Goal: Use online tool/utility: Utilize a website feature to perform a specific function

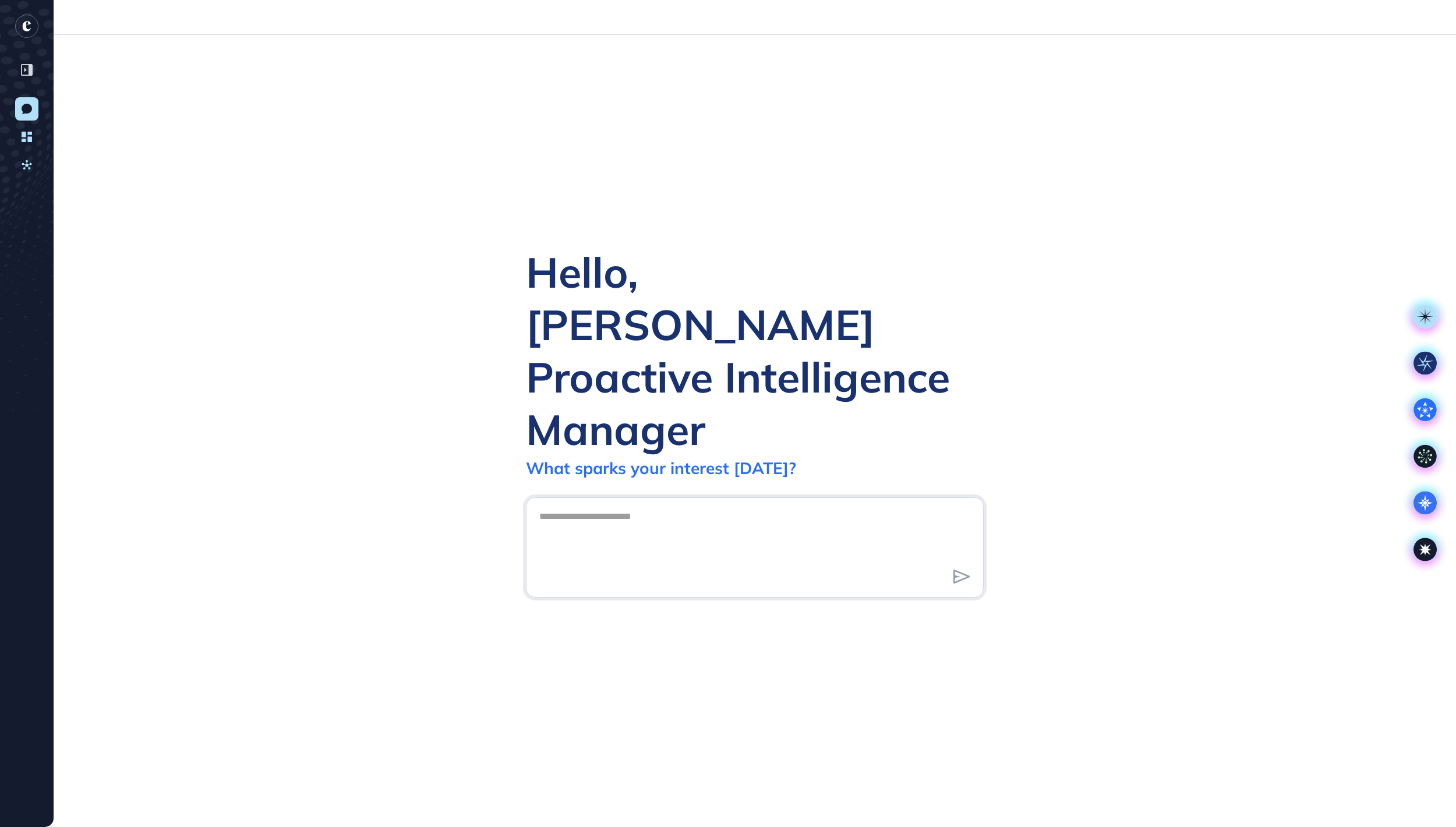
scroll to position [1, 1]
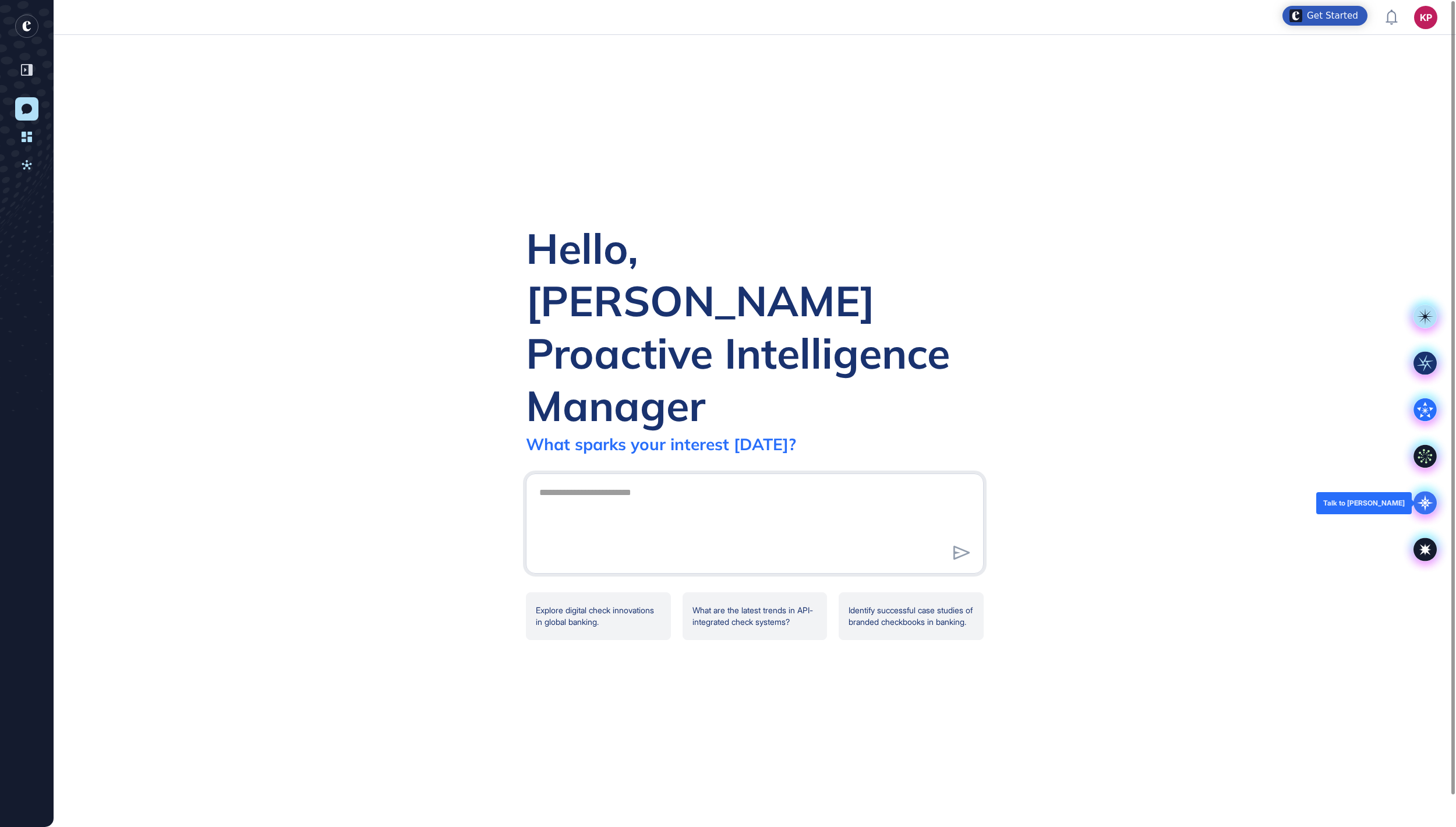
click at [1431, 498] on icon at bounding box center [1424, 502] width 23 height 23
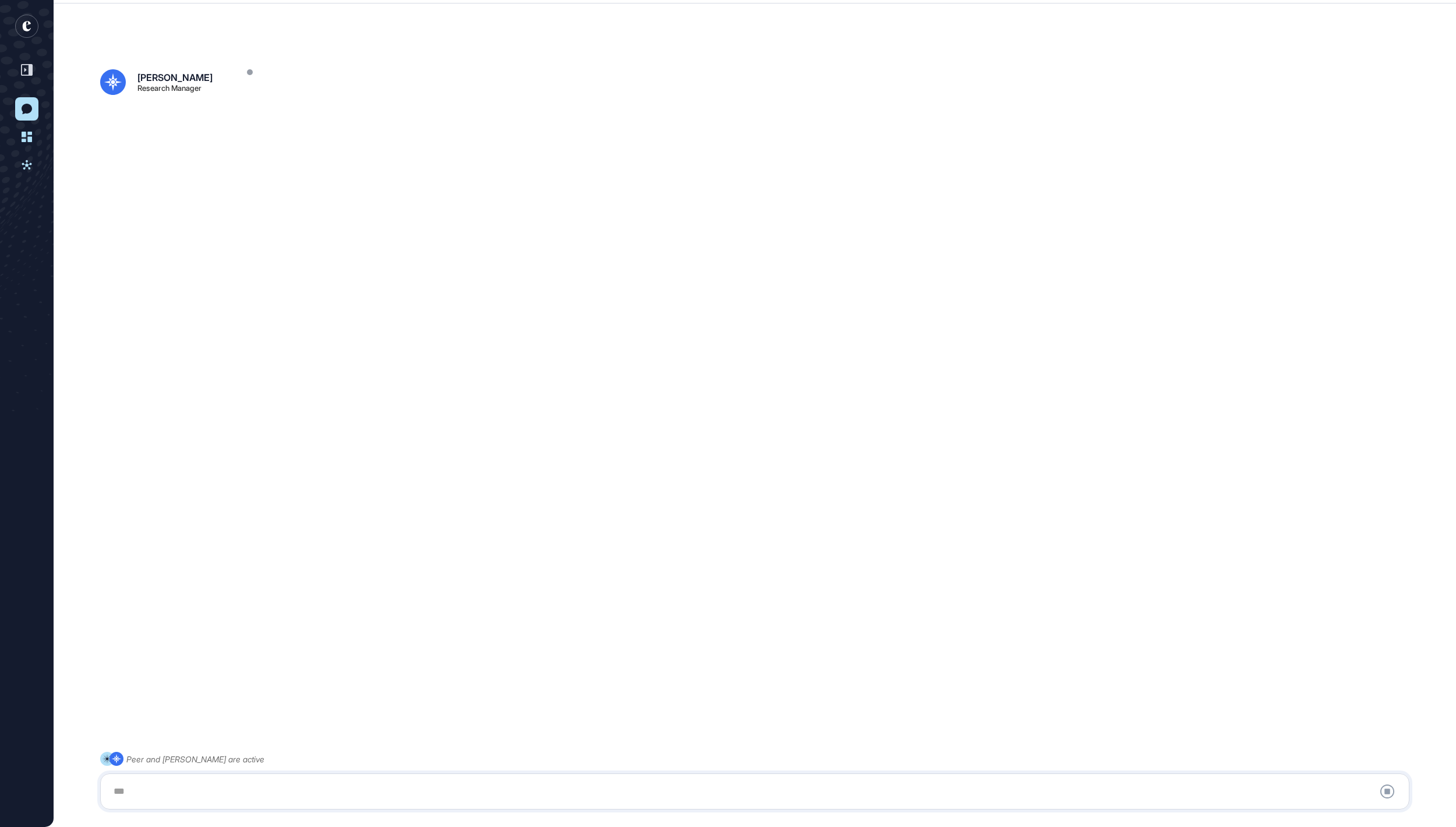
scroll to position [32, 0]
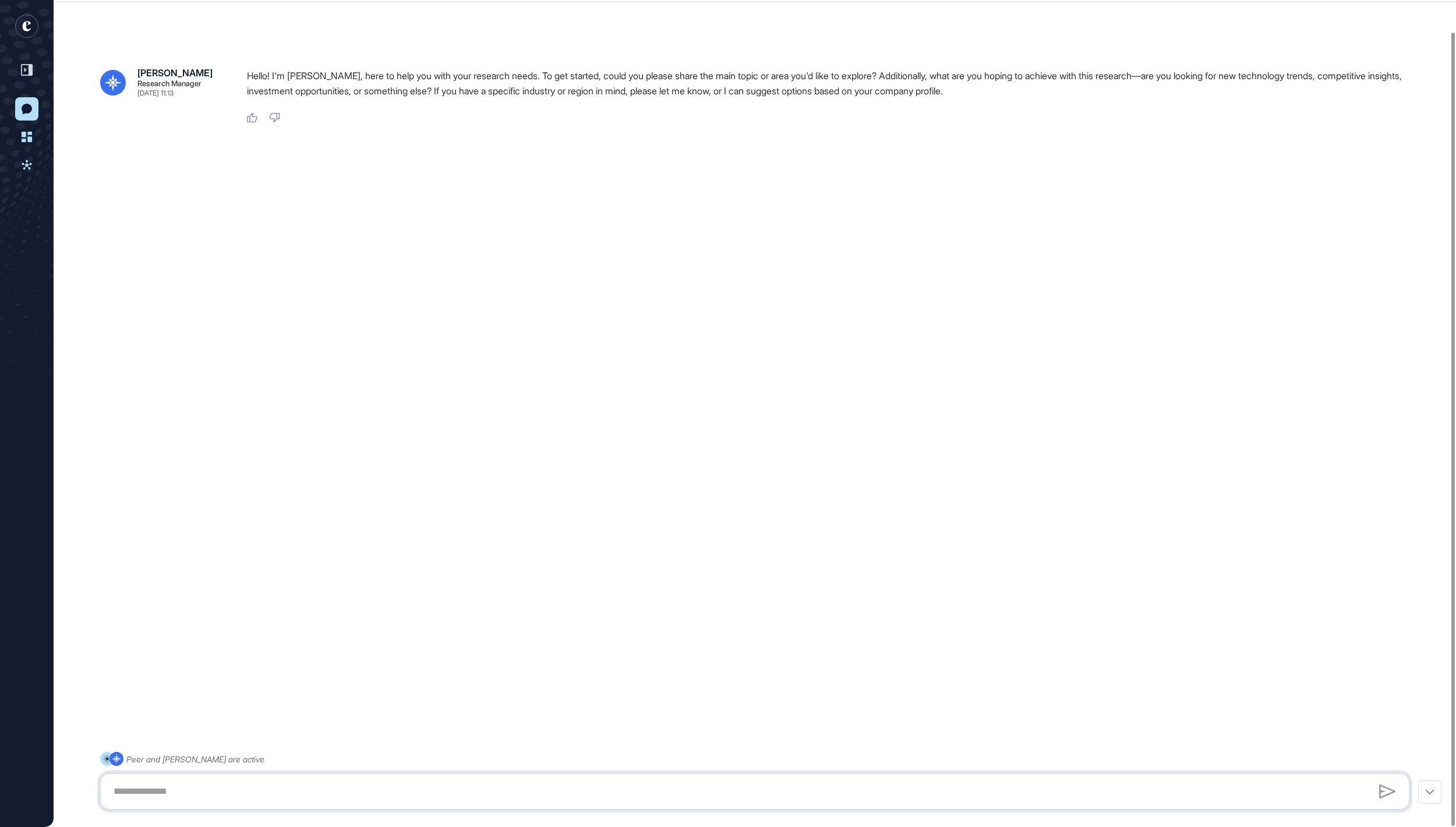
click at [173, 783] on textarea at bounding box center [754, 791] width 1296 height 23
paste textarea "**********"
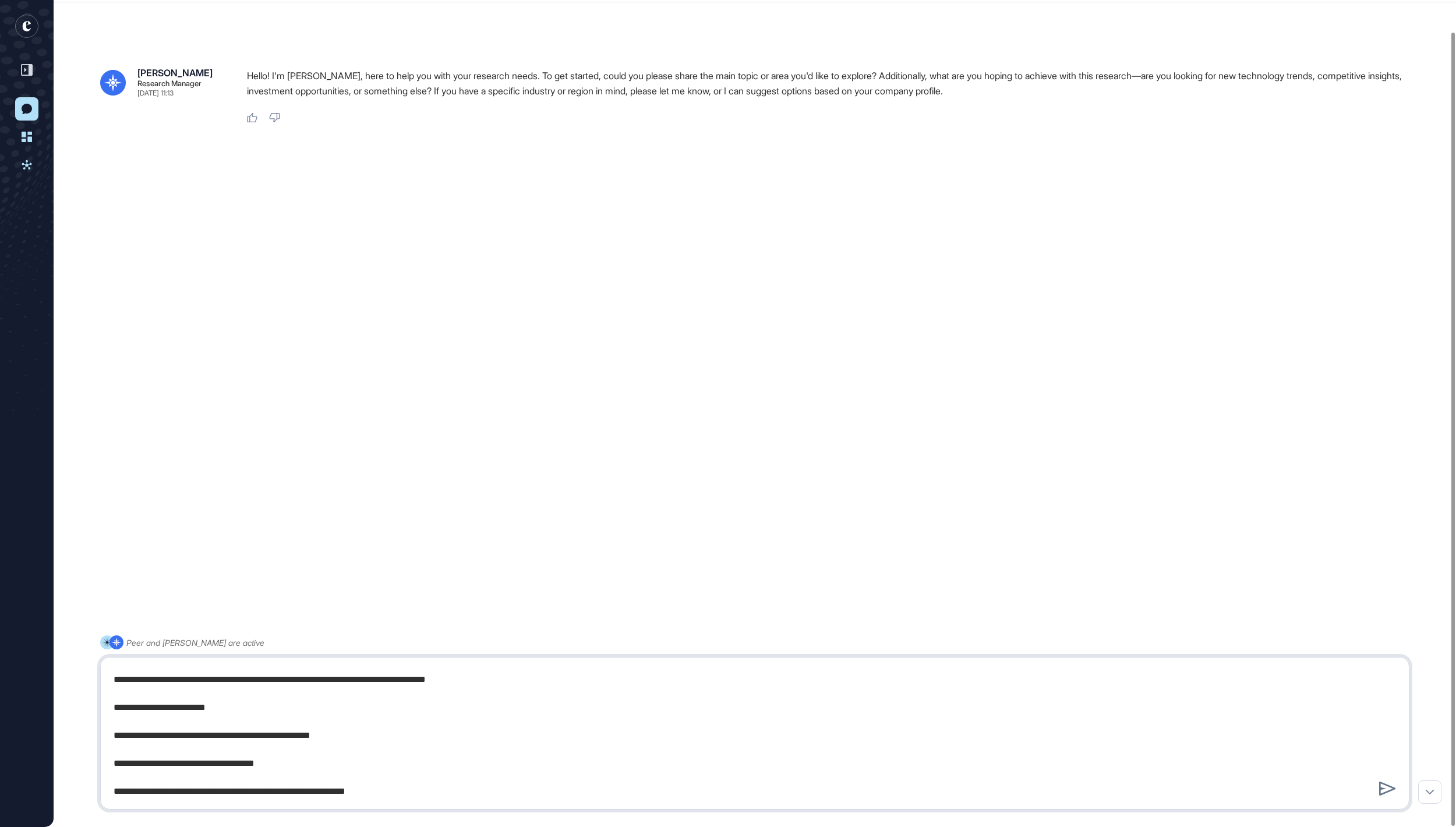
paste textarea "**********"
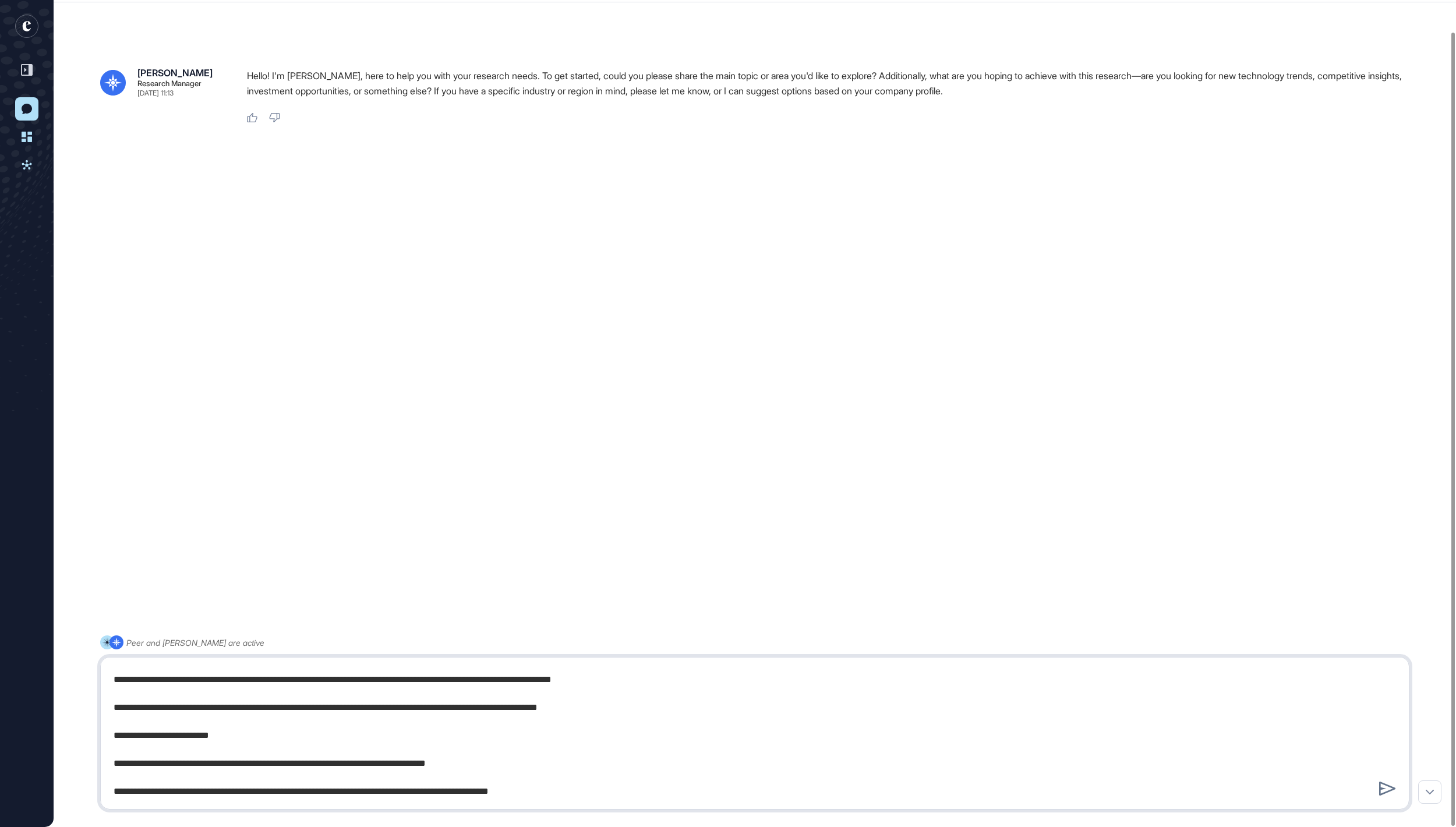
type textarea "**********"
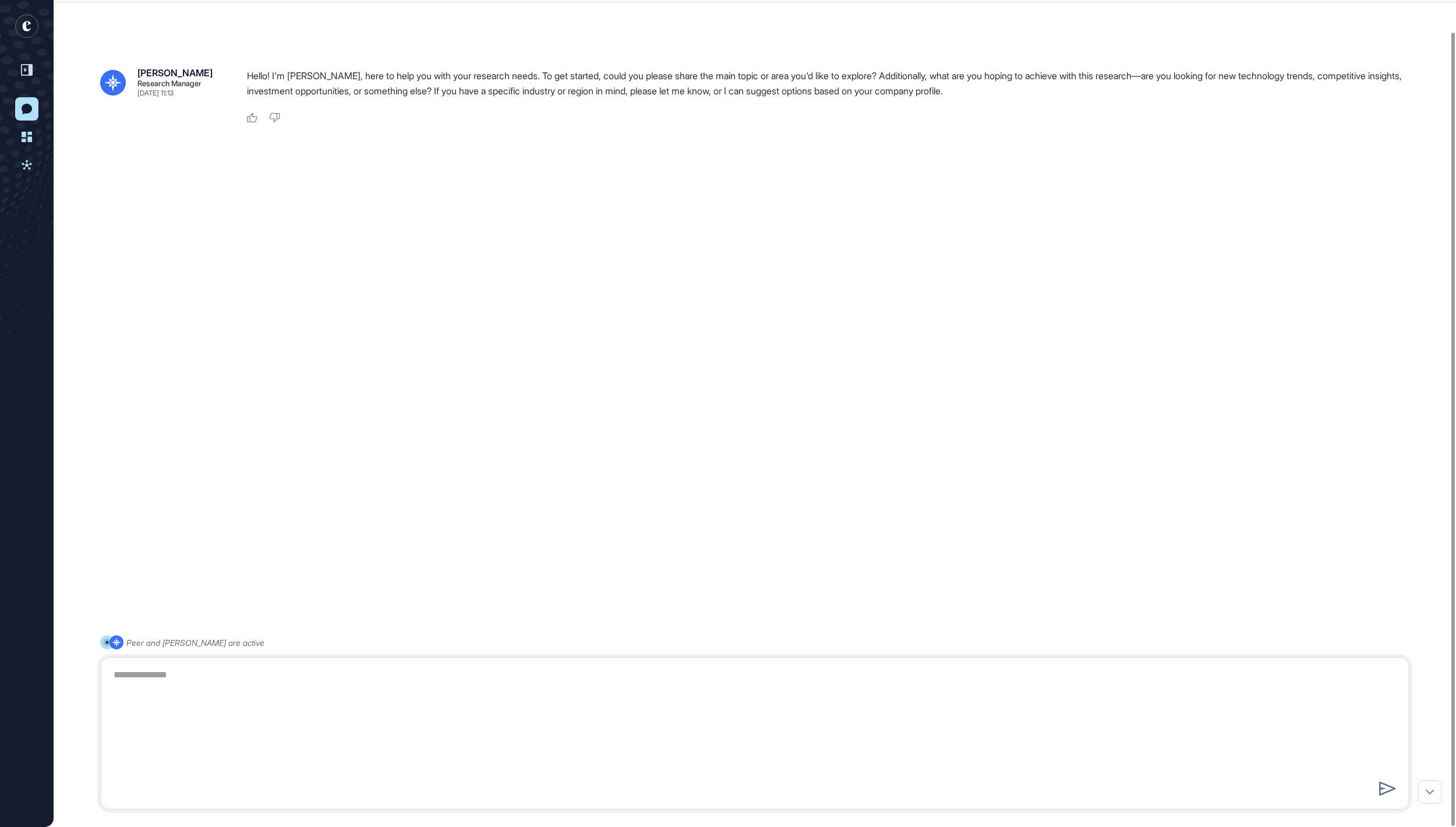
scroll to position [0, 0]
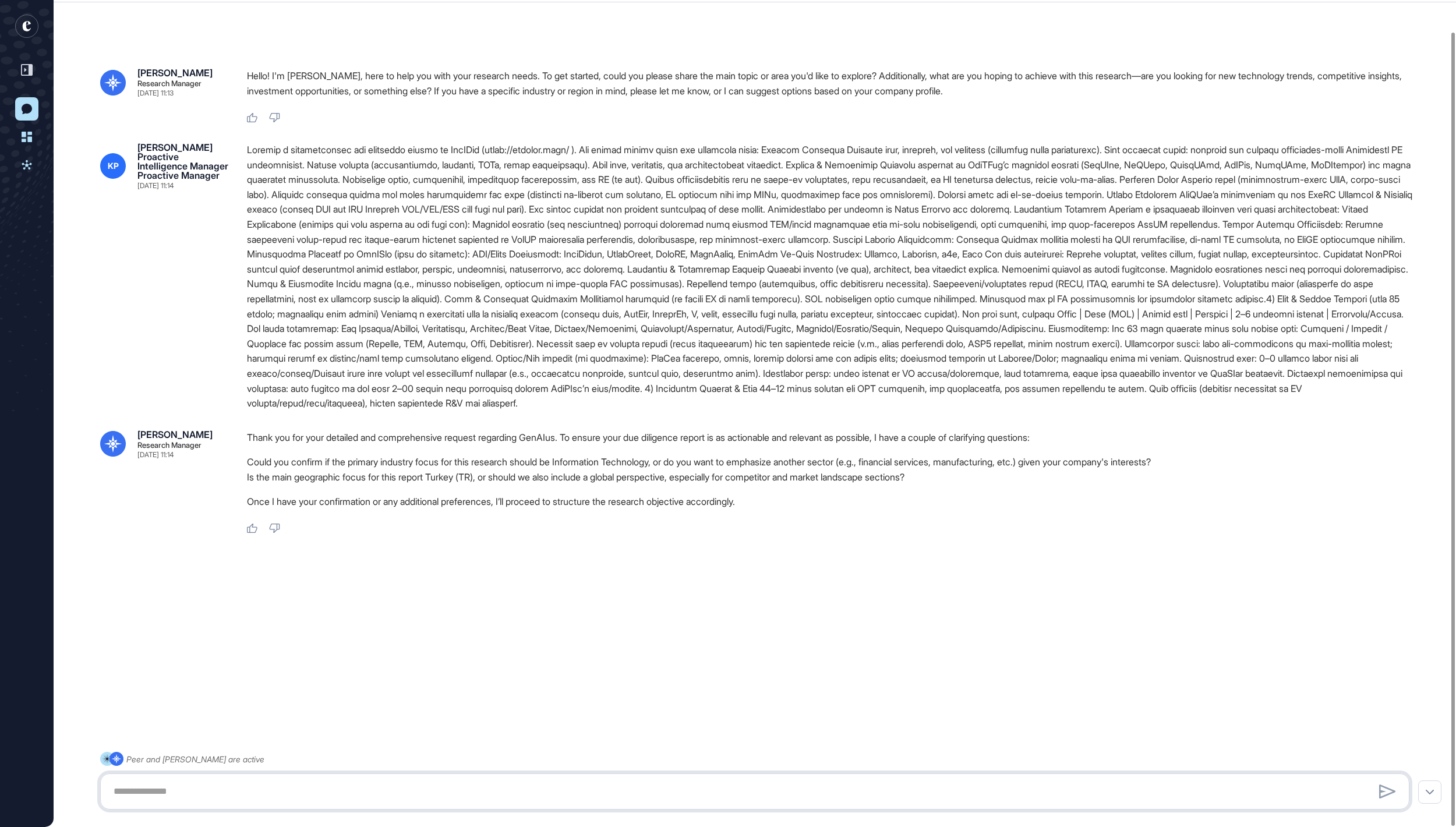
click at [404, 789] on textarea at bounding box center [754, 791] width 1295 height 23
type textarea "**********"
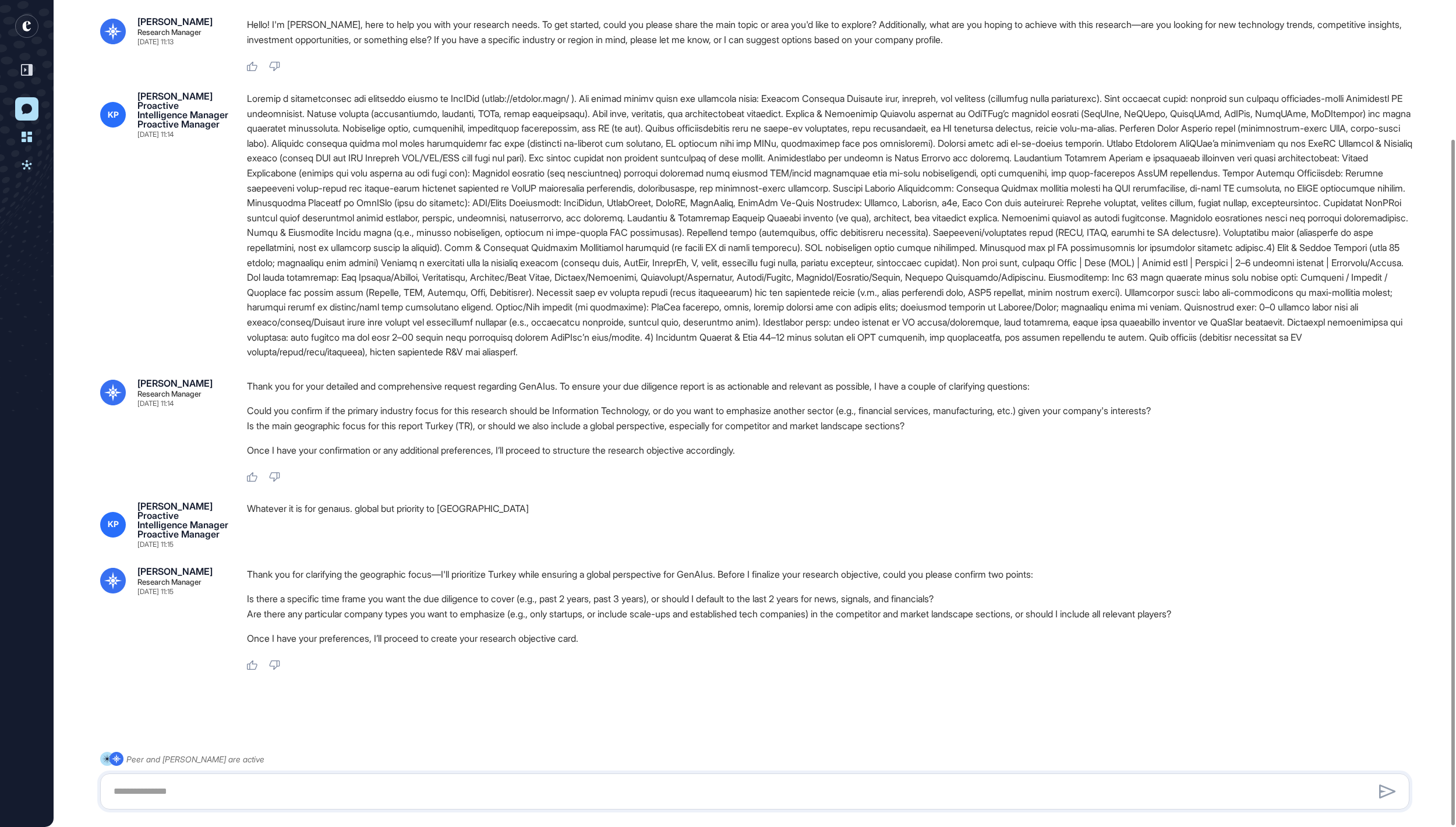
scroll to position [167, 0]
click at [349, 785] on textarea at bounding box center [754, 791] width 1295 height 23
type textarea "**********"
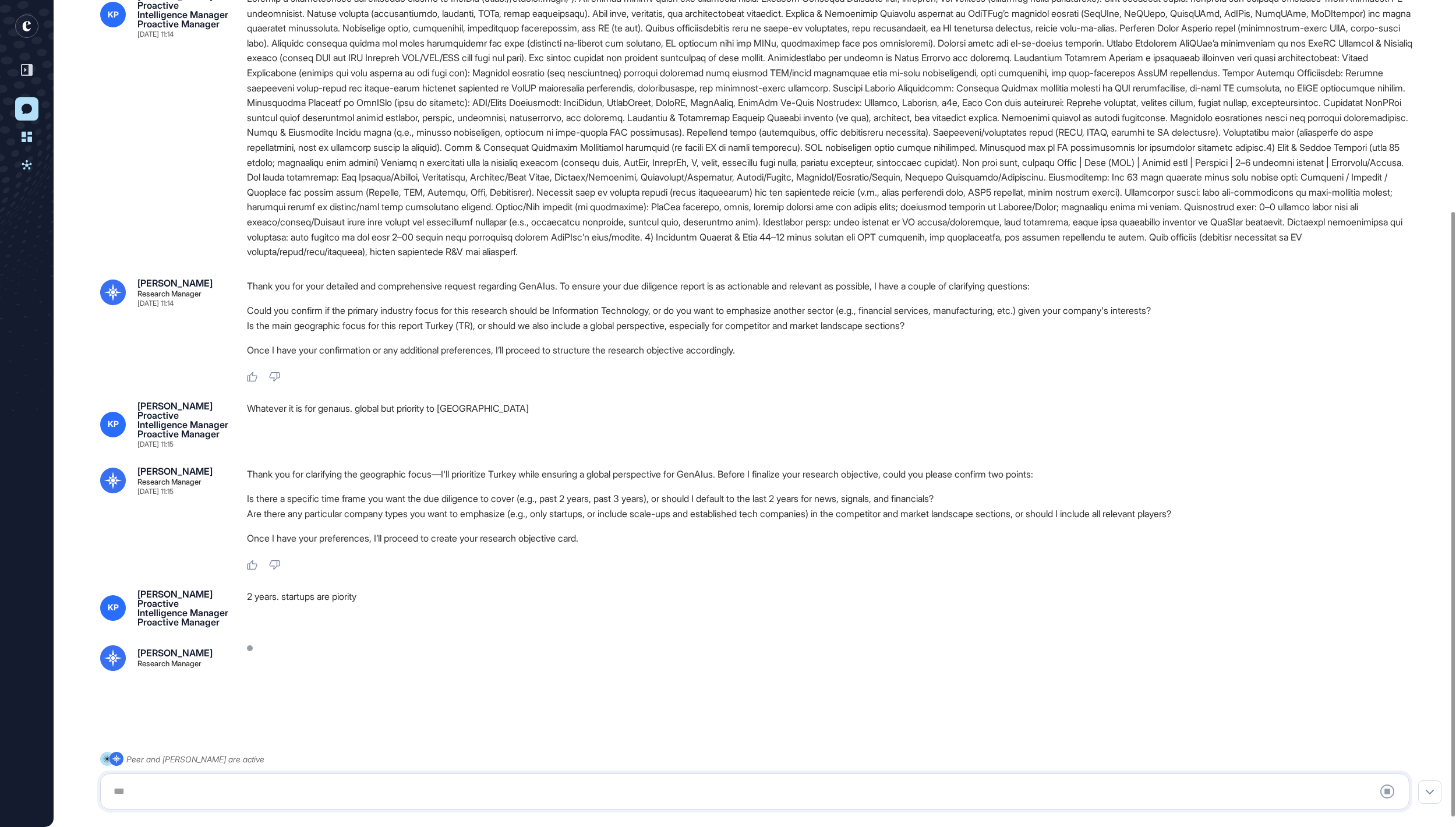
scroll to position [302, 0]
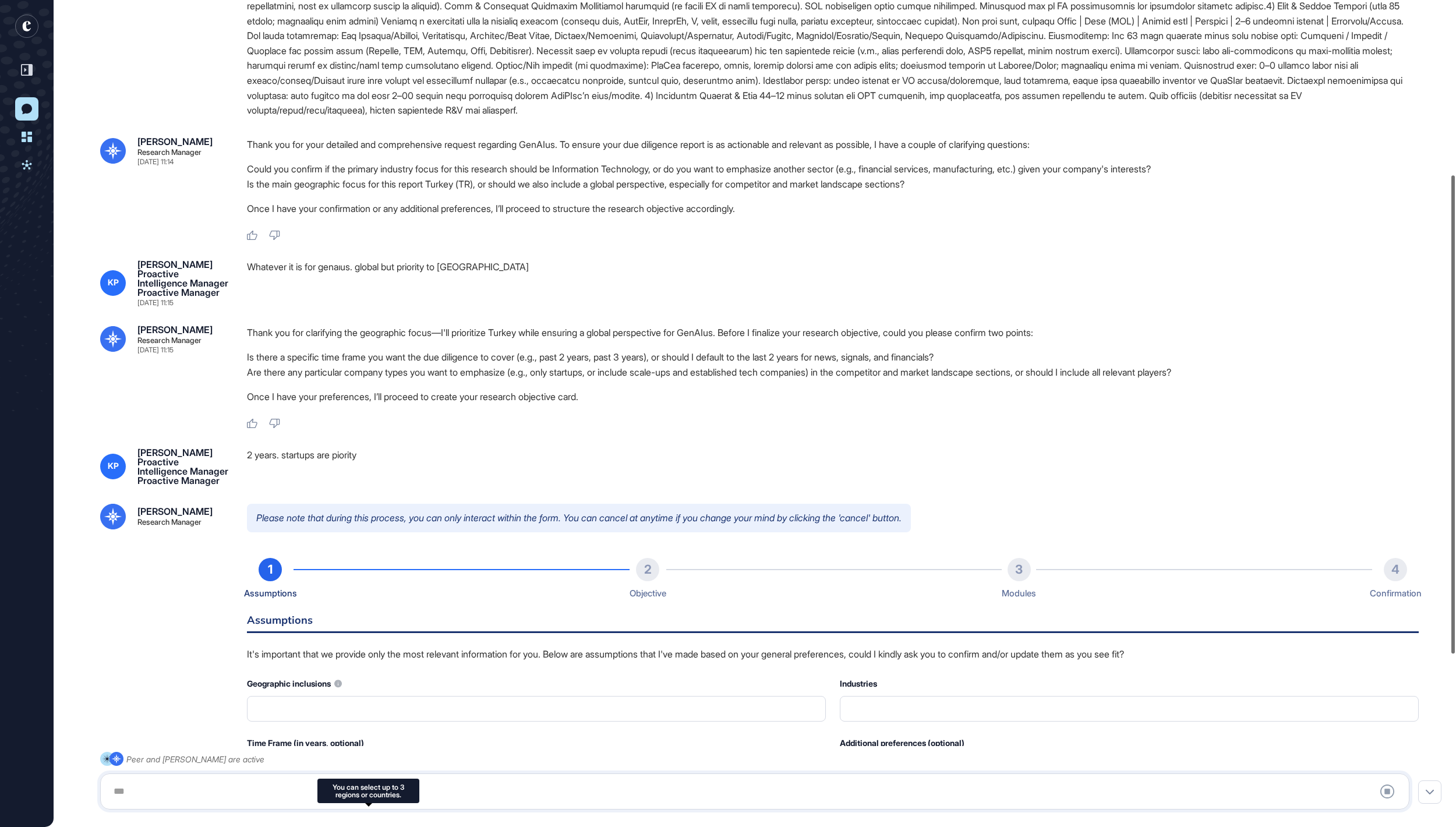
type input "**********"
type input "*"
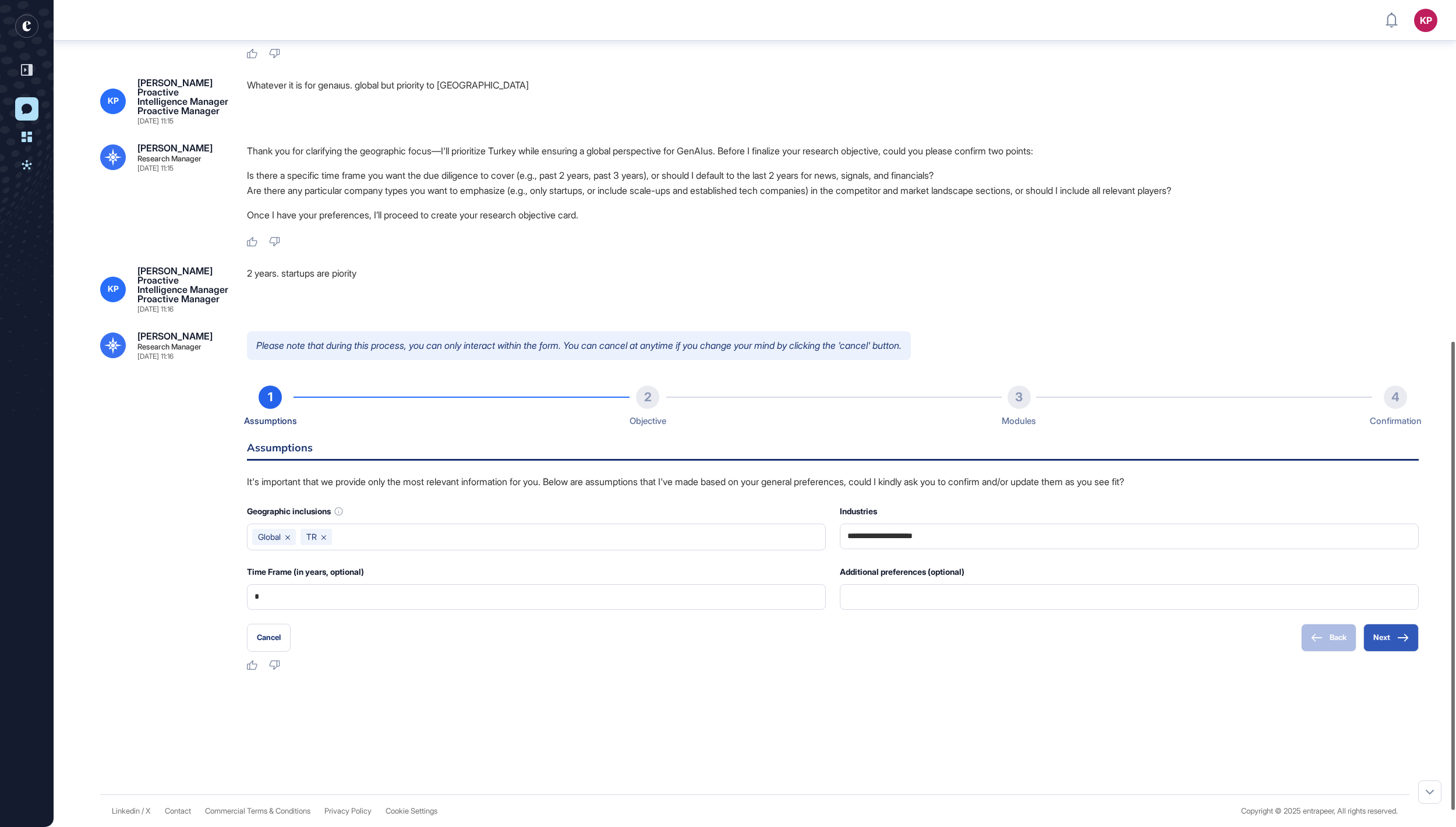
scroll to position [601, 0]
click at [1392, 652] on button "Next" at bounding box center [1391, 637] width 56 height 28
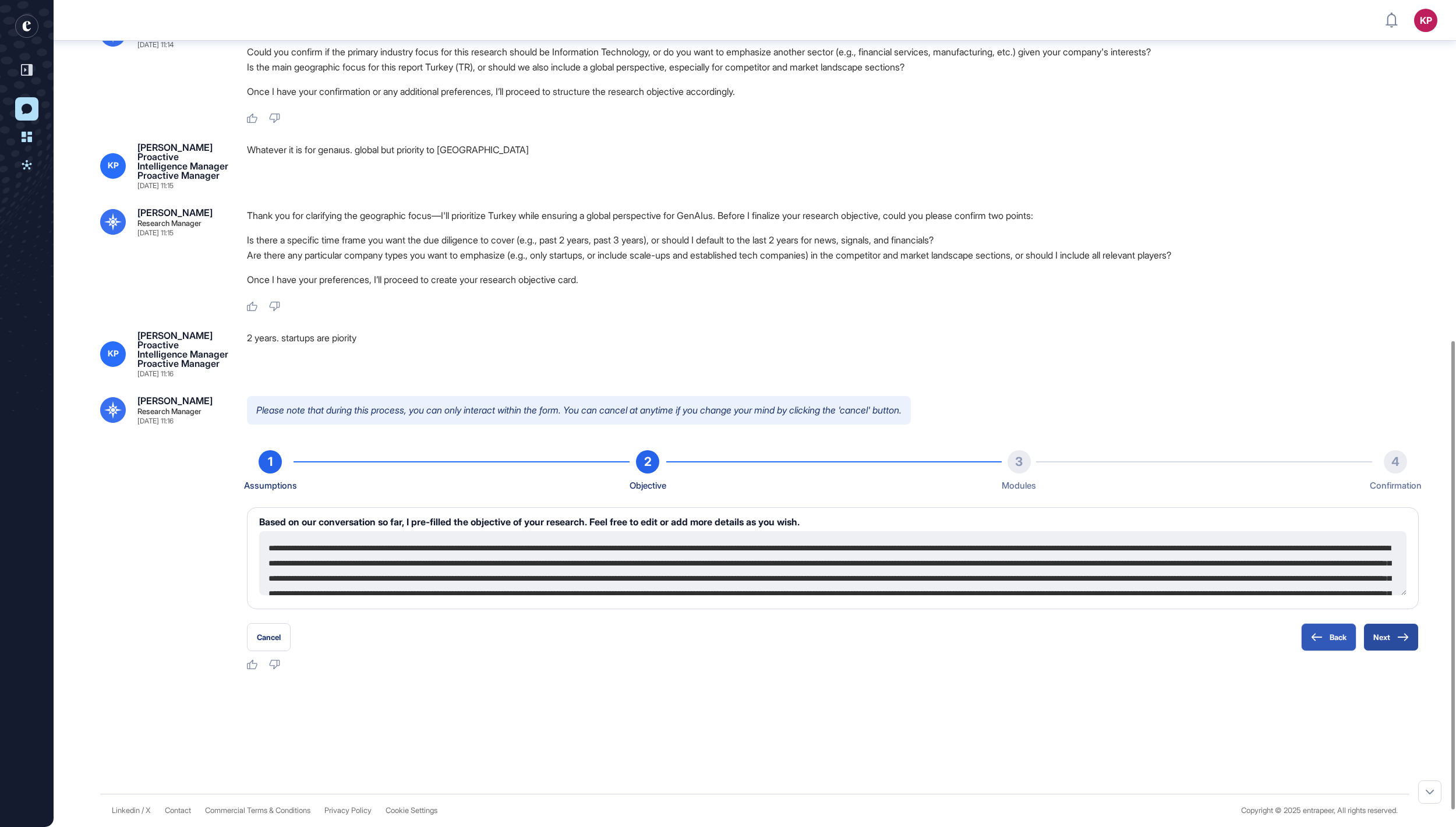
scroll to position [564, 0]
click at [1392, 637] on button "Next" at bounding box center [1391, 636] width 56 height 28
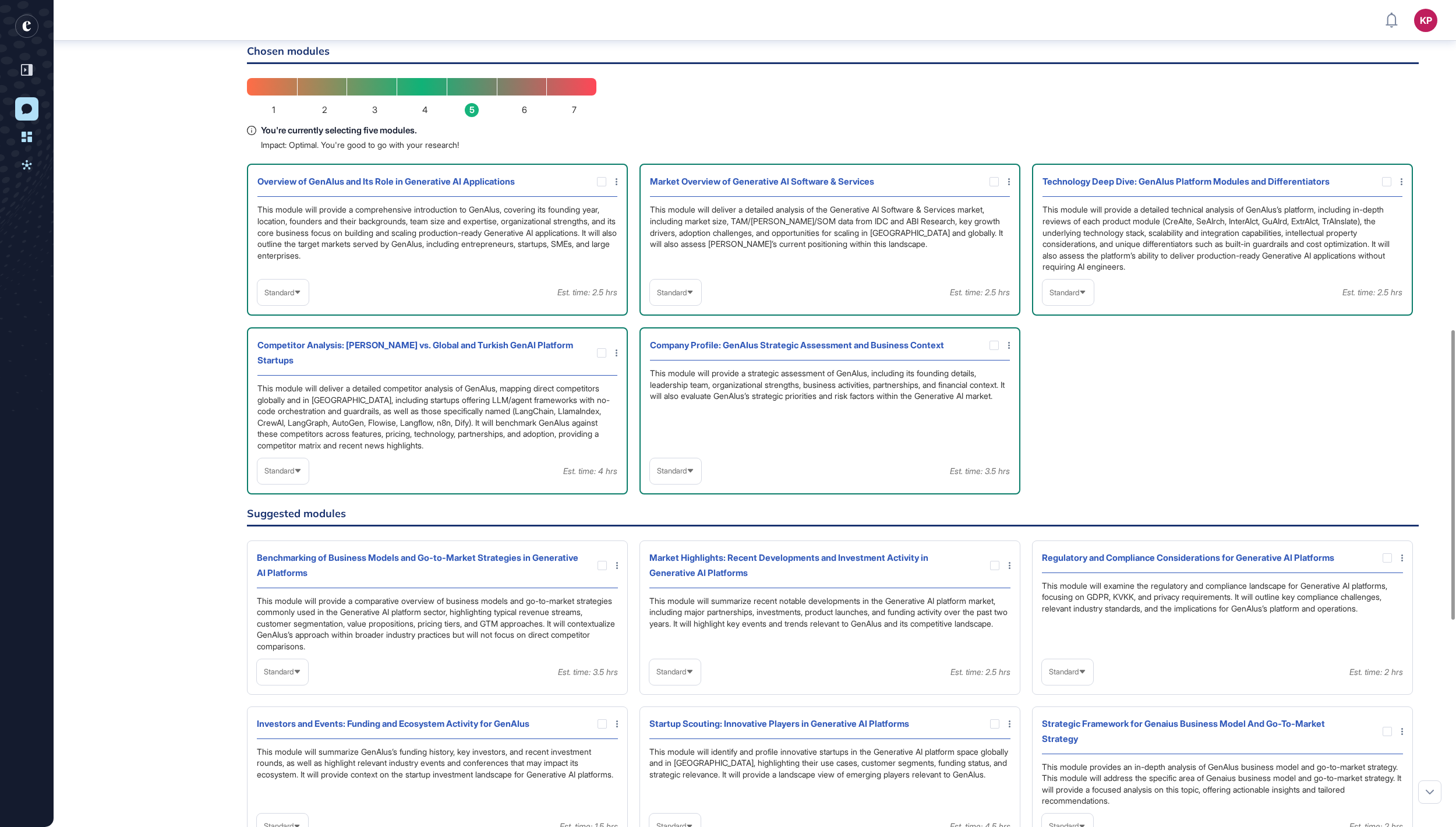
scroll to position [994, 0]
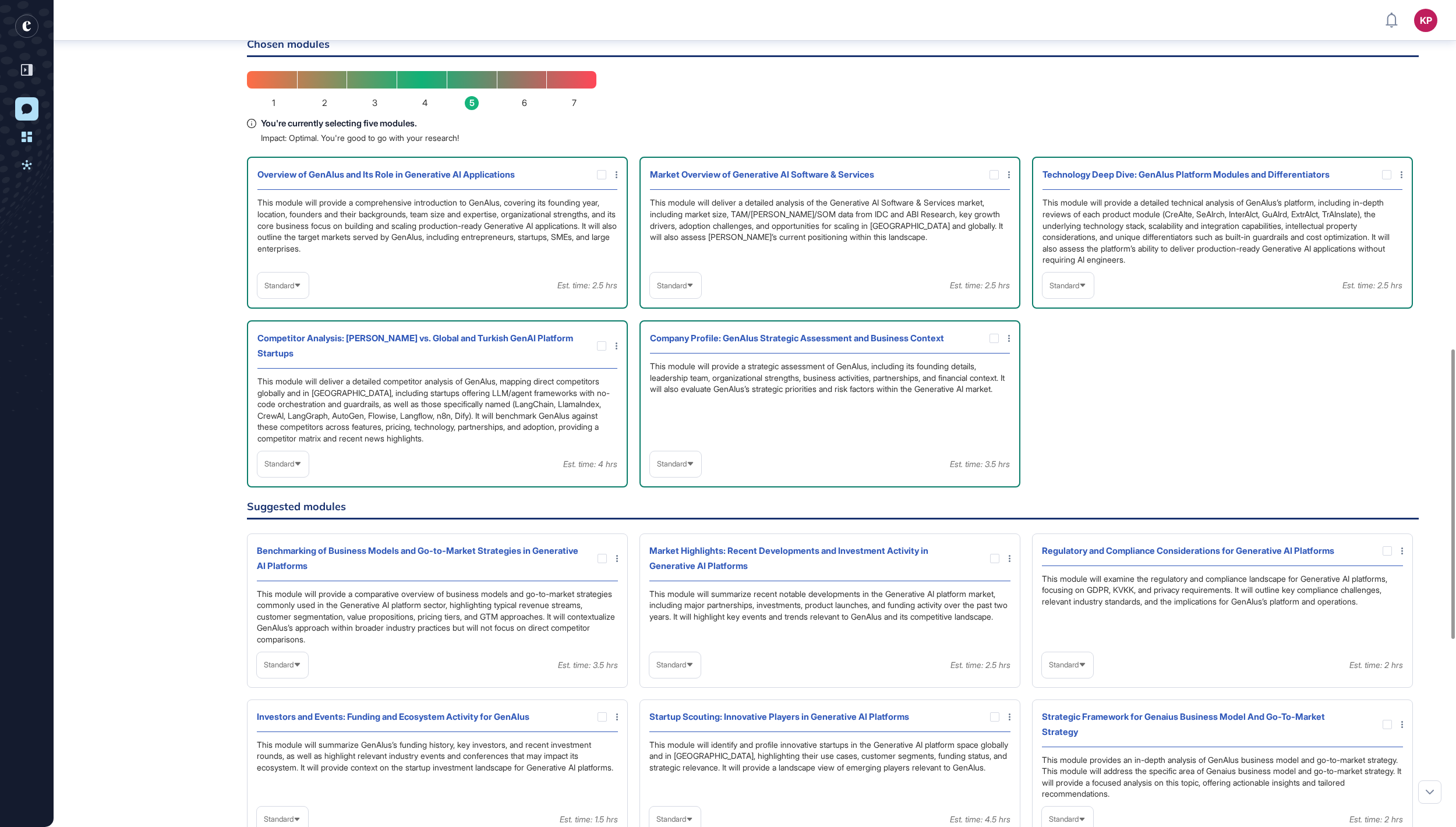
click at [687, 290] on span "Standard" at bounding box center [672, 285] width 30 height 9
click at [690, 325] on li "High-Level" at bounding box center [676, 313] width 44 height 23
click at [285, 290] on span "Standard" at bounding box center [279, 285] width 30 height 9
click at [285, 325] on li "High-Level" at bounding box center [283, 313] width 44 height 23
click at [1088, 297] on div "Standard" at bounding box center [1068, 285] width 51 height 23
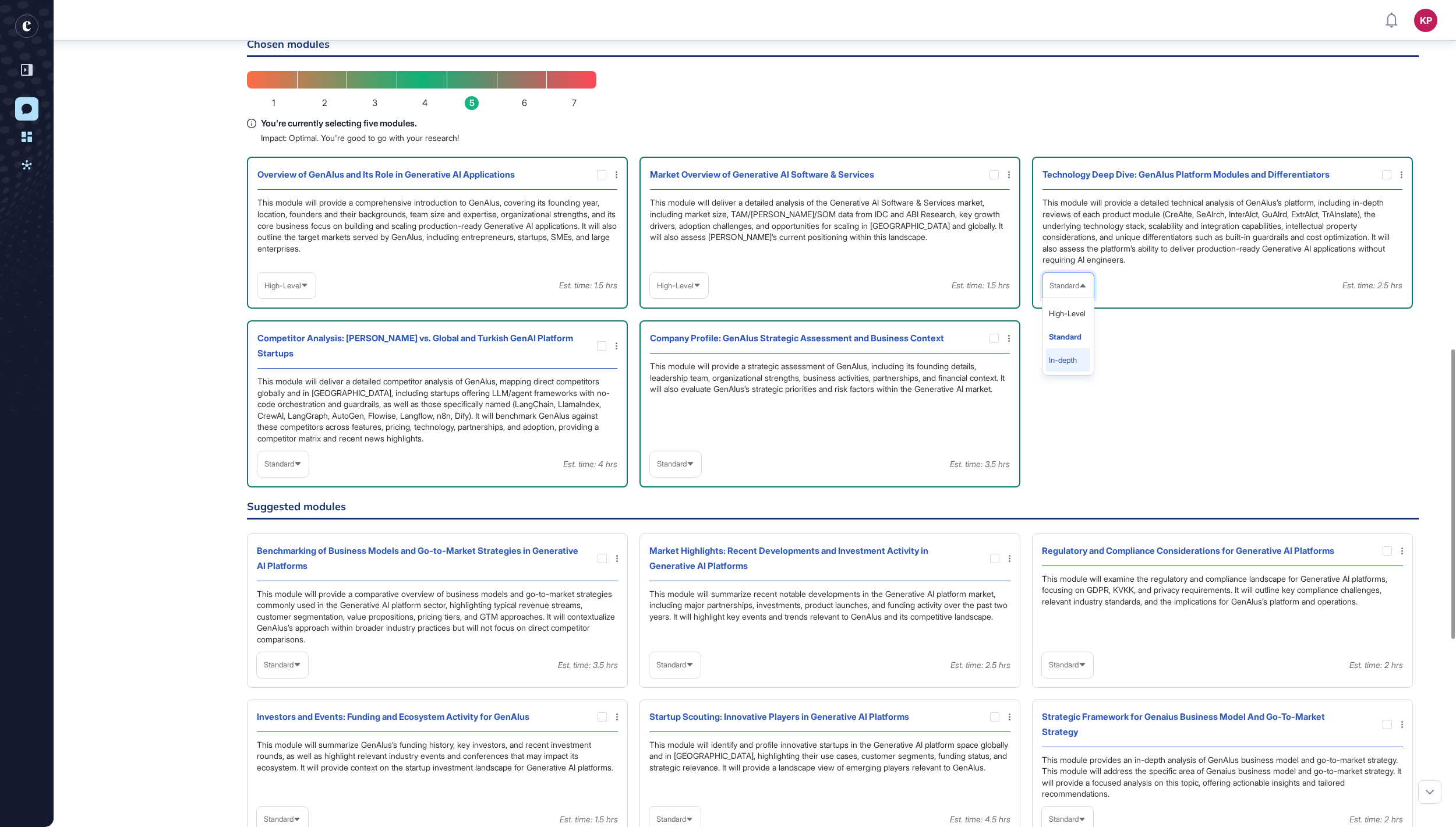
click at [1075, 372] on li "In-depth" at bounding box center [1068, 360] width 44 height 23
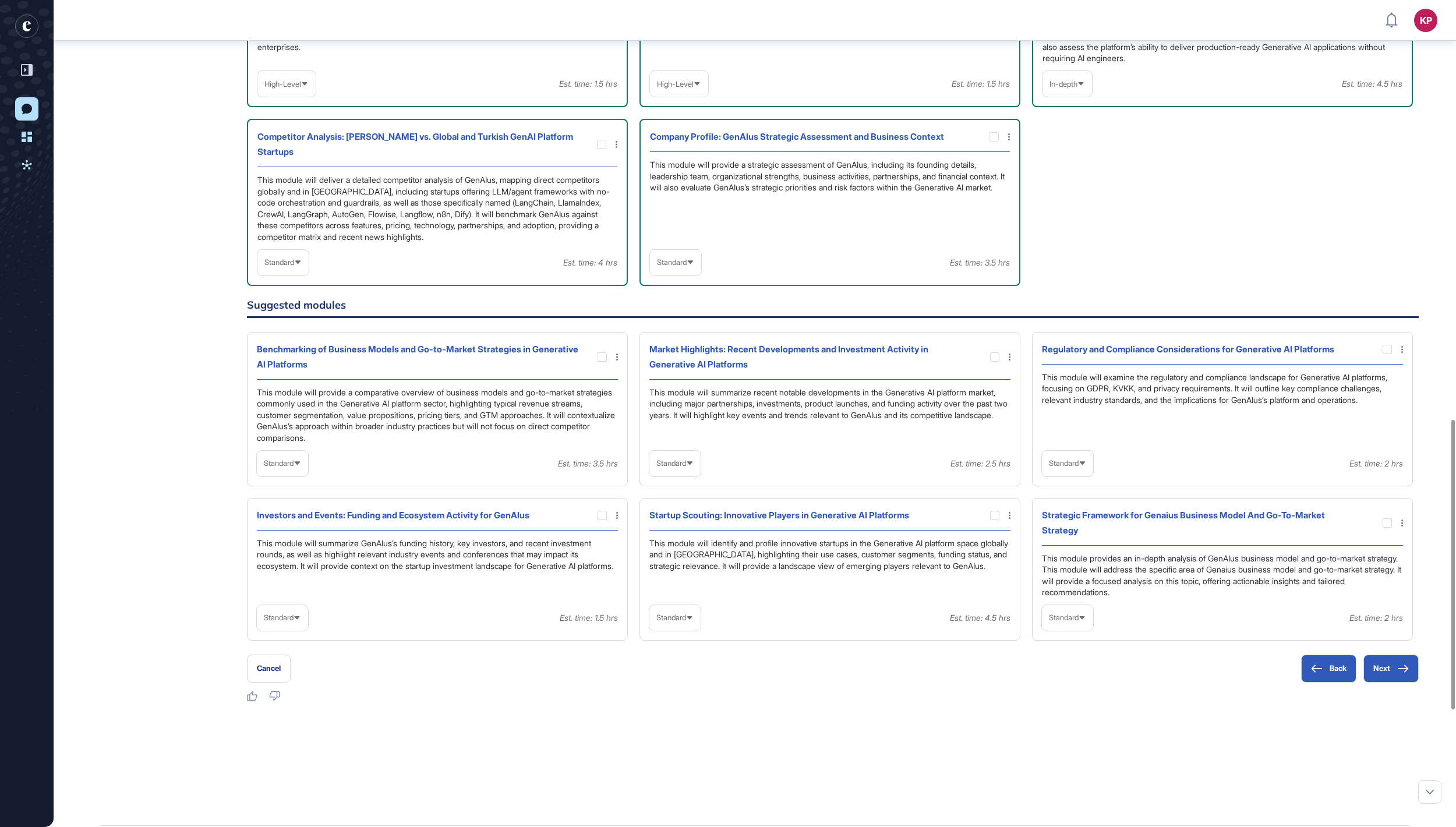
scroll to position [1199, 0]
click at [294, 264] on span "Standard" at bounding box center [279, 260] width 30 height 9
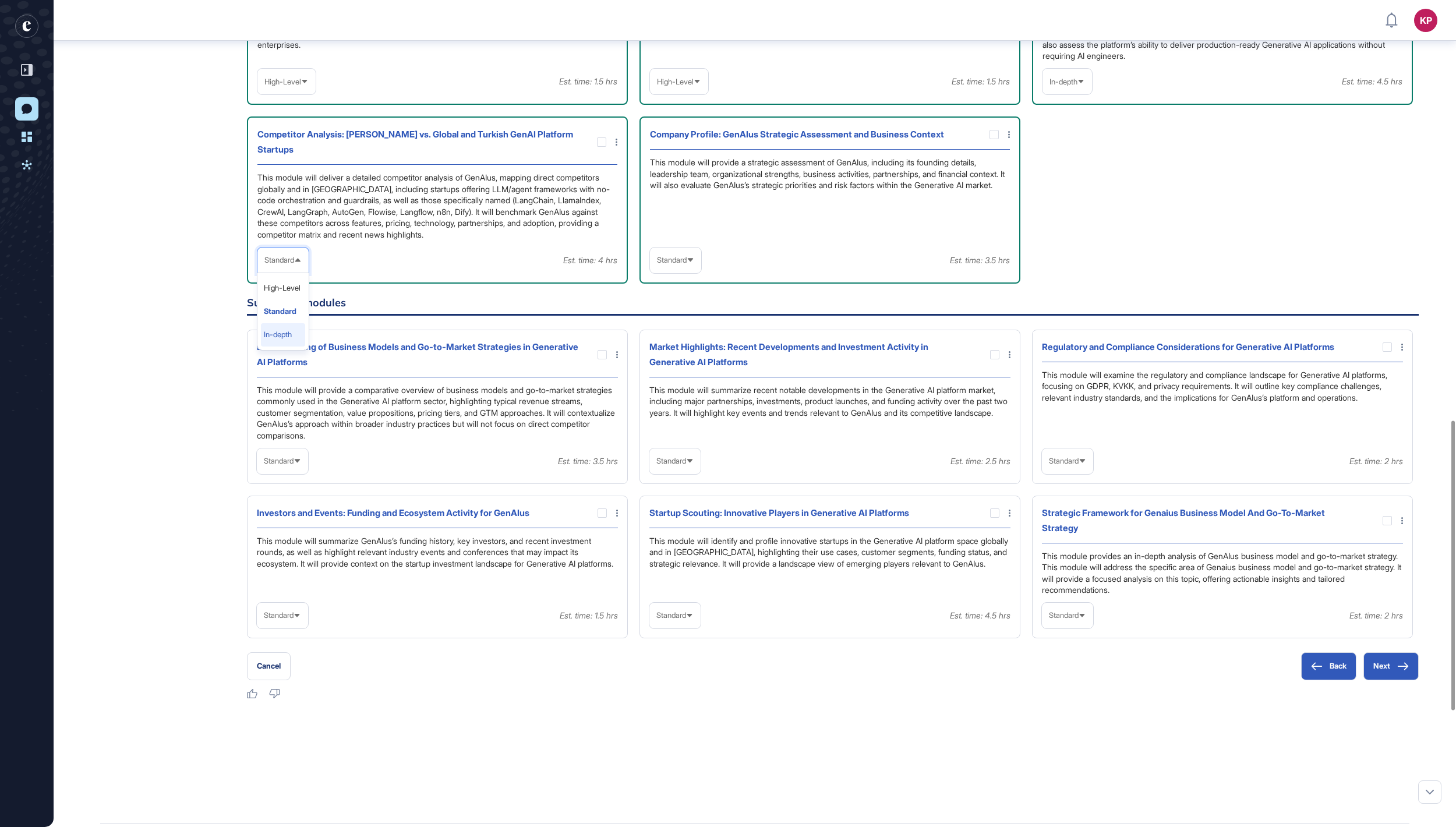
click at [292, 347] on li "In-depth" at bounding box center [283, 334] width 44 height 23
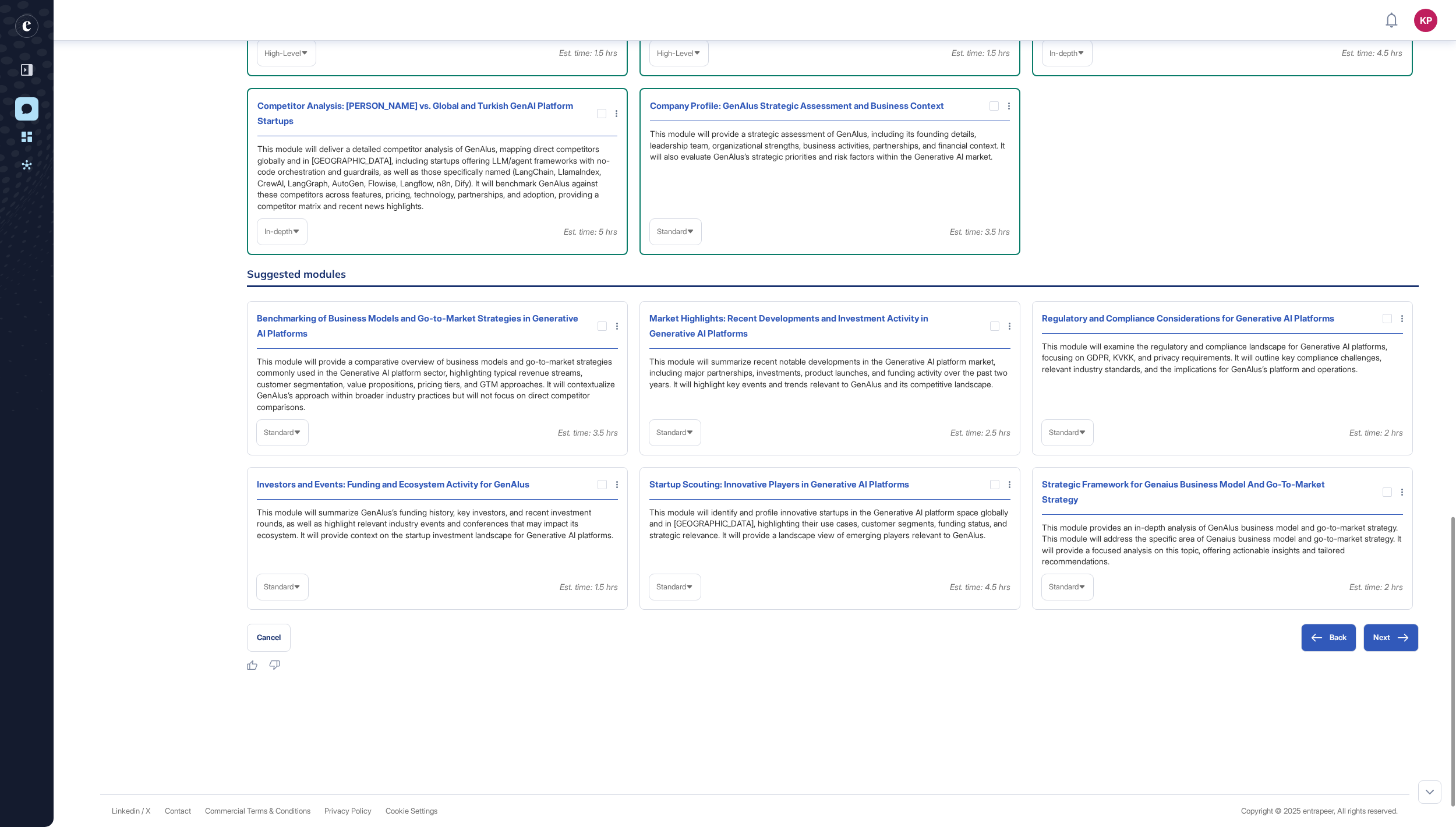
scroll to position [1471, 0]
click at [994, 331] on div at bounding box center [995, 326] width 9 height 9
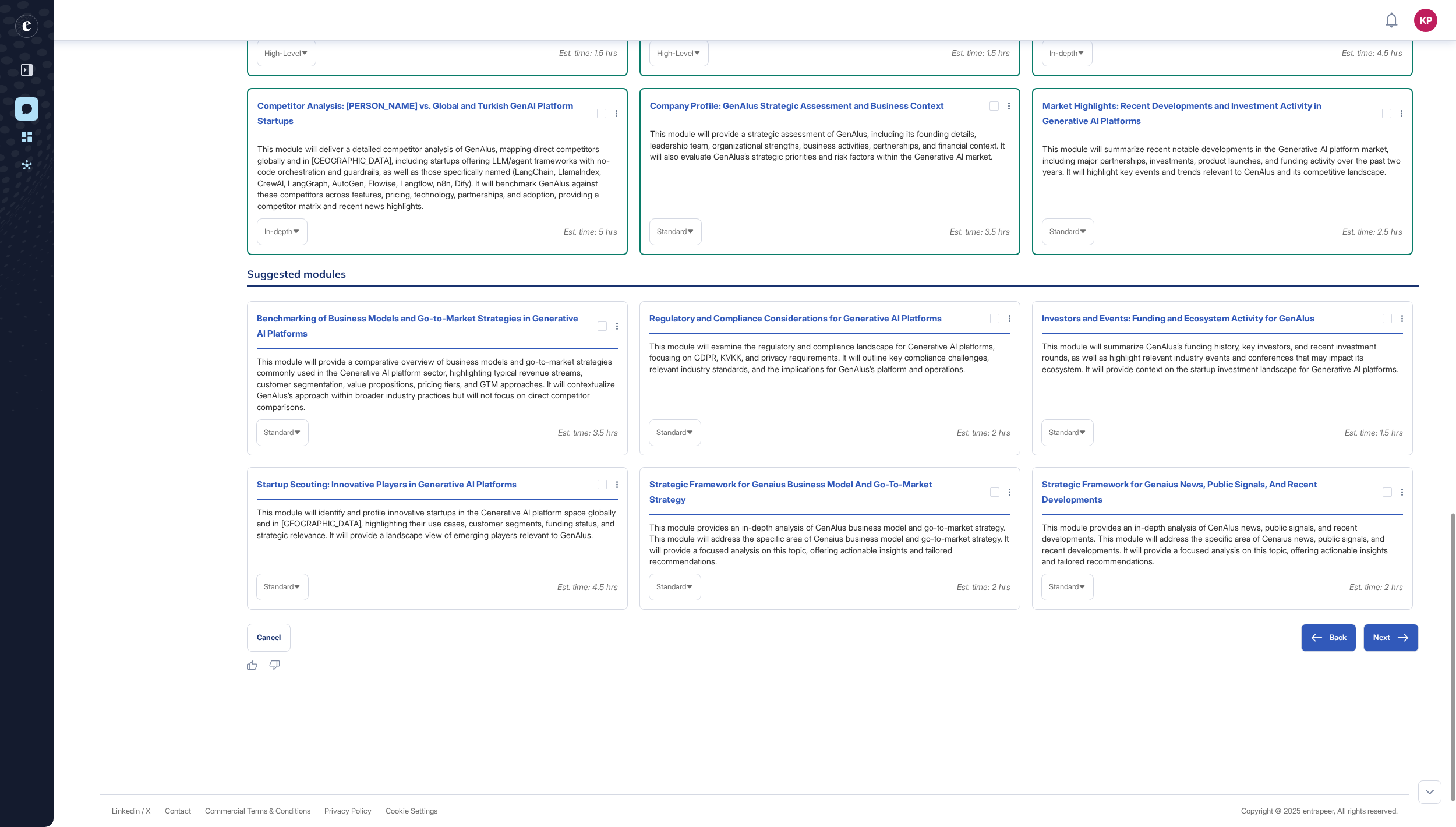
click at [1077, 243] on div "Standard" at bounding box center [1068, 232] width 51 height 23
click at [1071, 317] on li "In-depth" at bounding box center [1068, 306] width 44 height 23
click at [0, 0] on icon at bounding box center [0, 0] width 0 height 0
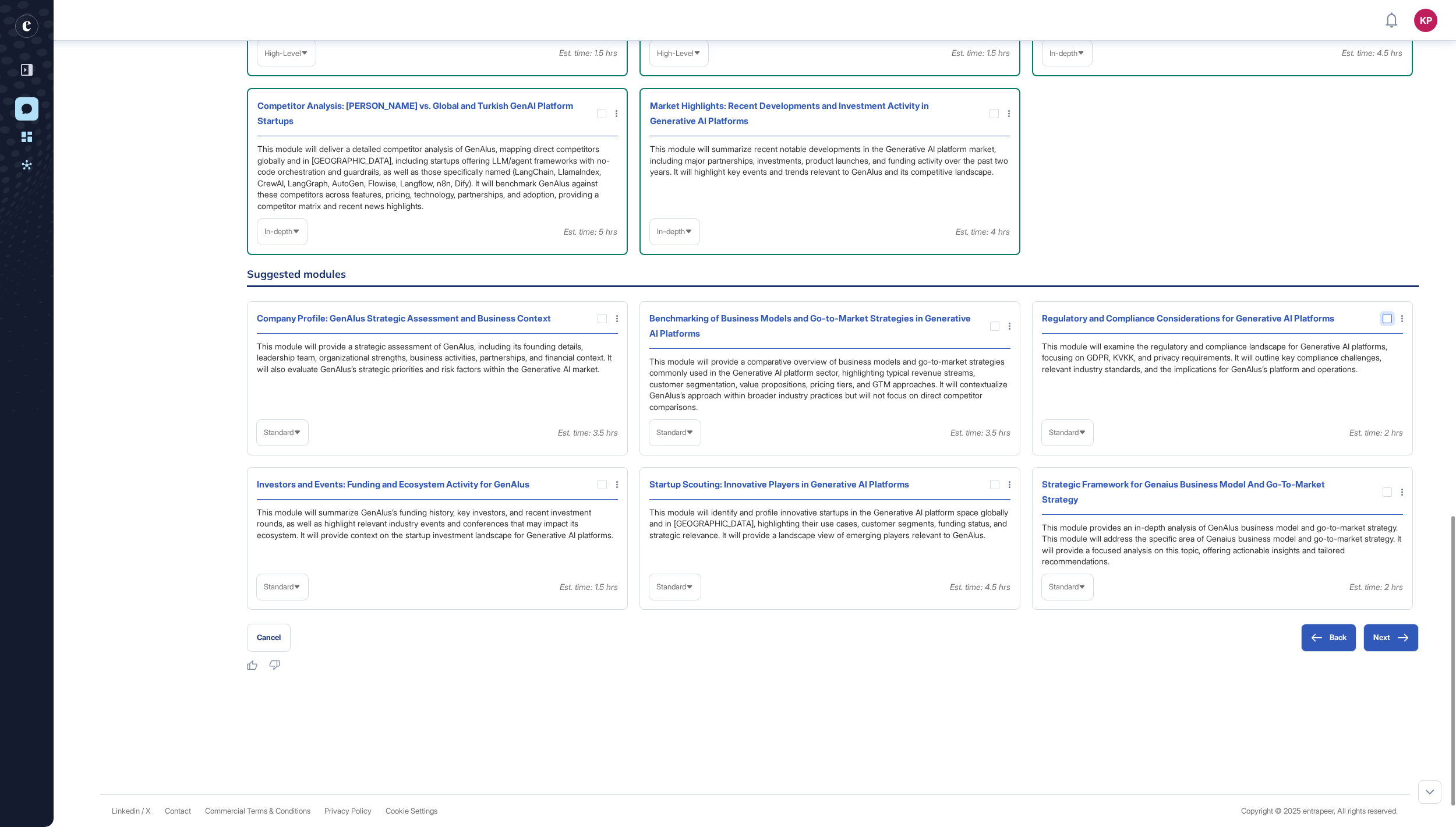
click at [1383, 323] on div at bounding box center [1387, 318] width 9 height 9
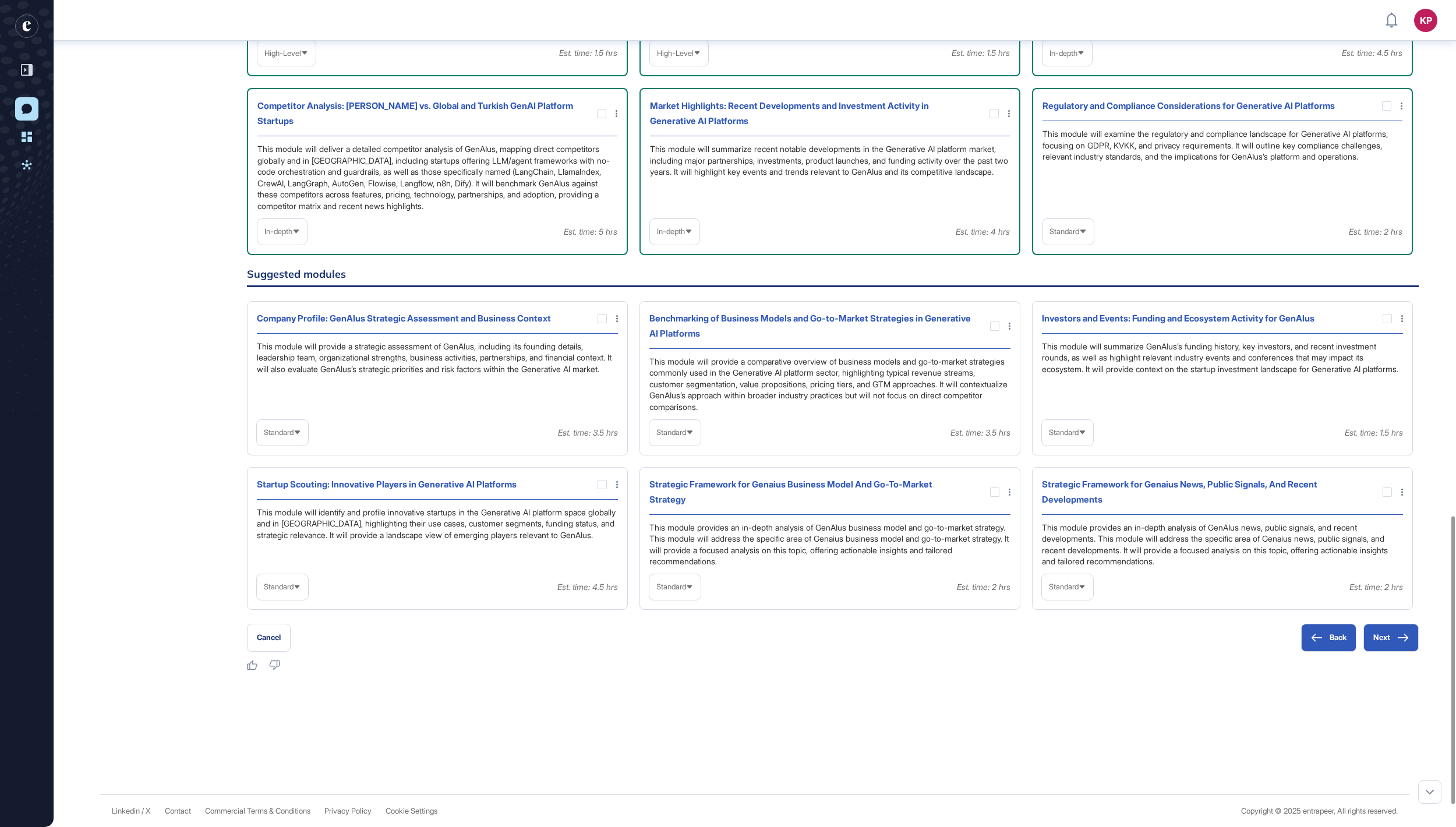
scroll to position [1542, 0]
click at [694, 421] on div "Standard" at bounding box center [675, 432] width 51 height 23
click at [684, 496] on li "In-depth" at bounding box center [675, 507] width 44 height 23
click at [995, 321] on div at bounding box center [995, 326] width 9 height 9
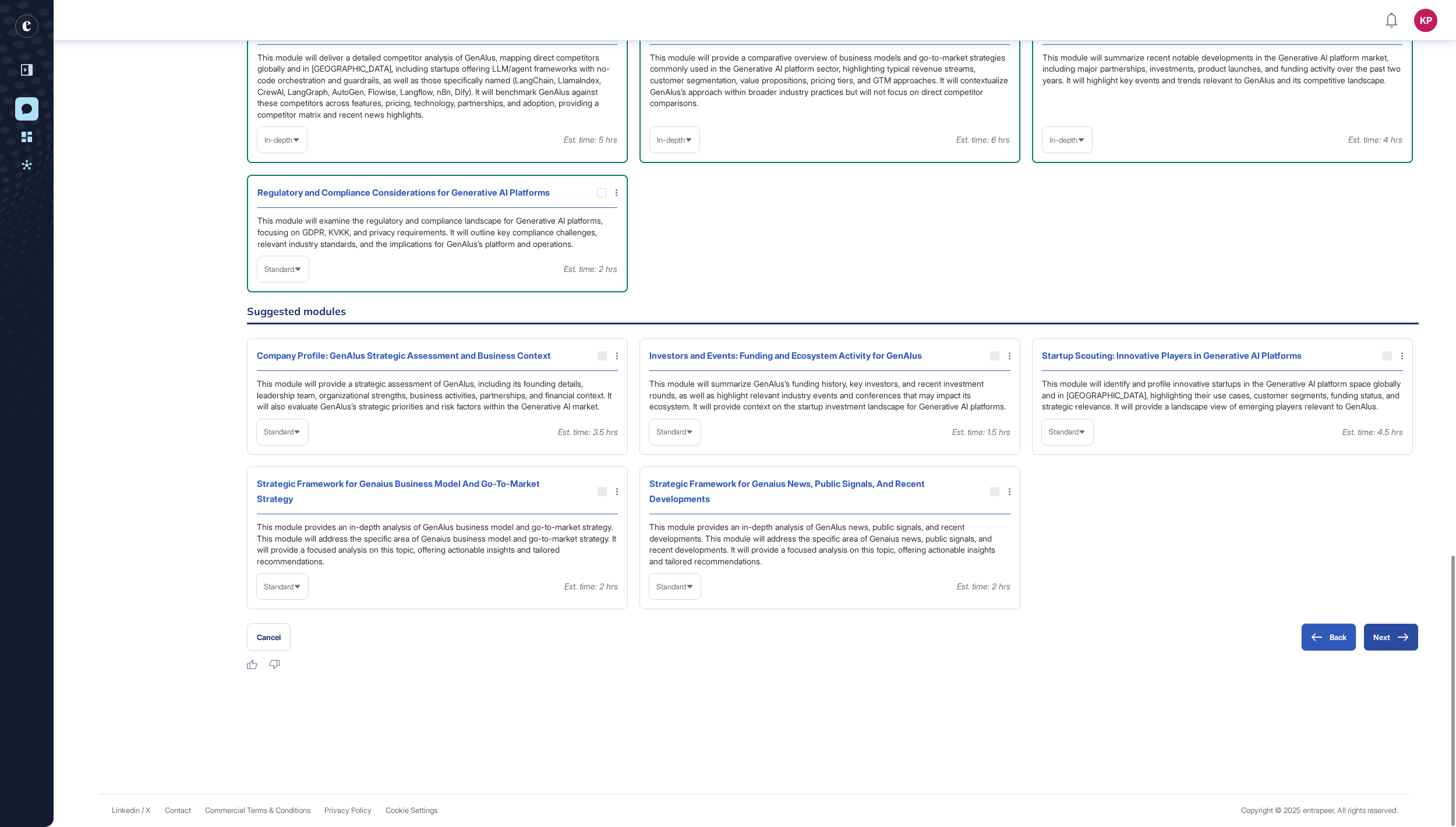
click at [1395, 638] on button "Next" at bounding box center [1391, 636] width 56 height 28
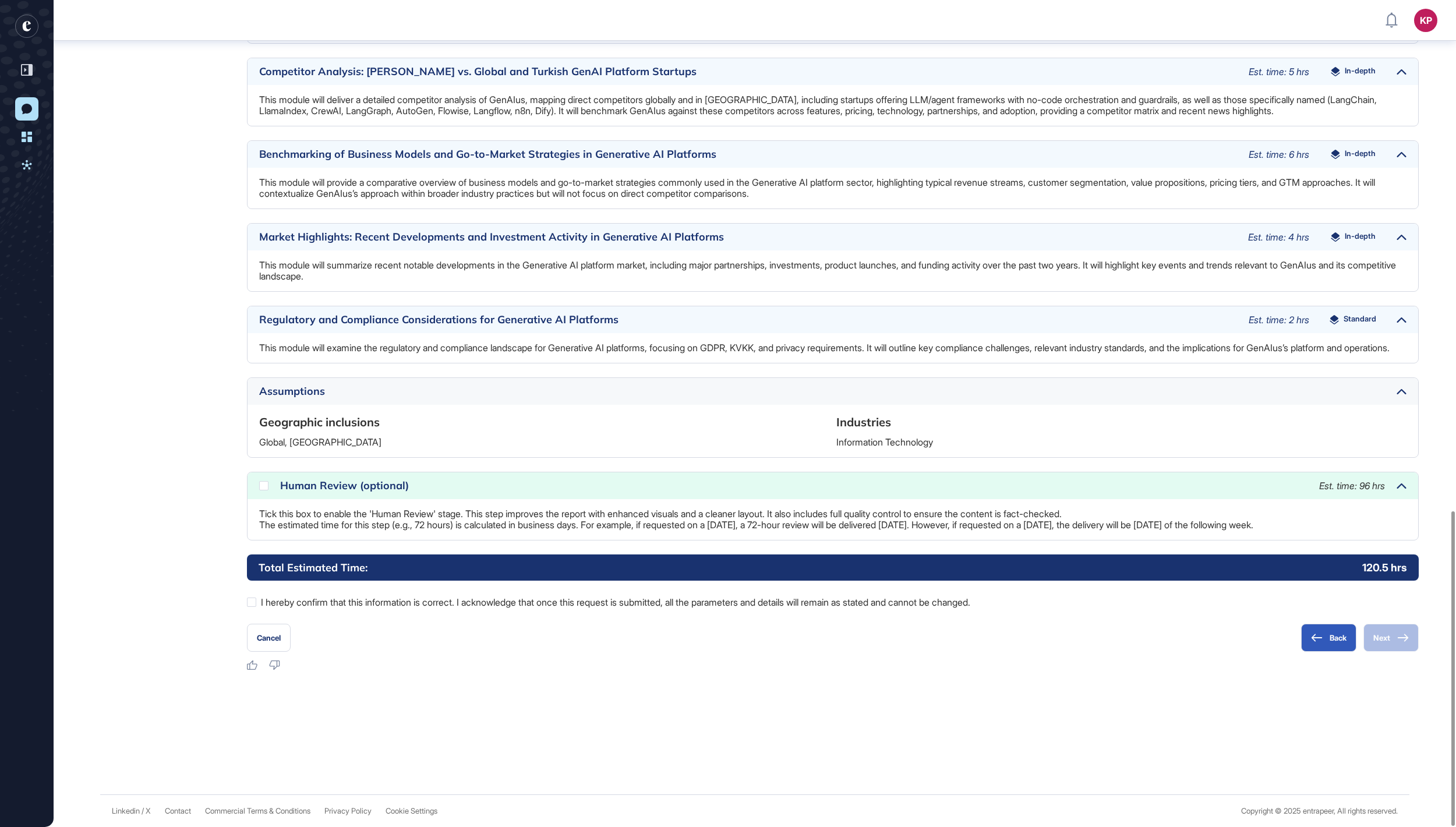
scroll to position [1343, 0]
click at [0, 0] on icon at bounding box center [0, 0] width 0 height 0
click at [251, 602] on div at bounding box center [251, 601] width 9 height 9
click at [1386, 642] on button "Next" at bounding box center [1391, 637] width 56 height 28
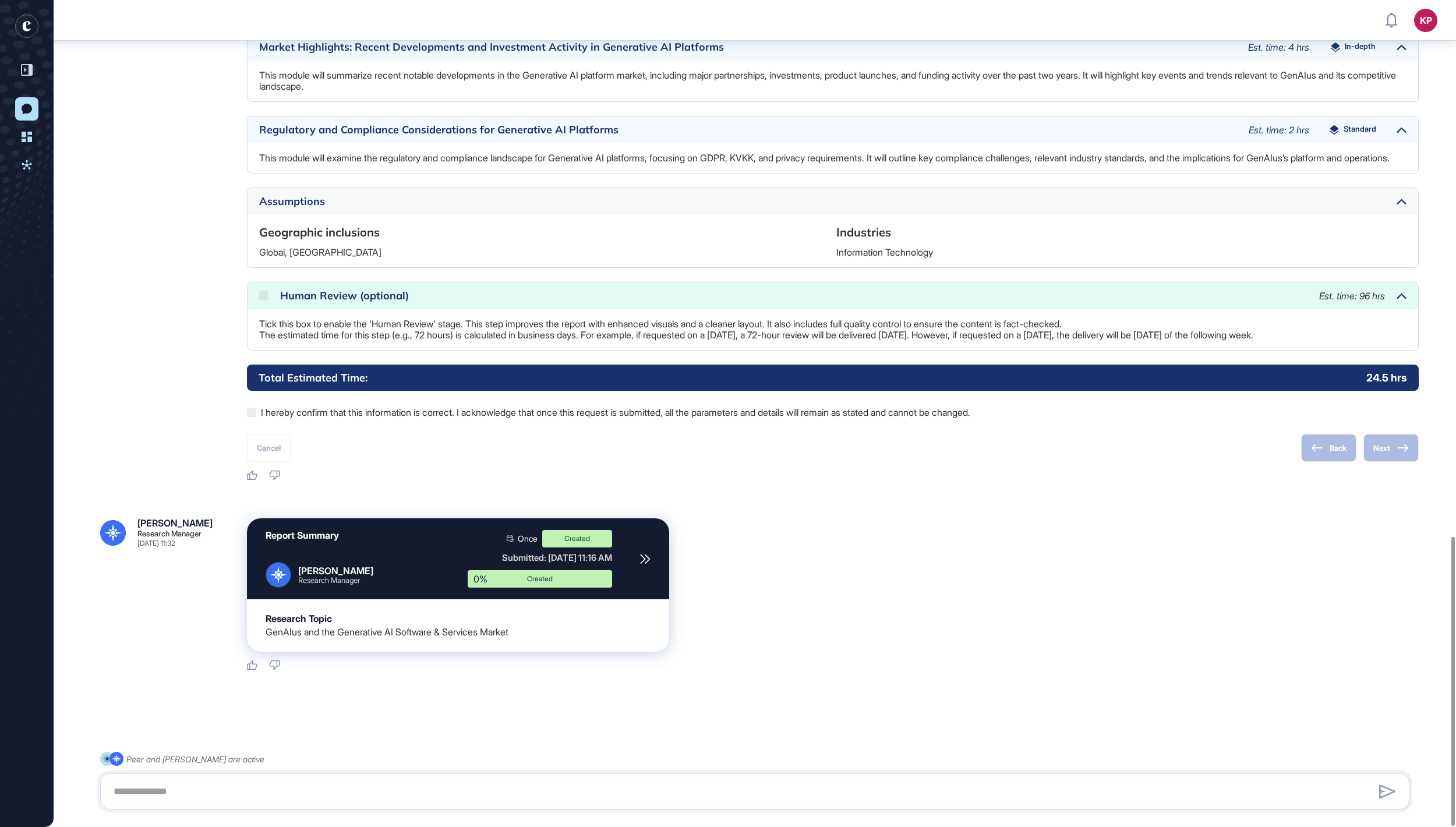
scroll to position [1533, 0]
click at [26, 65] on icon at bounding box center [27, 70] width 12 height 12
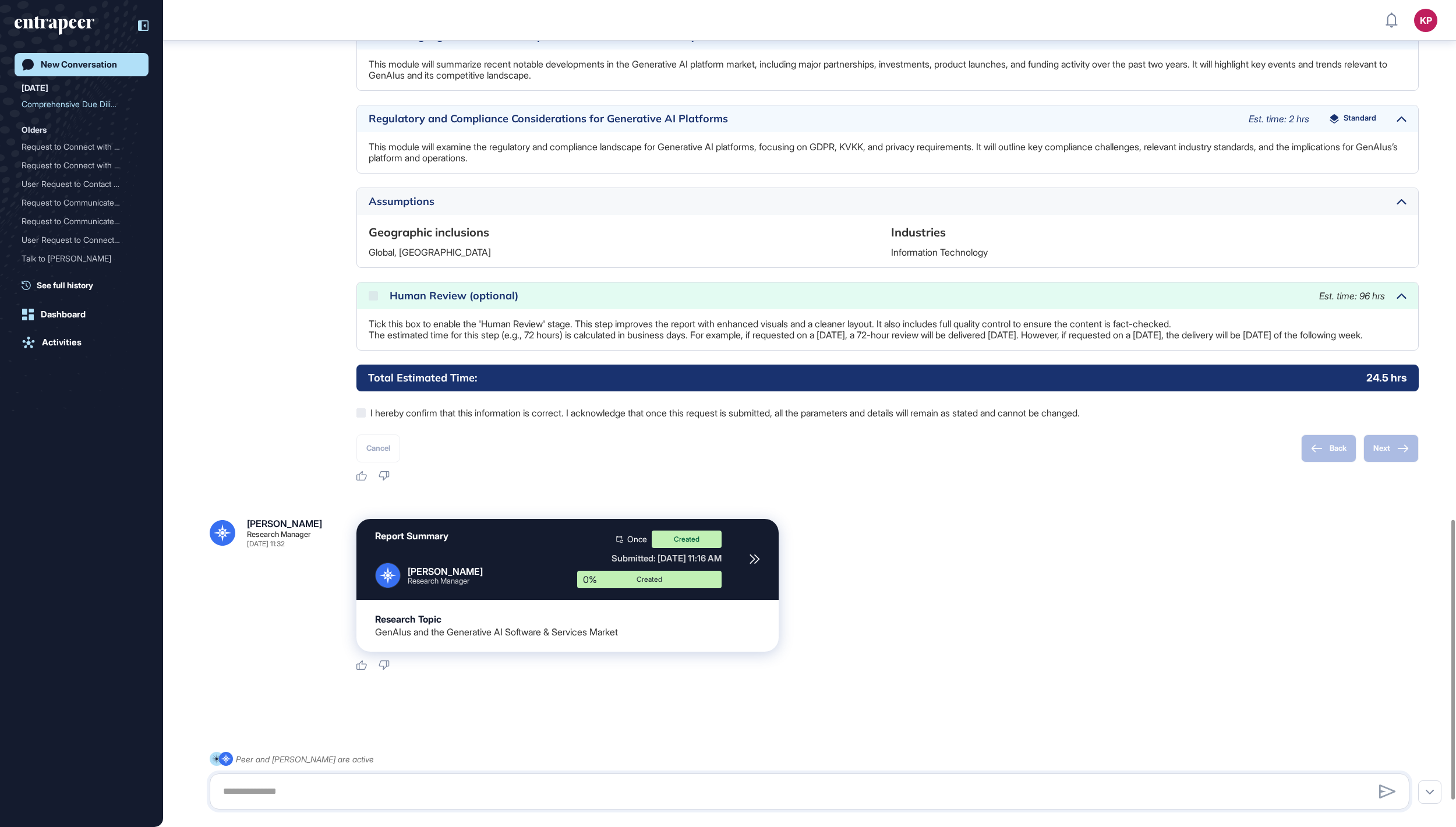
click at [86, 68] on div "New Conversation" at bounding box center [79, 65] width 76 height 10
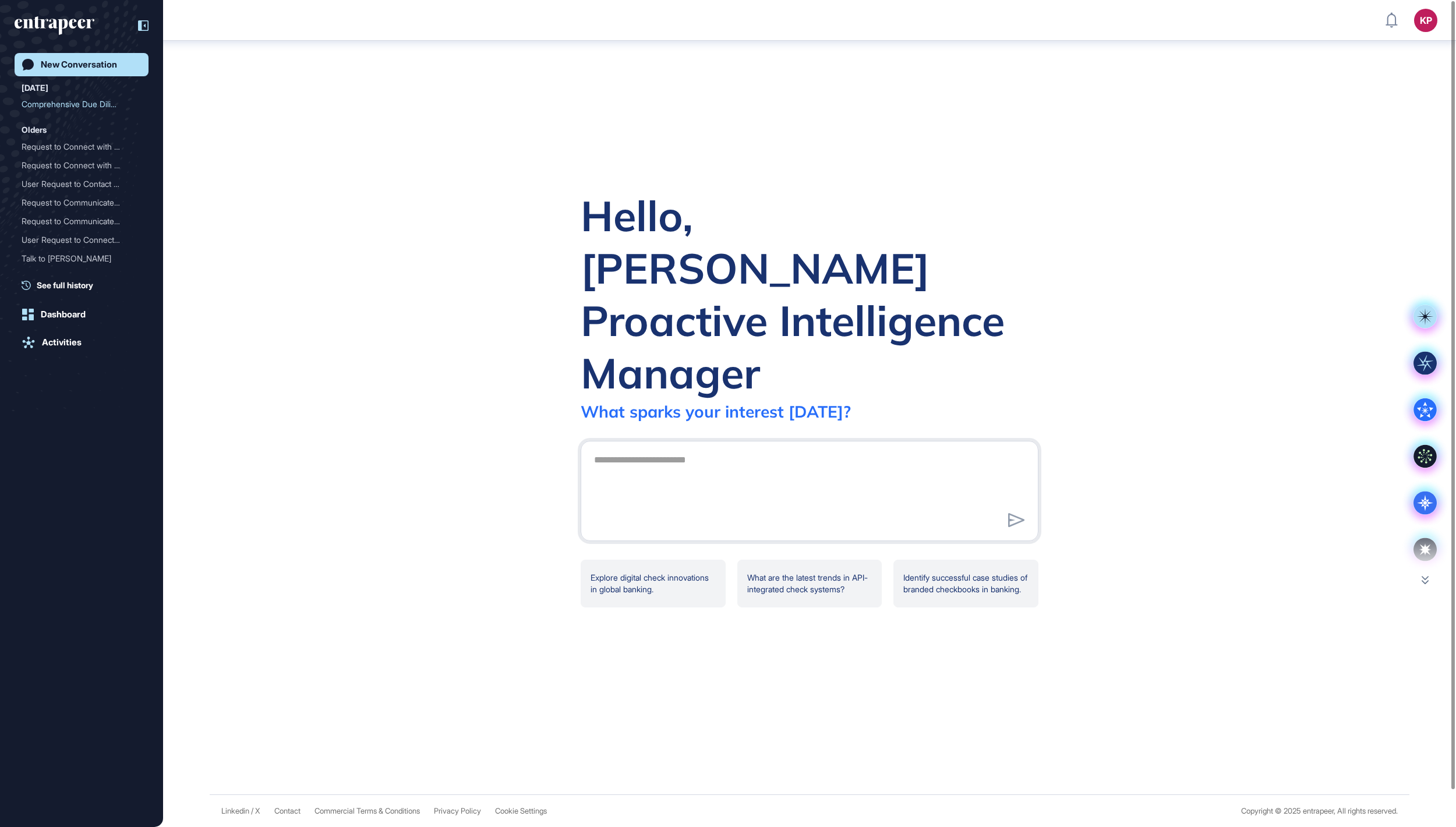
scroll to position [0, 0]
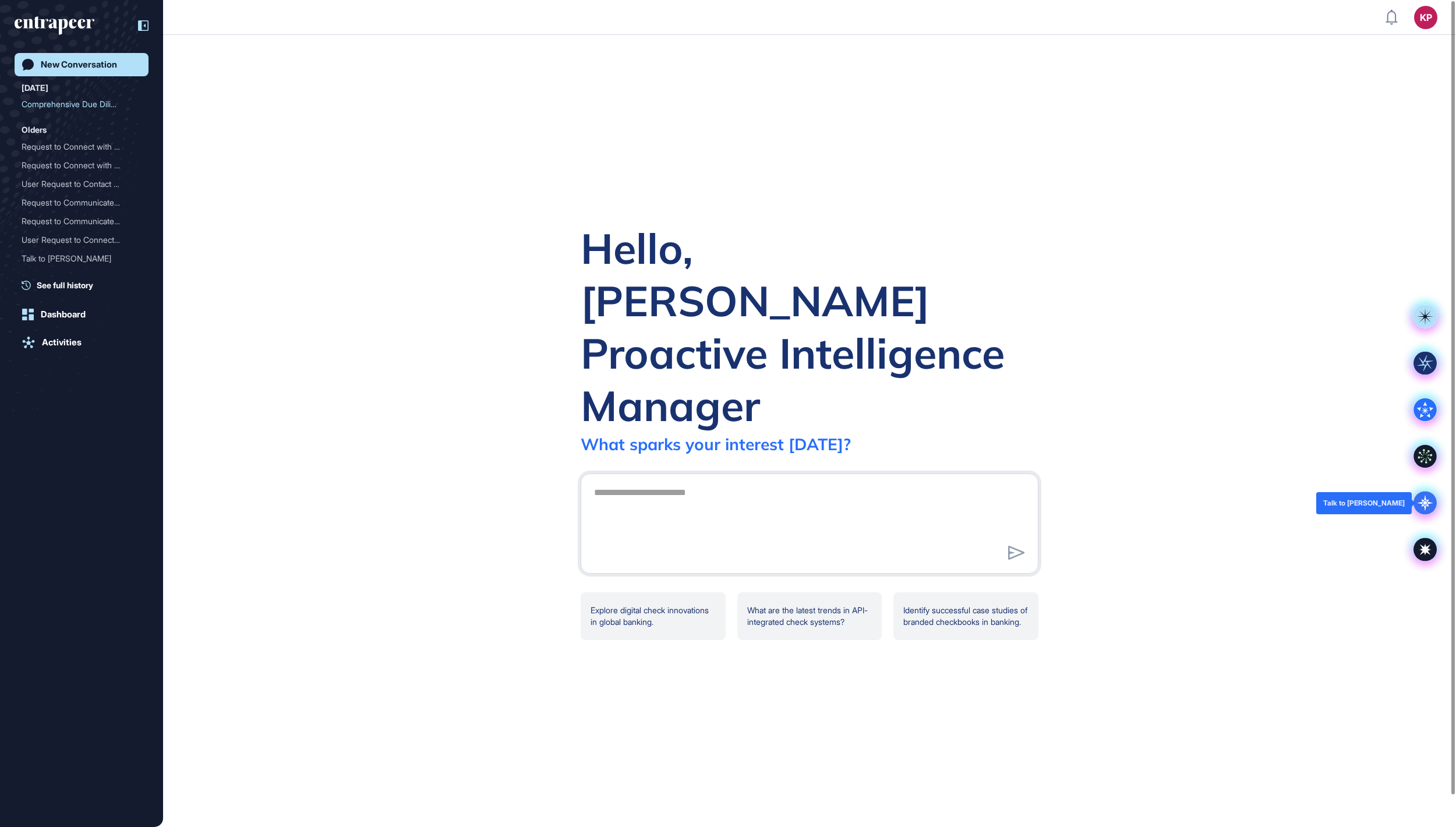
click at [1420, 497] on icon at bounding box center [1424, 502] width 23 height 23
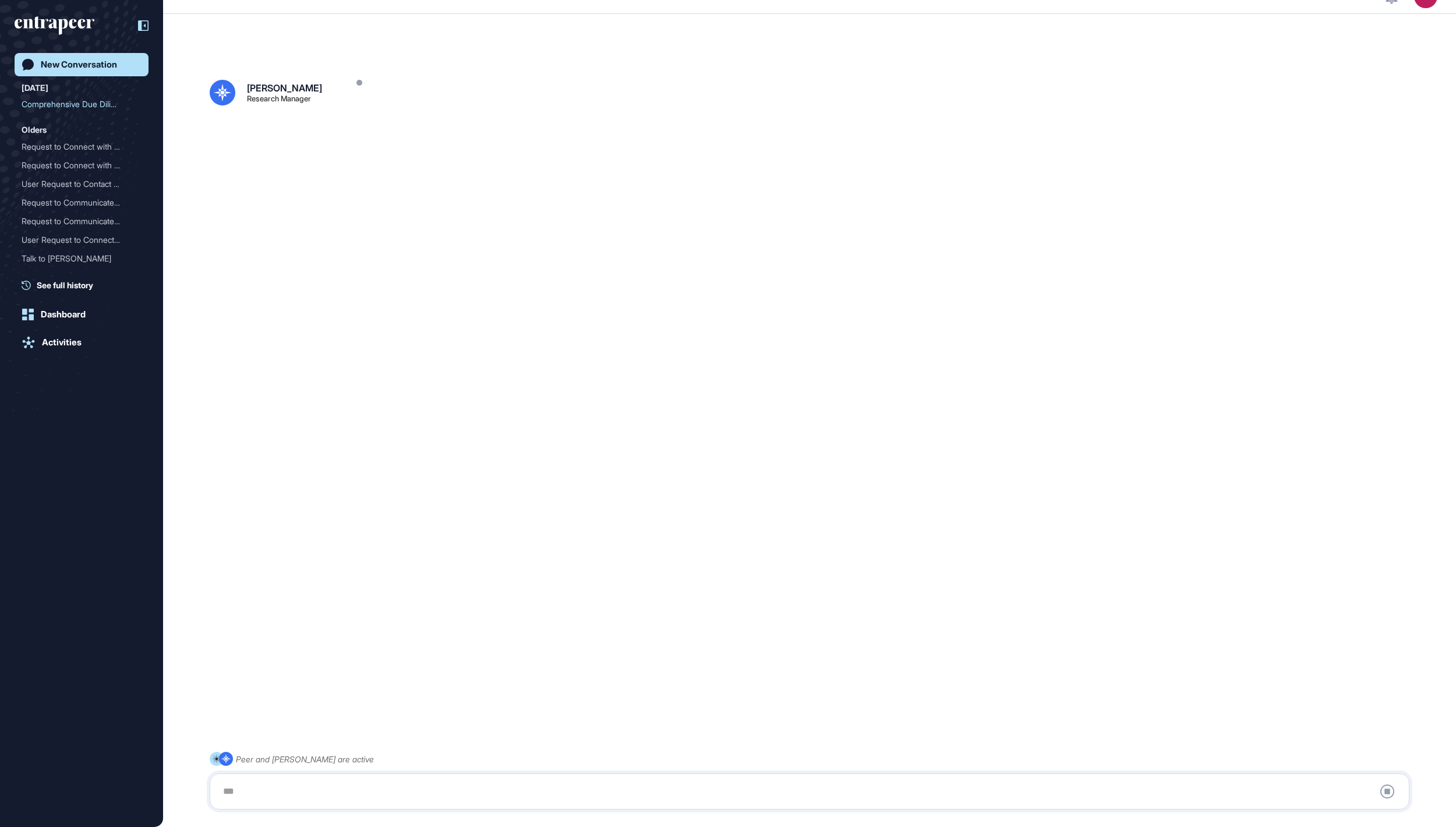
scroll to position [32, 0]
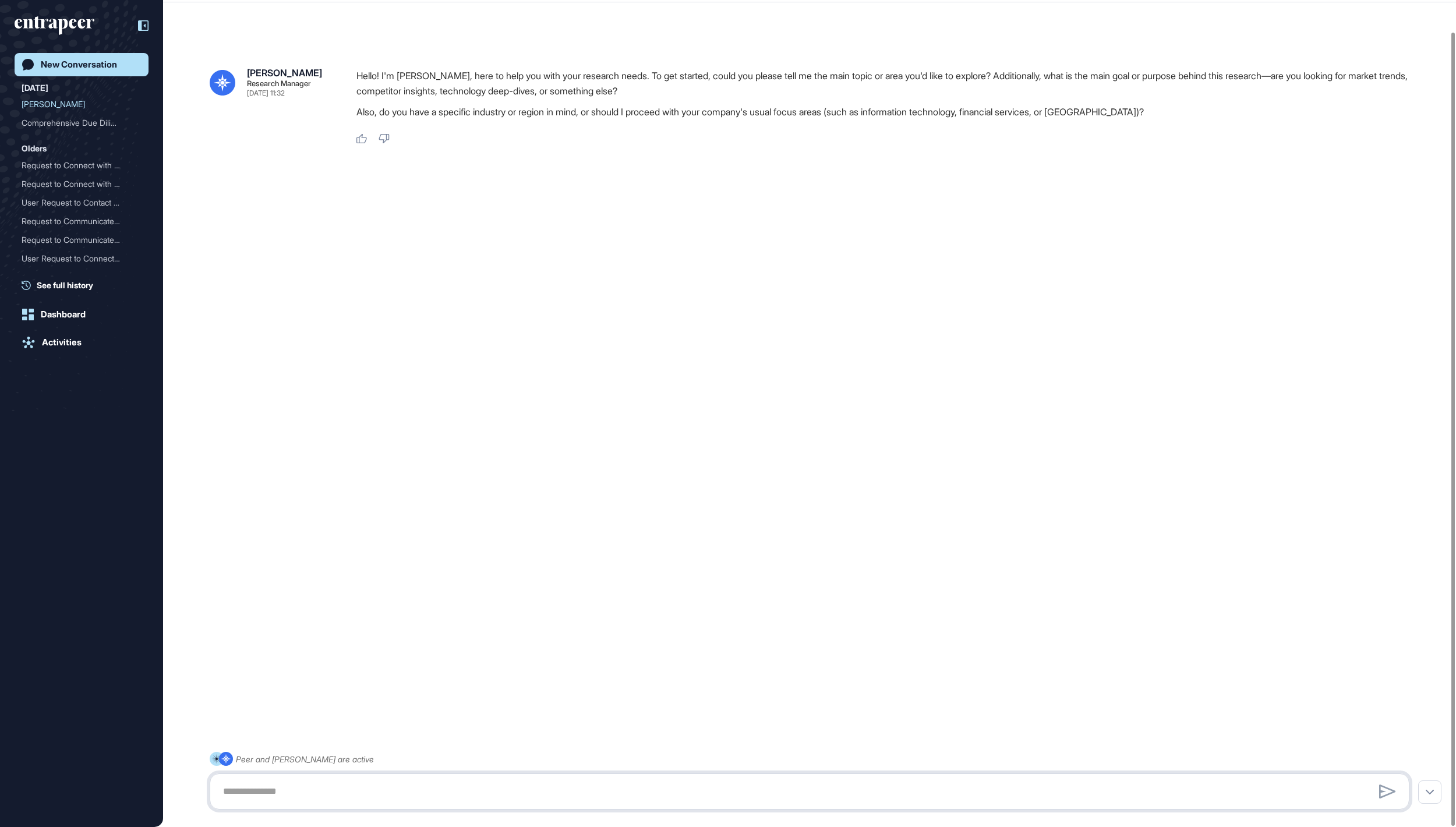
click at [279, 792] on textarea at bounding box center [809, 791] width 1187 height 23
paste textarea "**********"
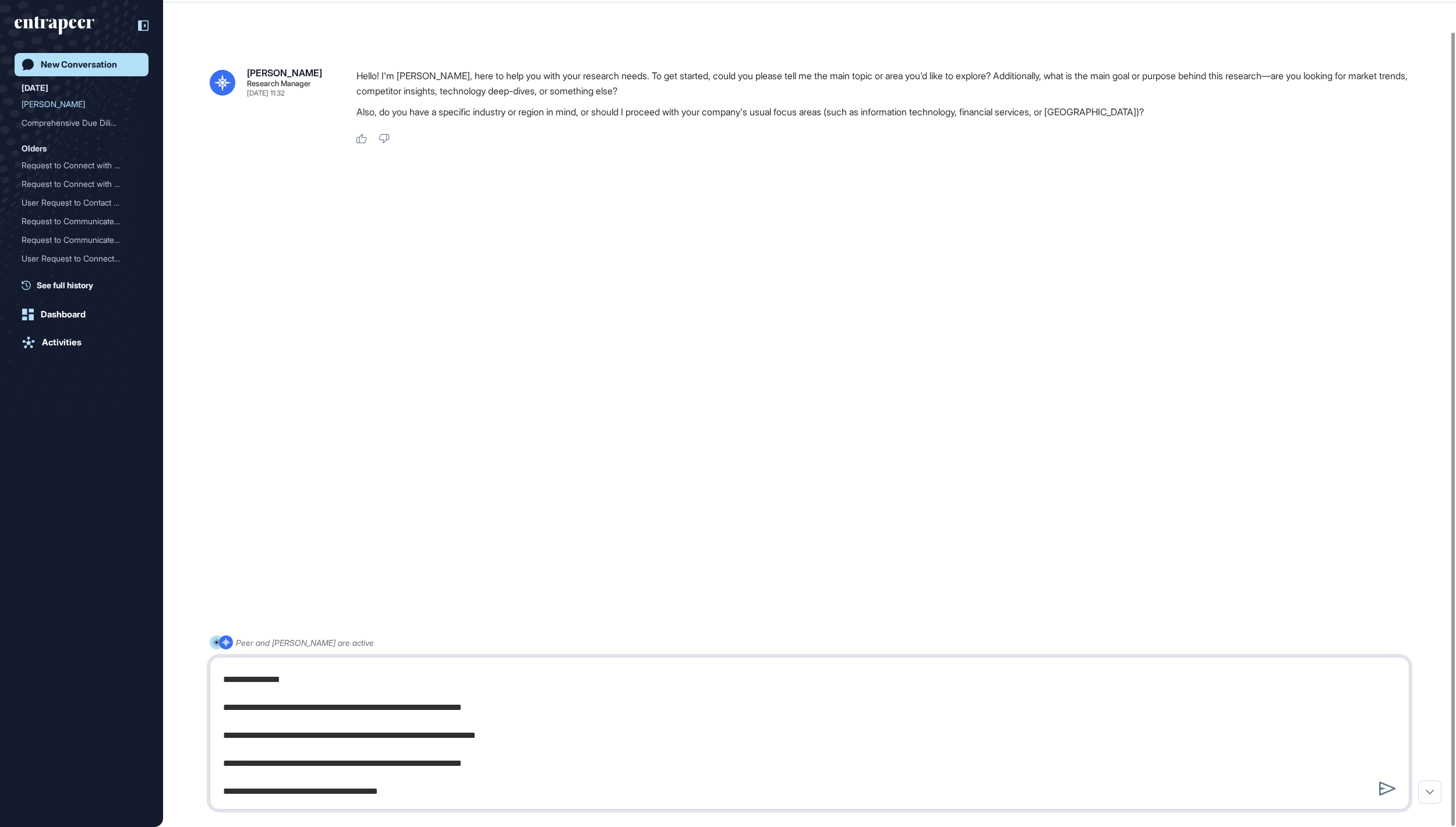
paste textarea "**********"
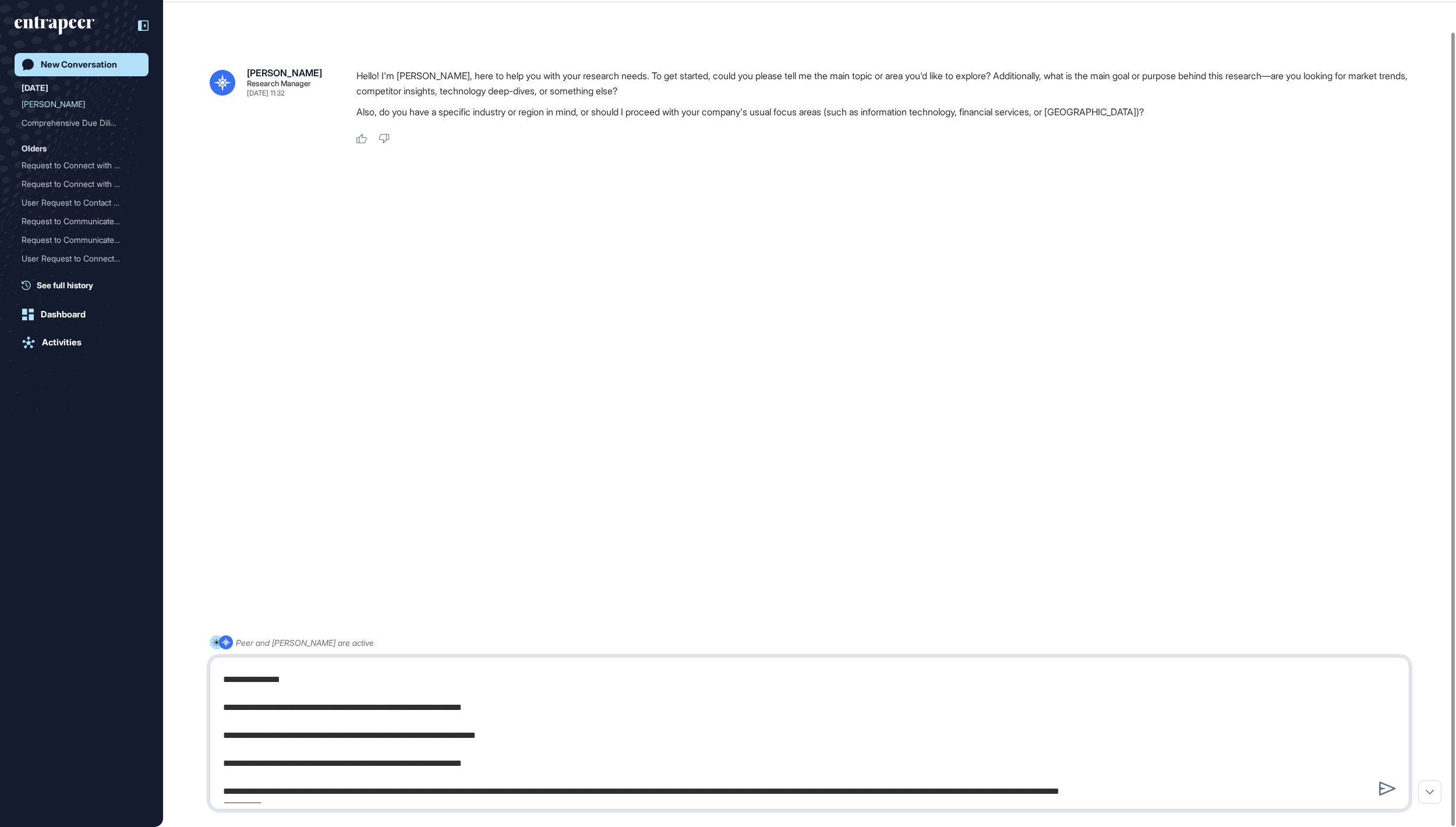
scroll to position [2707, 0]
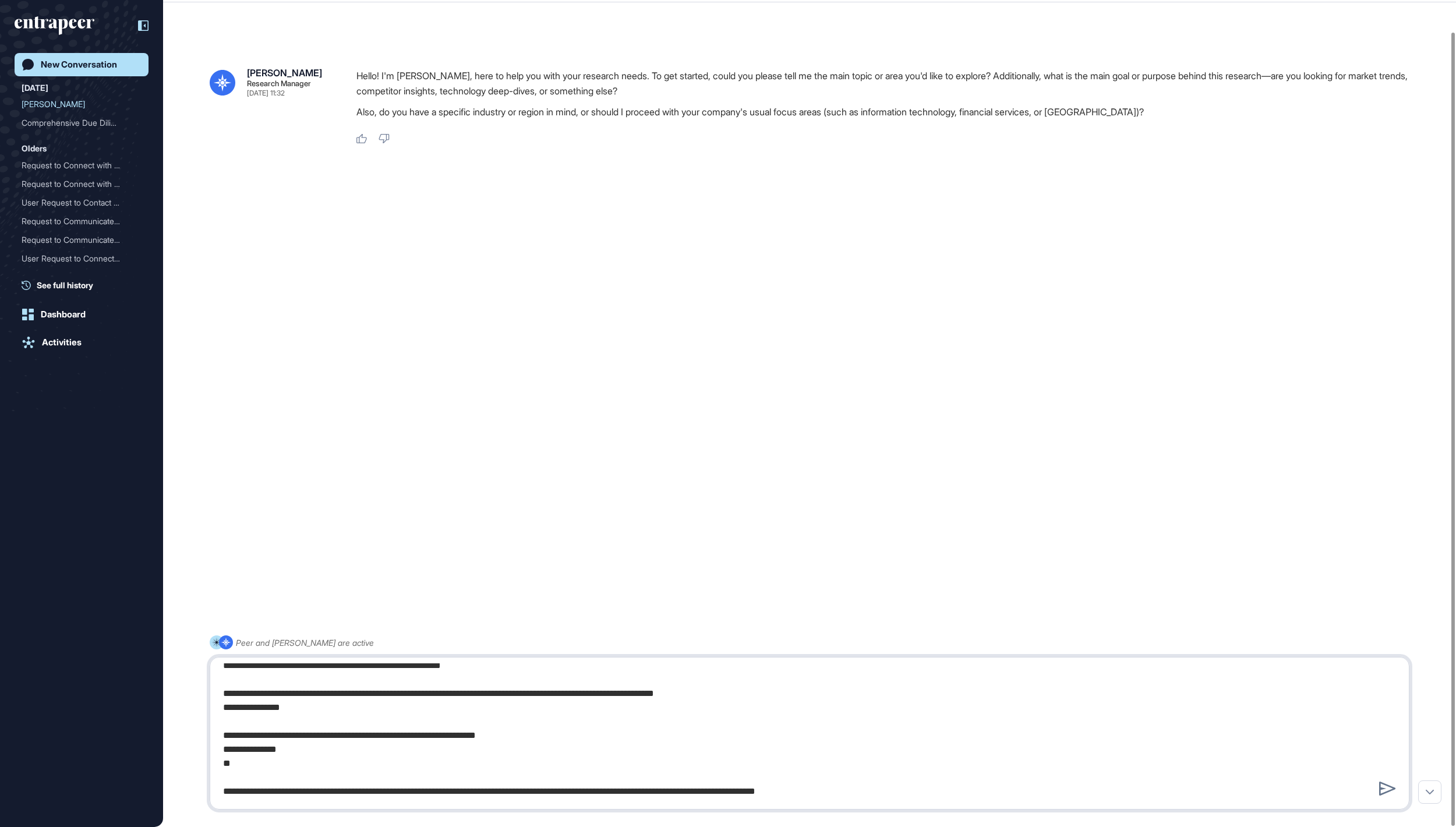
type textarea "**********"
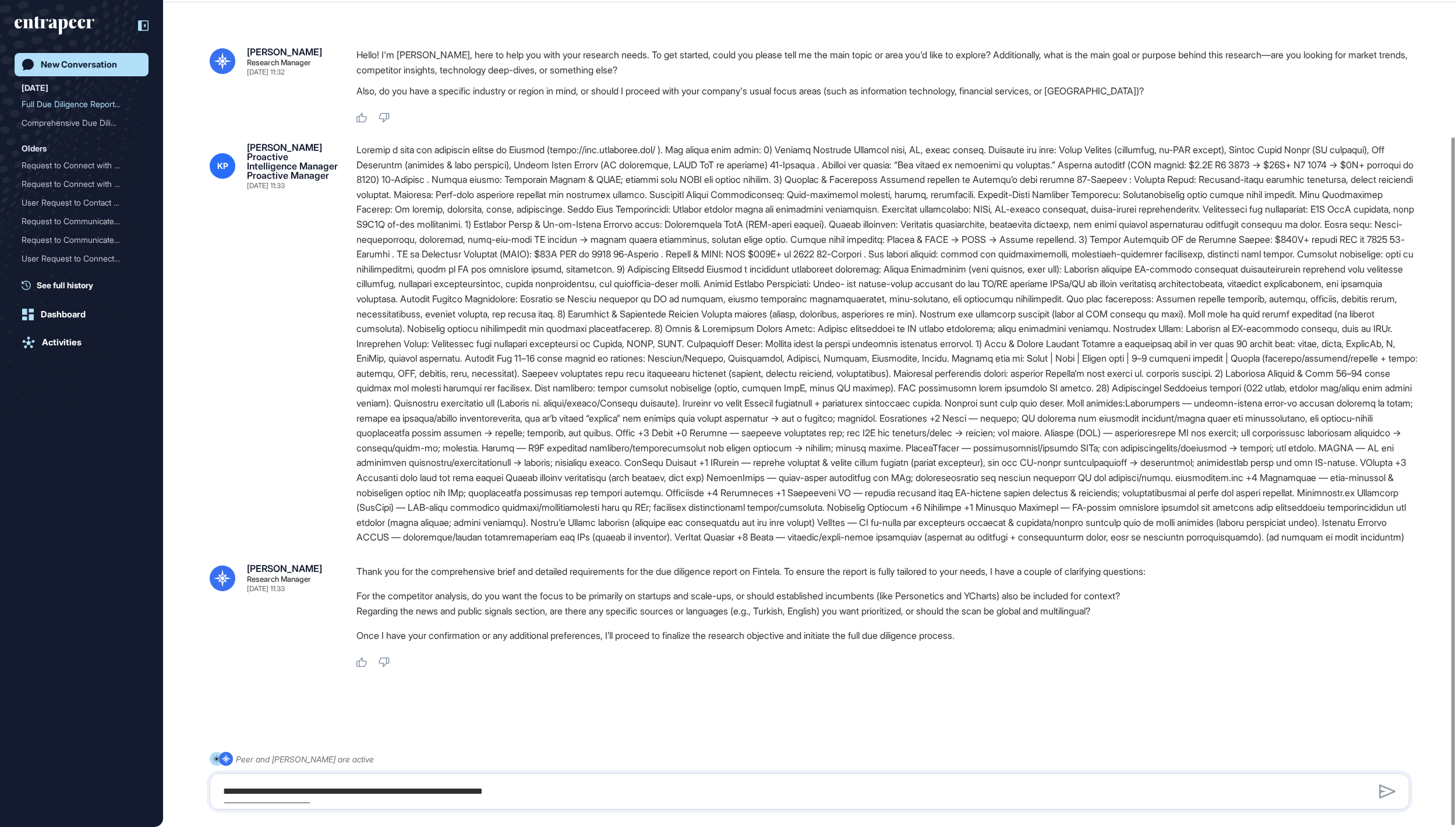
scroll to position [164, 0]
click at [385, 785] on textarea at bounding box center [809, 791] width 1186 height 23
type textarea "**********"
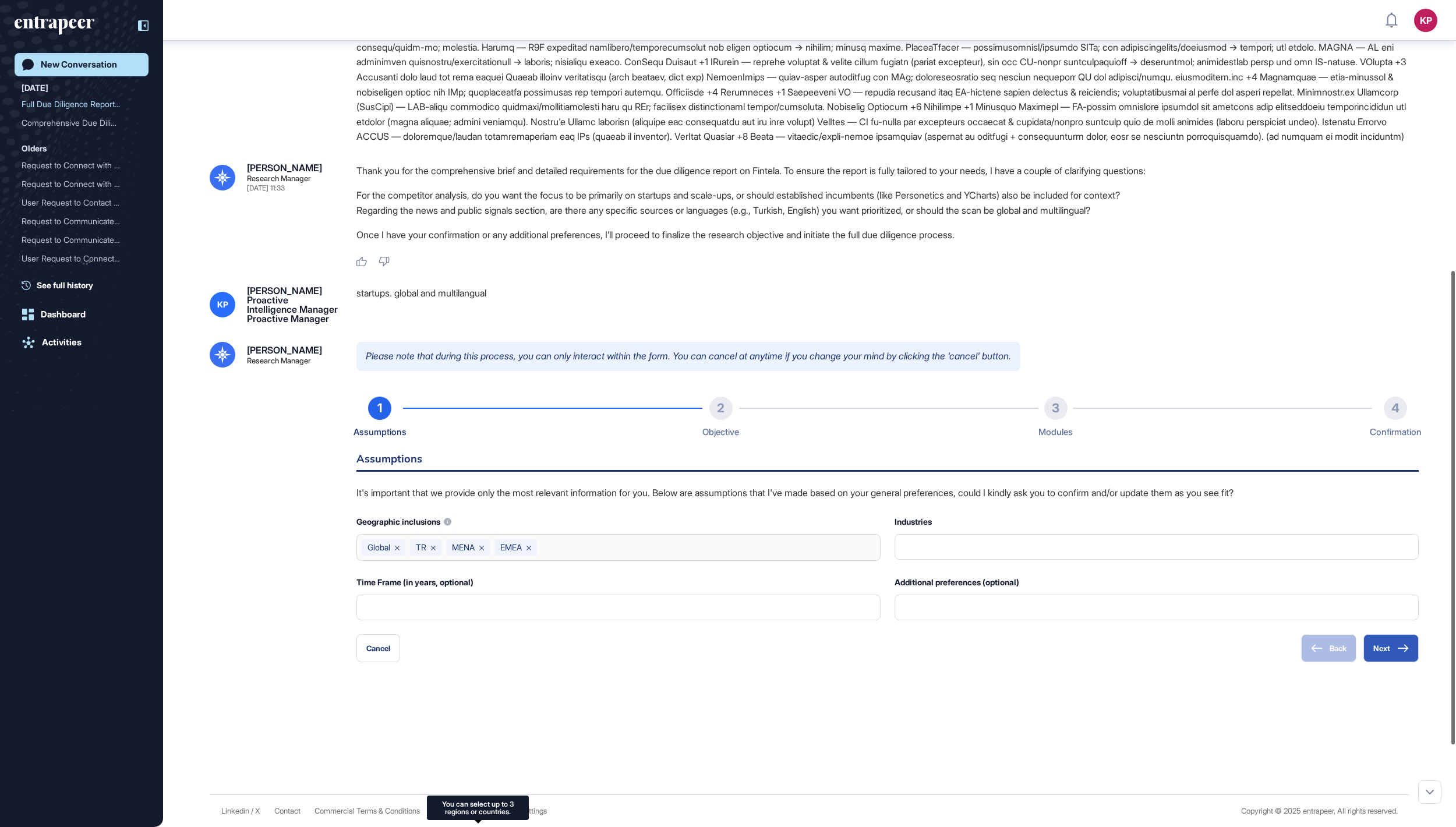
scroll to position [613, 0]
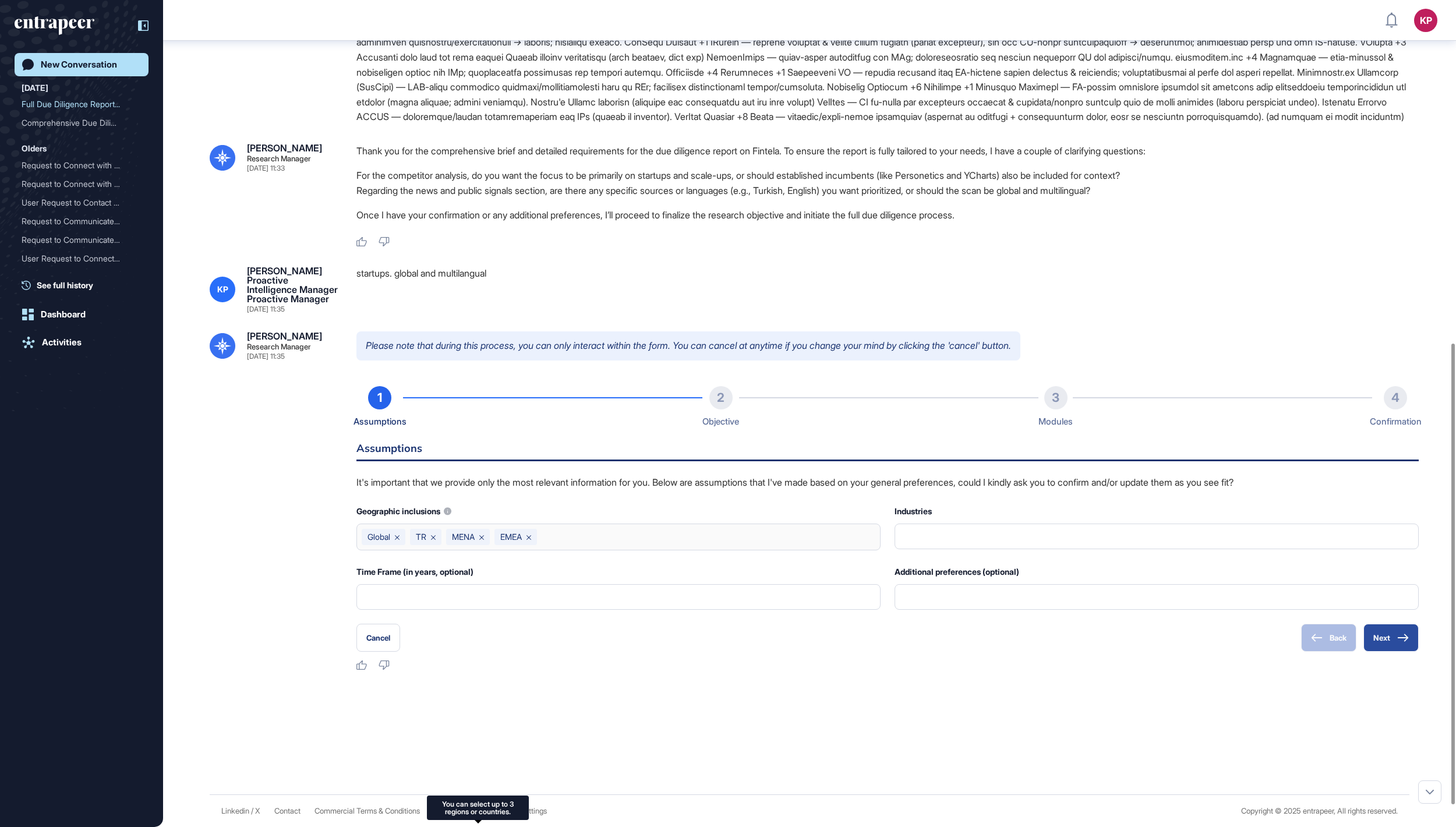
click at [1383, 652] on button "Next" at bounding box center [1391, 637] width 56 height 28
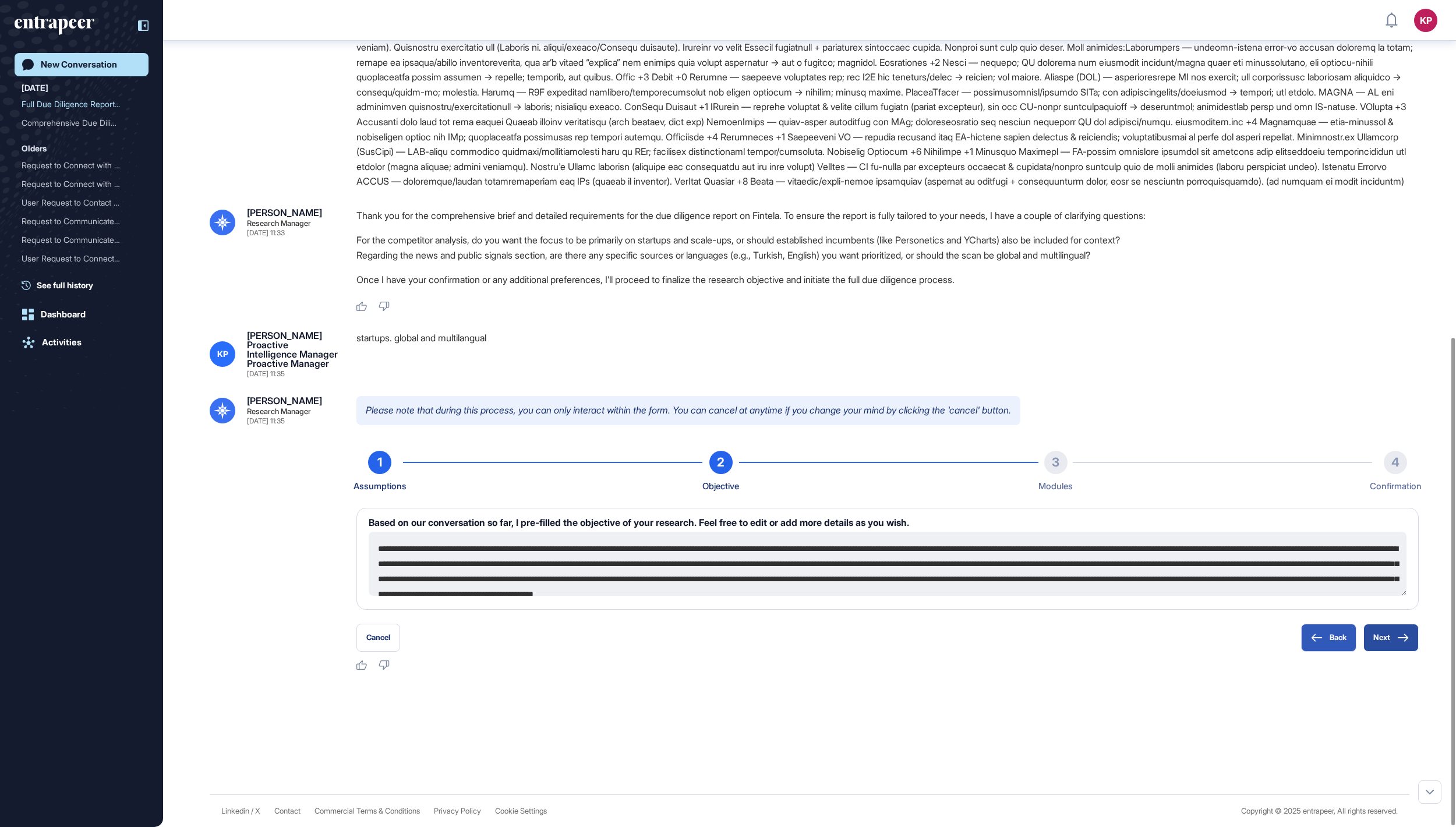
scroll to position [572, 0]
click at [1373, 637] on button "Next" at bounding box center [1391, 637] width 56 height 28
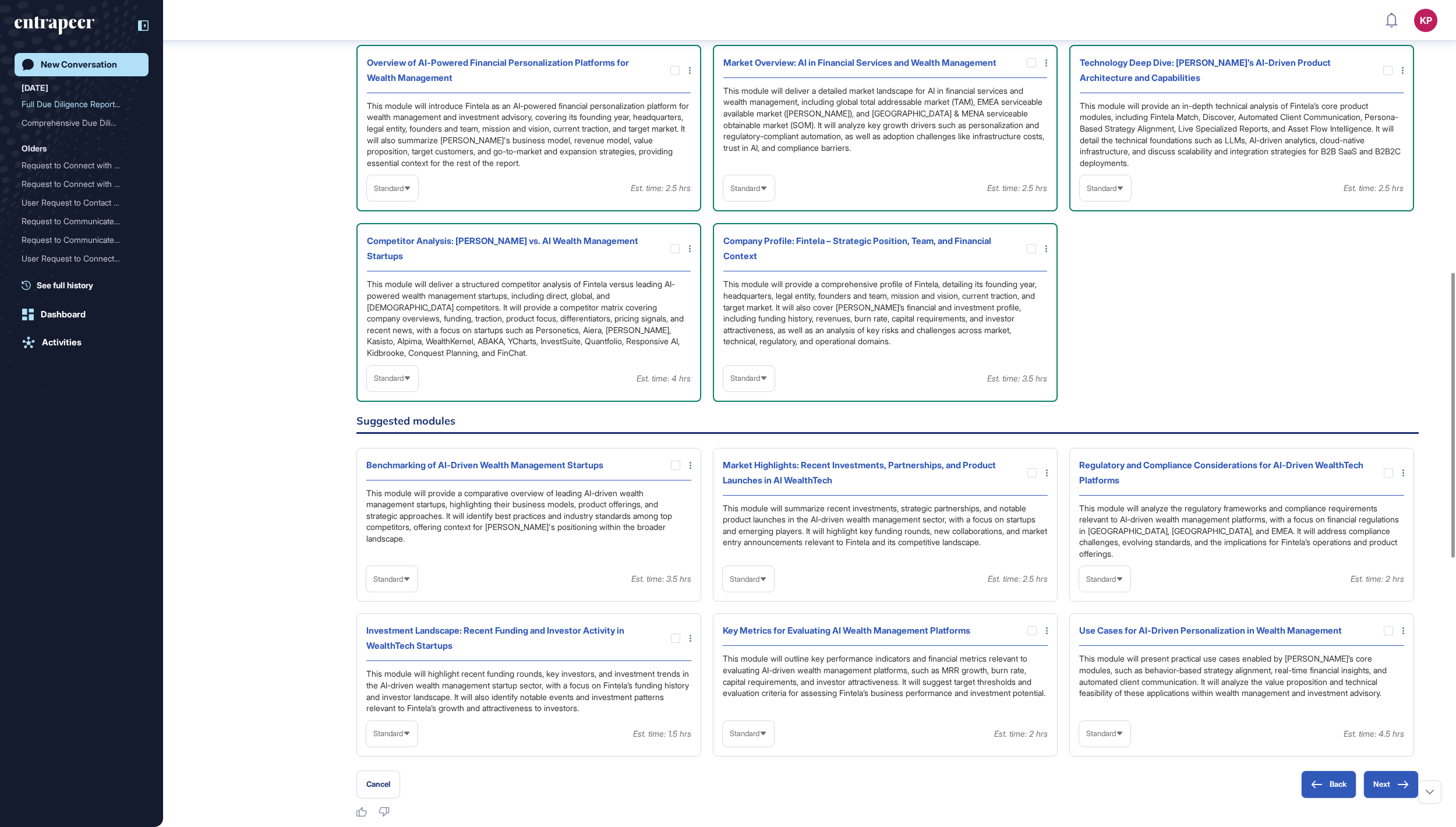
scroll to position [1103, 0]
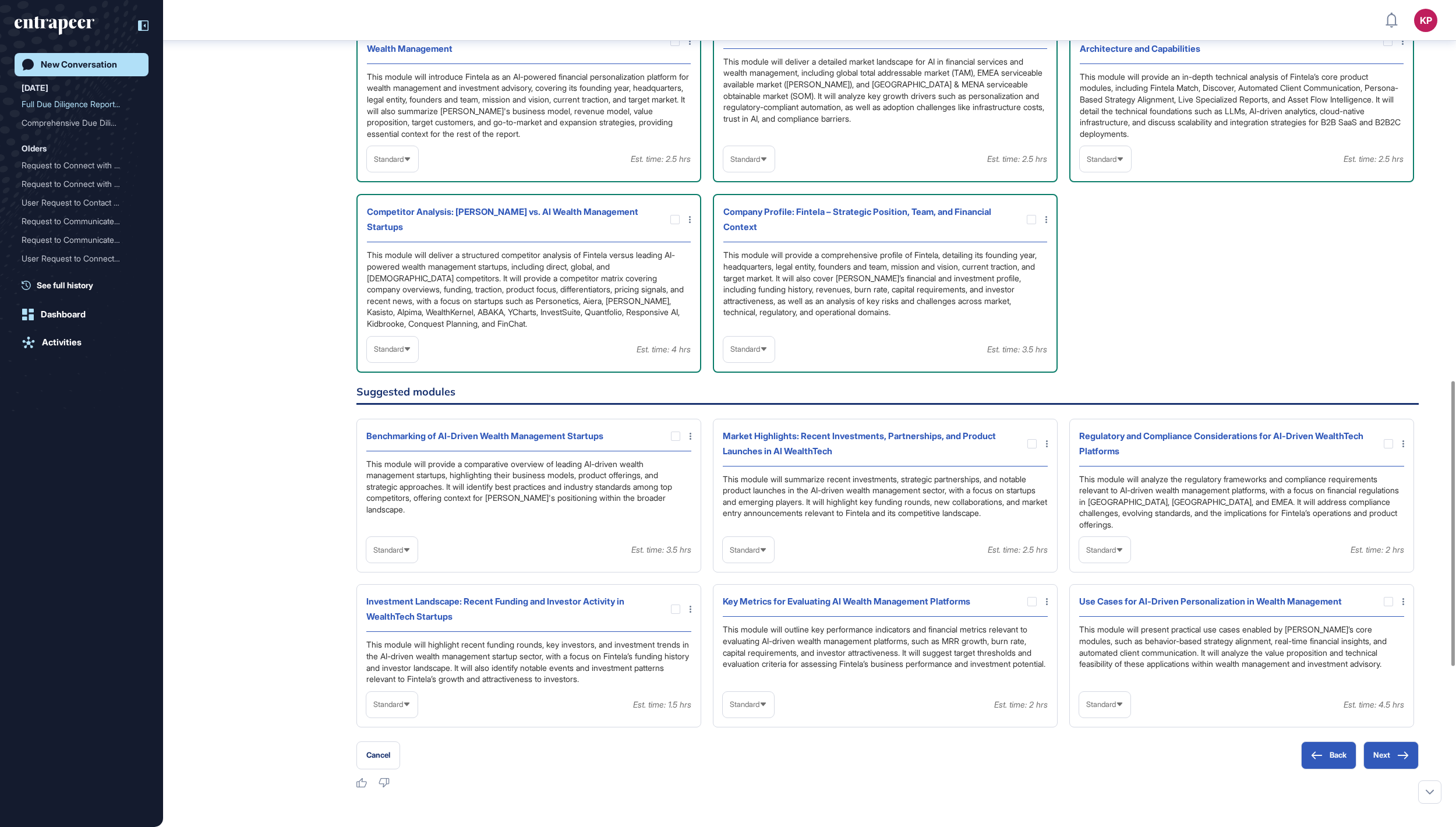
click at [411, 163] on icon at bounding box center [407, 159] width 8 height 8
click at [414, 198] on li "High-Level" at bounding box center [392, 186] width 44 height 23
click at [738, 164] on span "Standard" at bounding box center [745, 159] width 30 height 9
click at [741, 198] on li "High-Level" at bounding box center [749, 186] width 44 height 23
click at [1110, 164] on span "Standard" at bounding box center [1101, 159] width 30 height 9
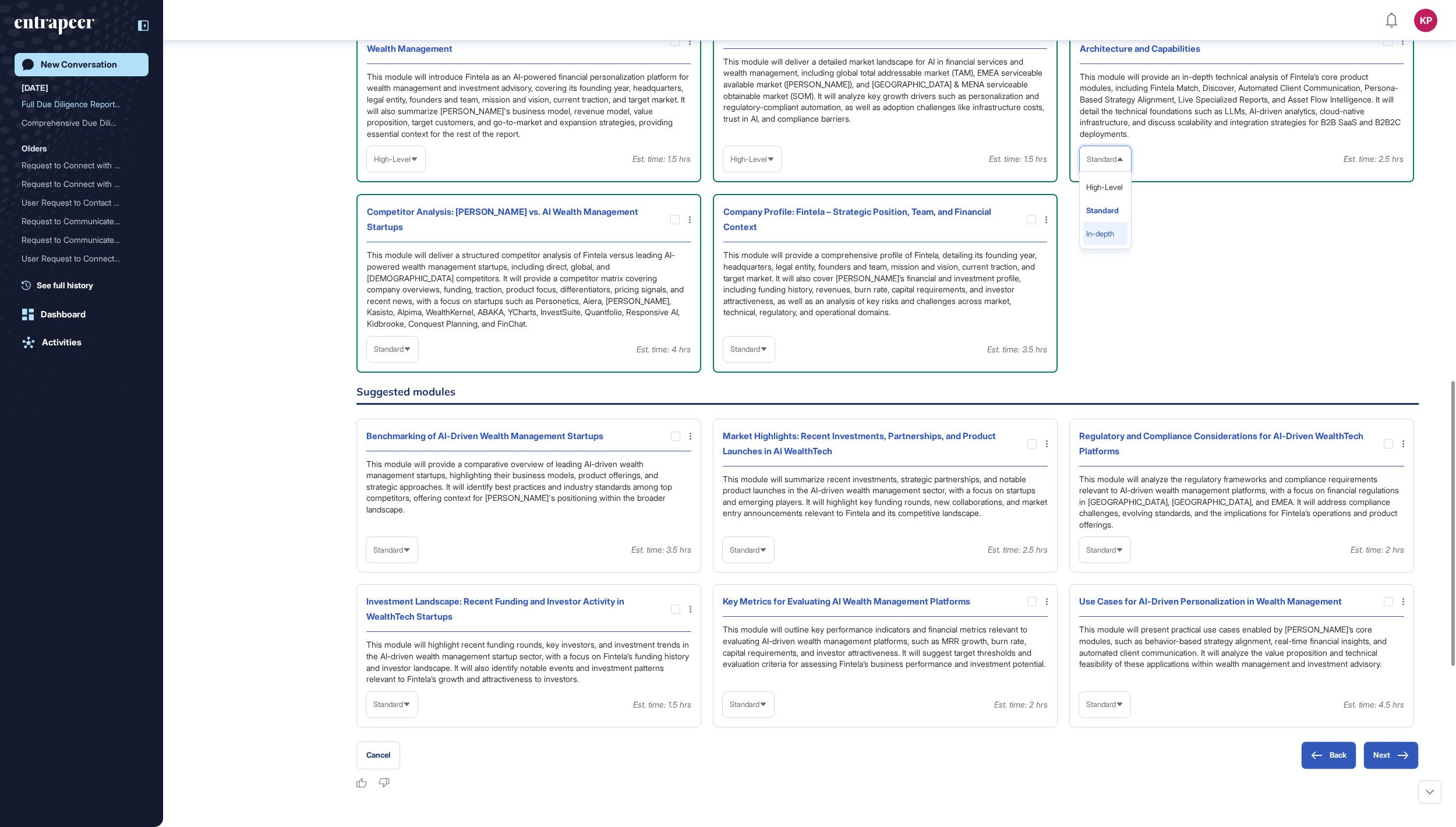
click at [1109, 245] on li "In-depth" at bounding box center [1106, 233] width 44 height 23
click at [0, 0] on icon at bounding box center [0, 0] width 0 height 0
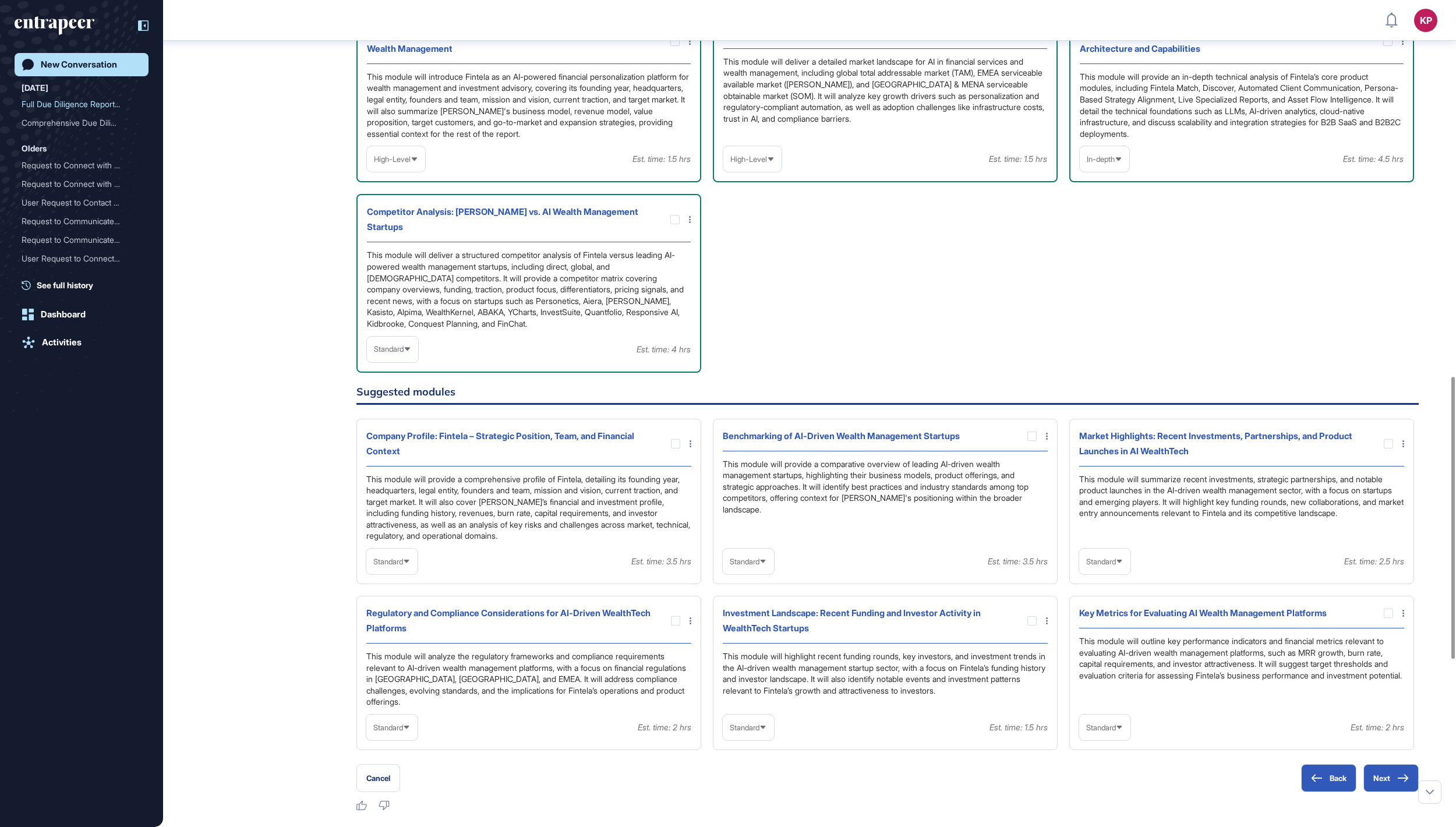
click at [403, 354] on span "Standard" at bounding box center [389, 349] width 30 height 9
click at [407, 436] on li "In-depth" at bounding box center [392, 424] width 44 height 23
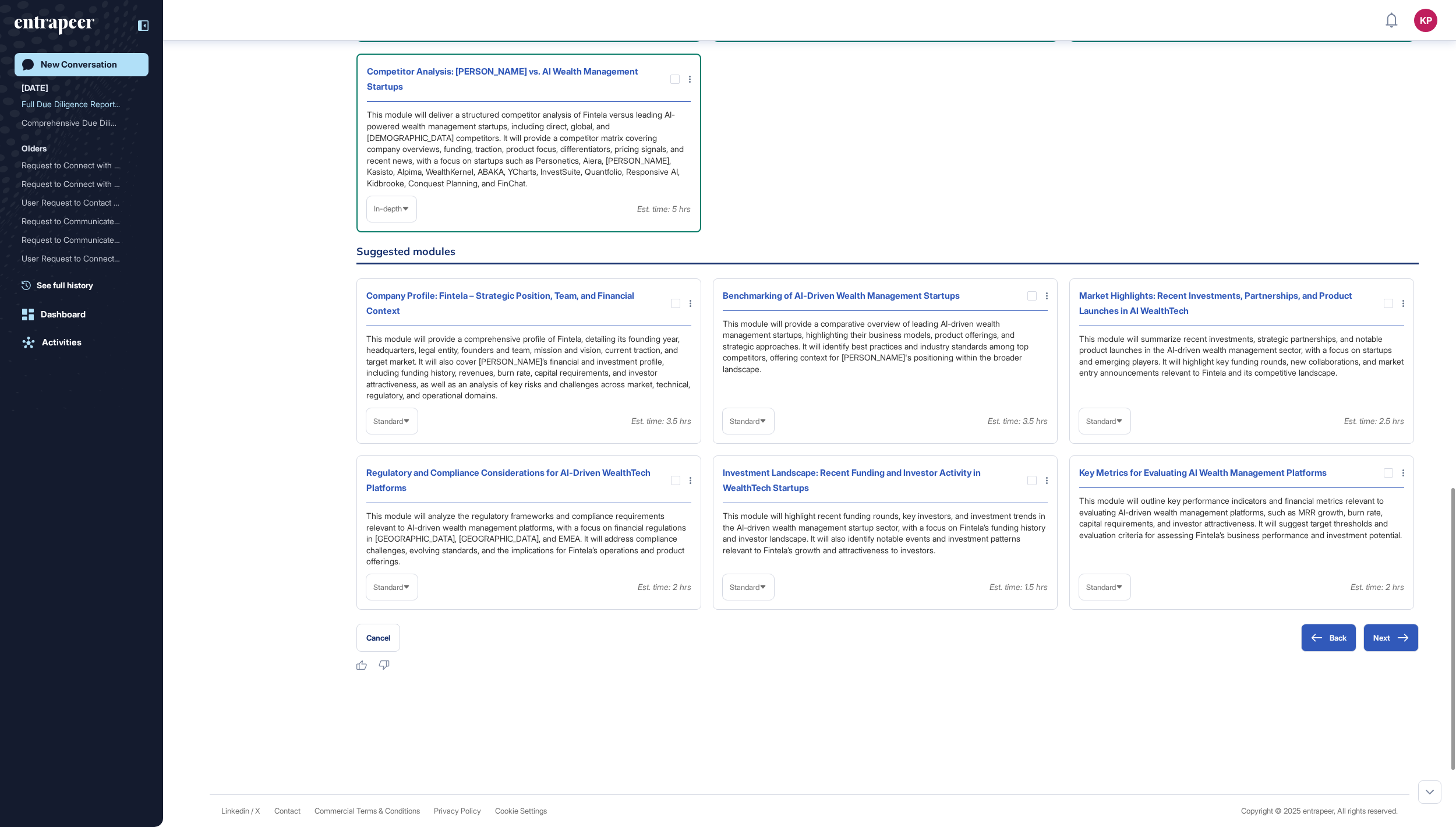
scroll to position [1468, 0]
click at [1113, 425] on span "Standard" at bounding box center [1101, 421] width 30 height 9
click at [1106, 507] on li "In-depth" at bounding box center [1105, 495] width 44 height 23
click at [1386, 308] on div at bounding box center [1388, 303] width 9 height 9
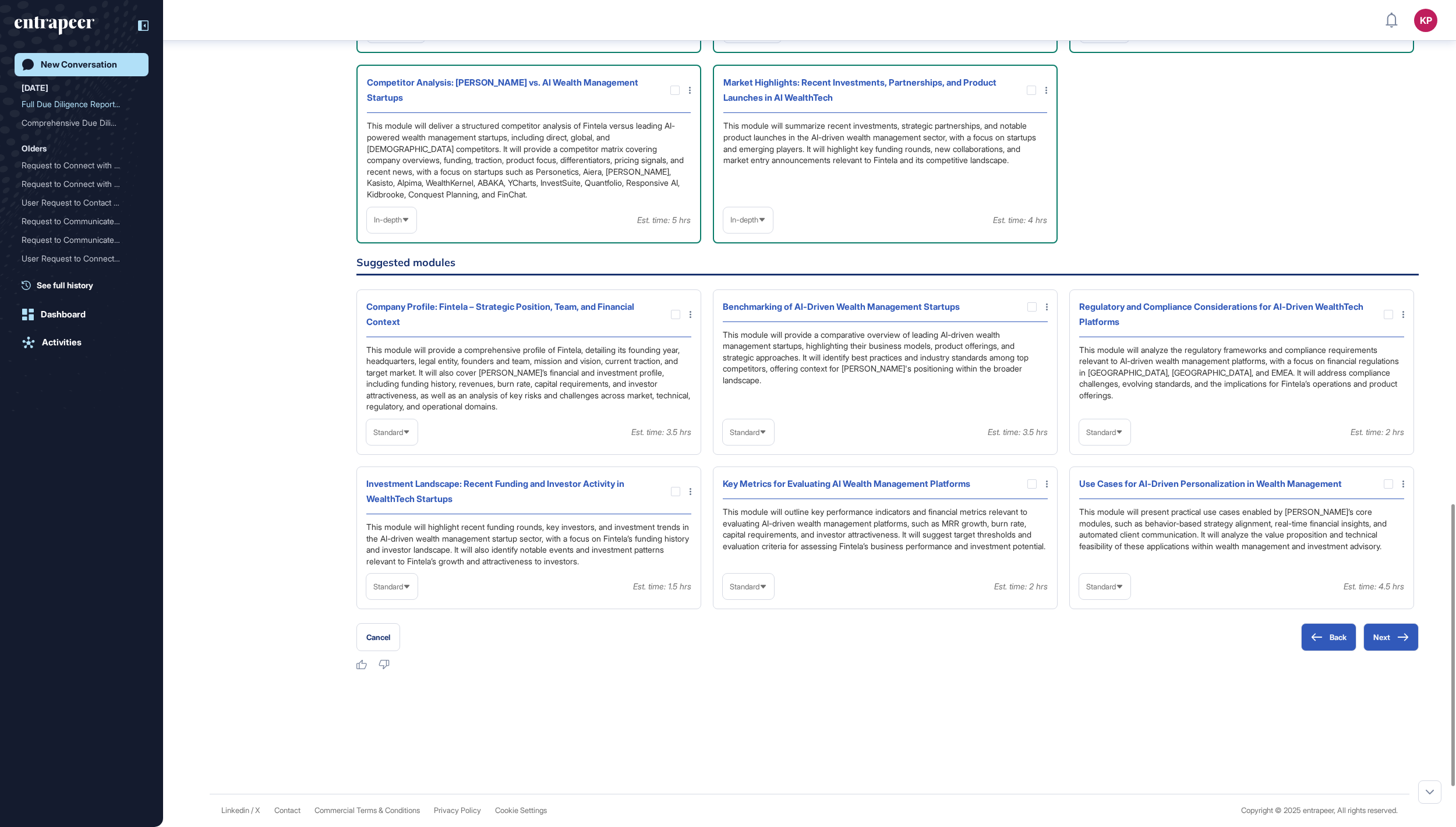
scroll to position [1476, 0]
click at [1315, 651] on button "Back" at bounding box center [1329, 636] width 56 height 28
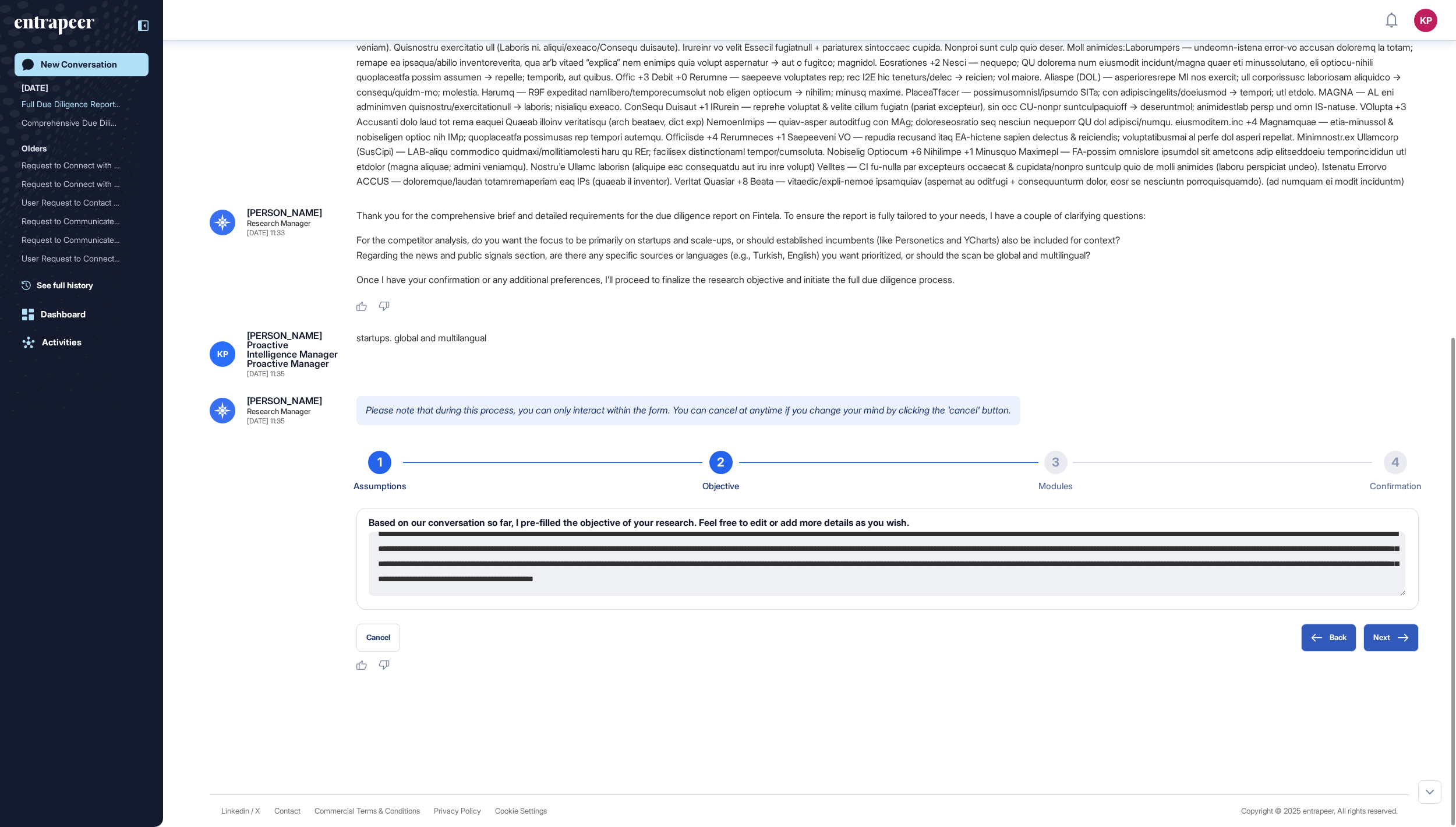
scroll to position [45, 0]
click at [1082, 574] on textarea at bounding box center [886, 563] width 1036 height 64
type textarea "**********"
click at [1398, 634] on icon at bounding box center [1403, 638] width 12 height 9
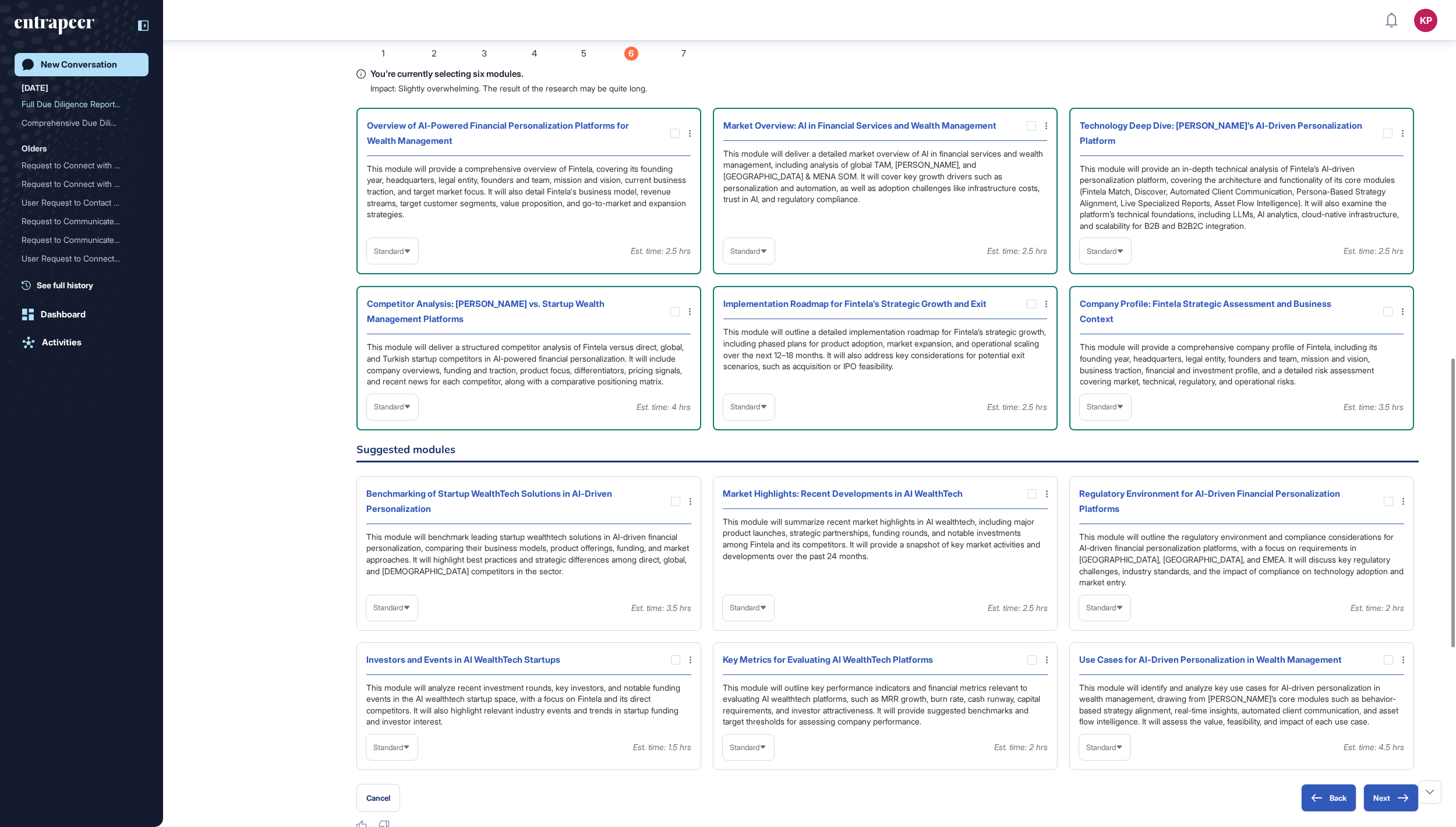
scroll to position [1023, 0]
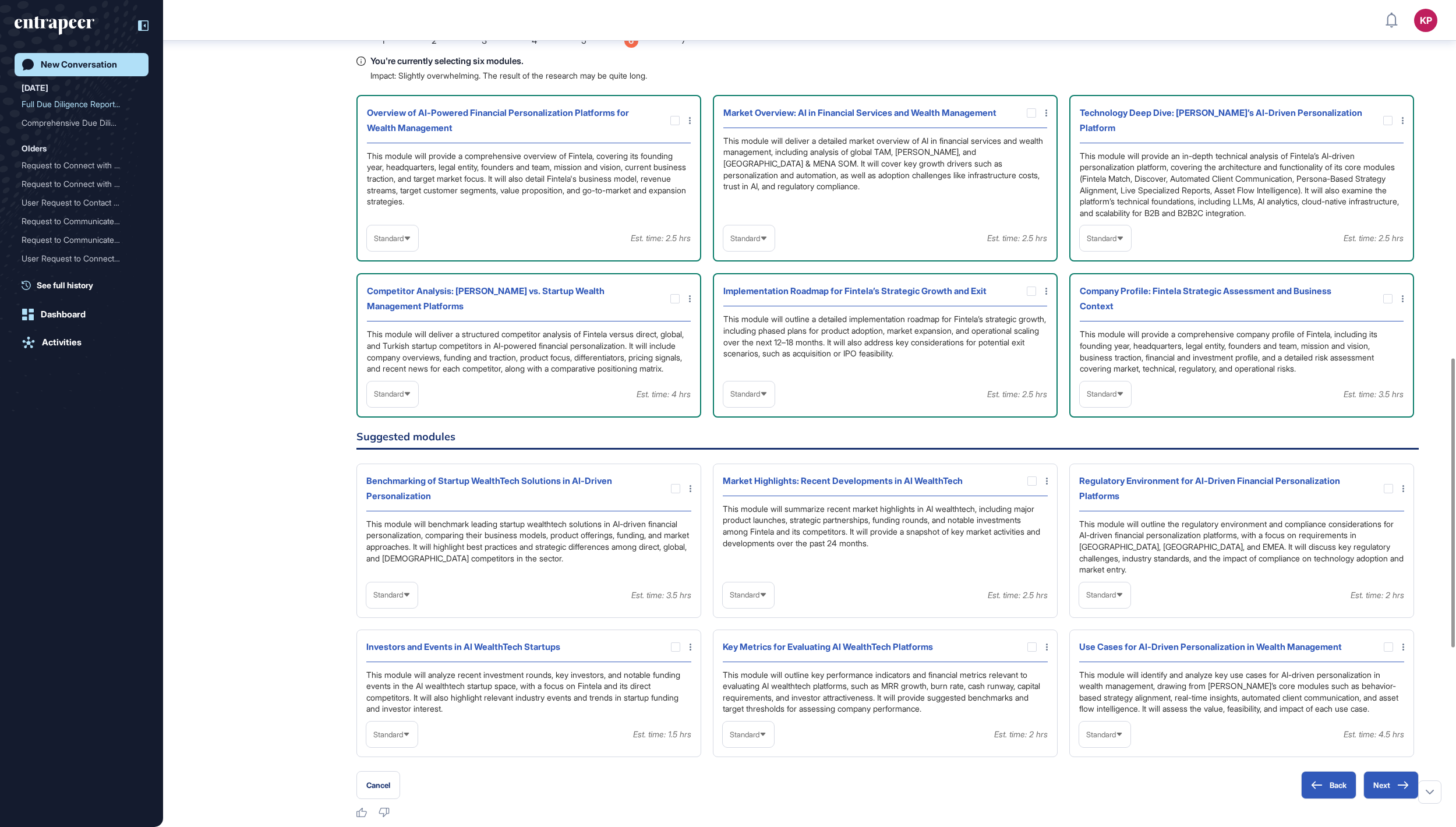
click at [418, 249] on div "Standard" at bounding box center [392, 238] width 51 height 23
click at [414, 278] on li "High-Level" at bounding box center [392, 266] width 44 height 23
click at [732, 249] on div "Standard" at bounding box center [749, 238] width 51 height 23
click at [737, 278] on li "High-Level" at bounding box center [749, 266] width 44 height 23
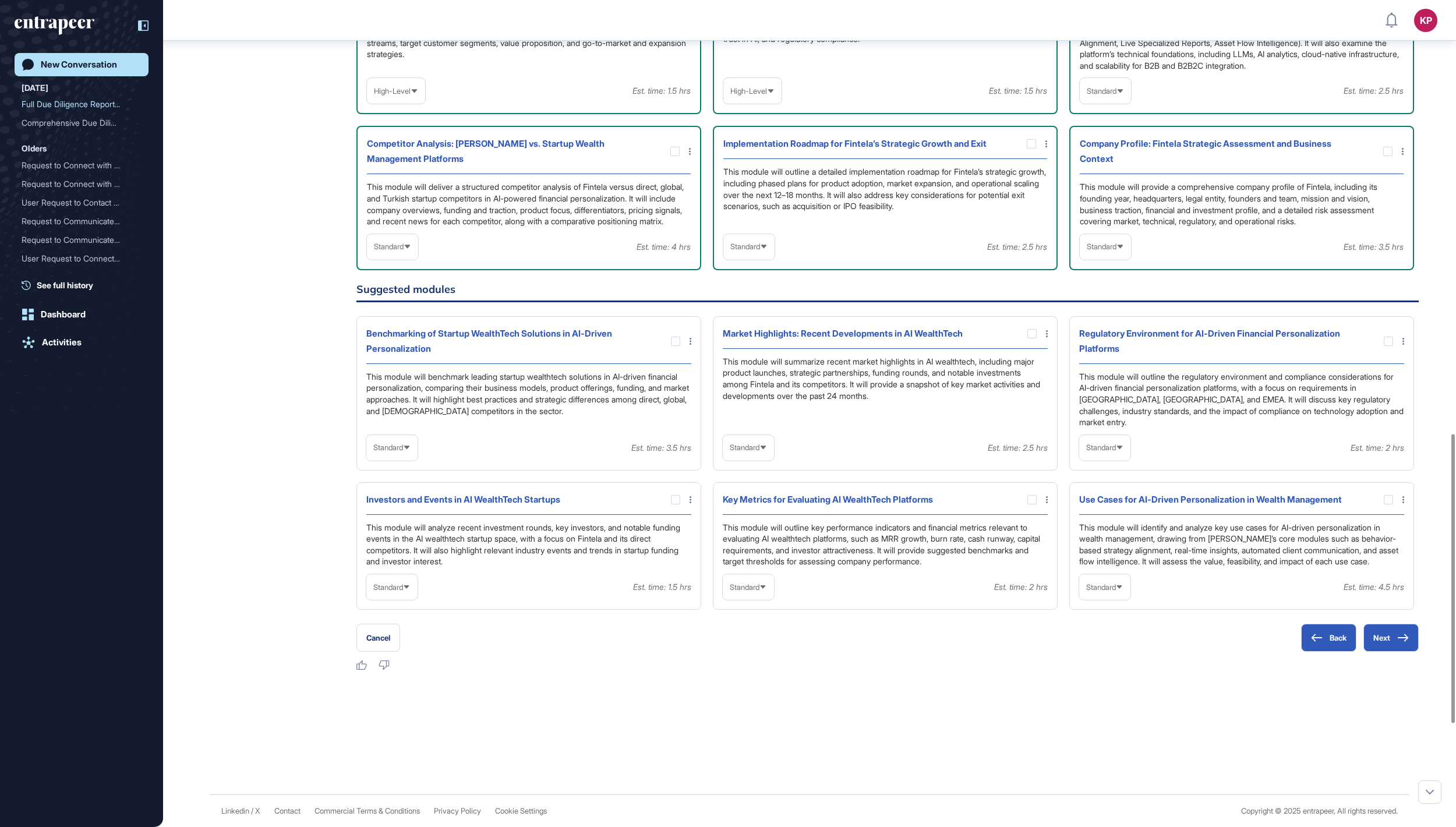
scroll to position [1240, 0]
click at [1391, 156] on div at bounding box center [1388, 151] width 9 height 9
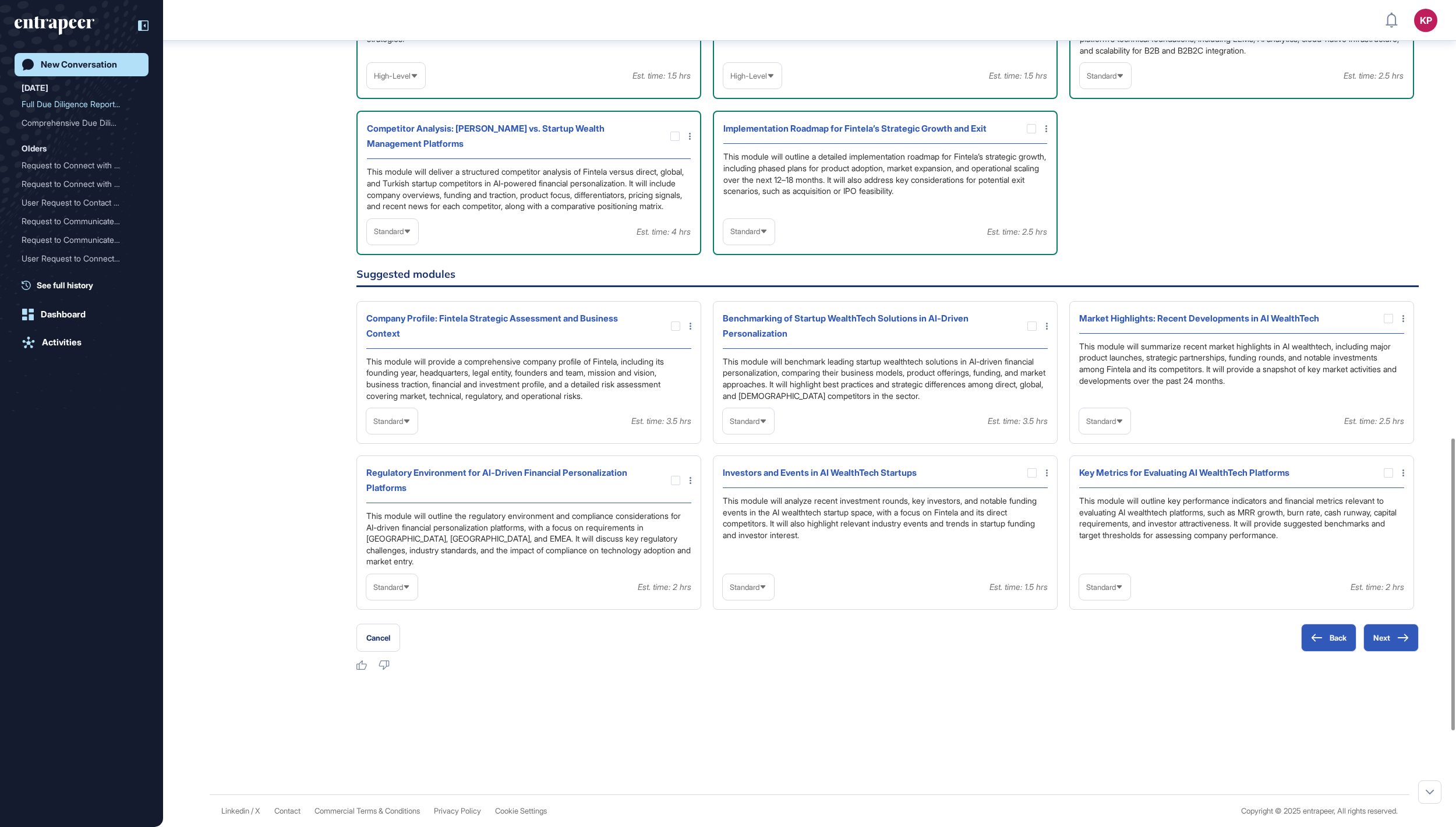
click at [757, 236] on span "Standard" at bounding box center [745, 232] width 30 height 9
click at [751, 318] on li "In-depth" at bounding box center [749, 306] width 44 height 23
click at [418, 243] on div "Standard" at bounding box center [392, 232] width 51 height 23
click at [401, 318] on li "In-depth" at bounding box center [392, 306] width 44 height 23
click at [1128, 100] on div "Technology Deep Dive: Fintela’s AI-Driven Personalization Platform This module …" at bounding box center [1241, 16] width 344 height 167
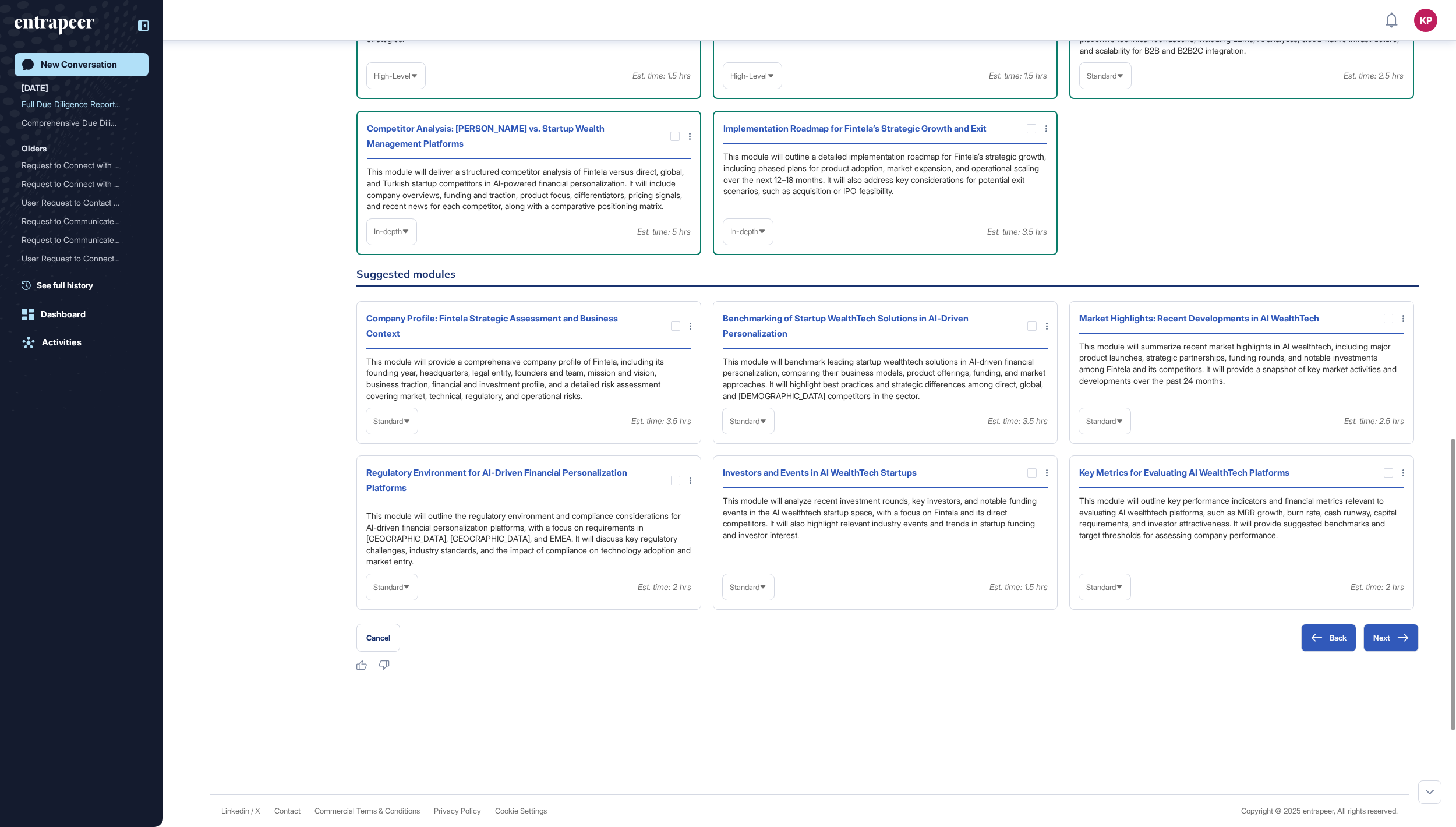
click at [1117, 80] on span "Standard" at bounding box center [1101, 76] width 30 height 9
click at [1110, 161] on li "In-depth" at bounding box center [1106, 150] width 44 height 23
click at [1113, 425] on span "Standard" at bounding box center [1101, 421] width 30 height 9
click at [1109, 507] on li "In-depth" at bounding box center [1105, 495] width 44 height 23
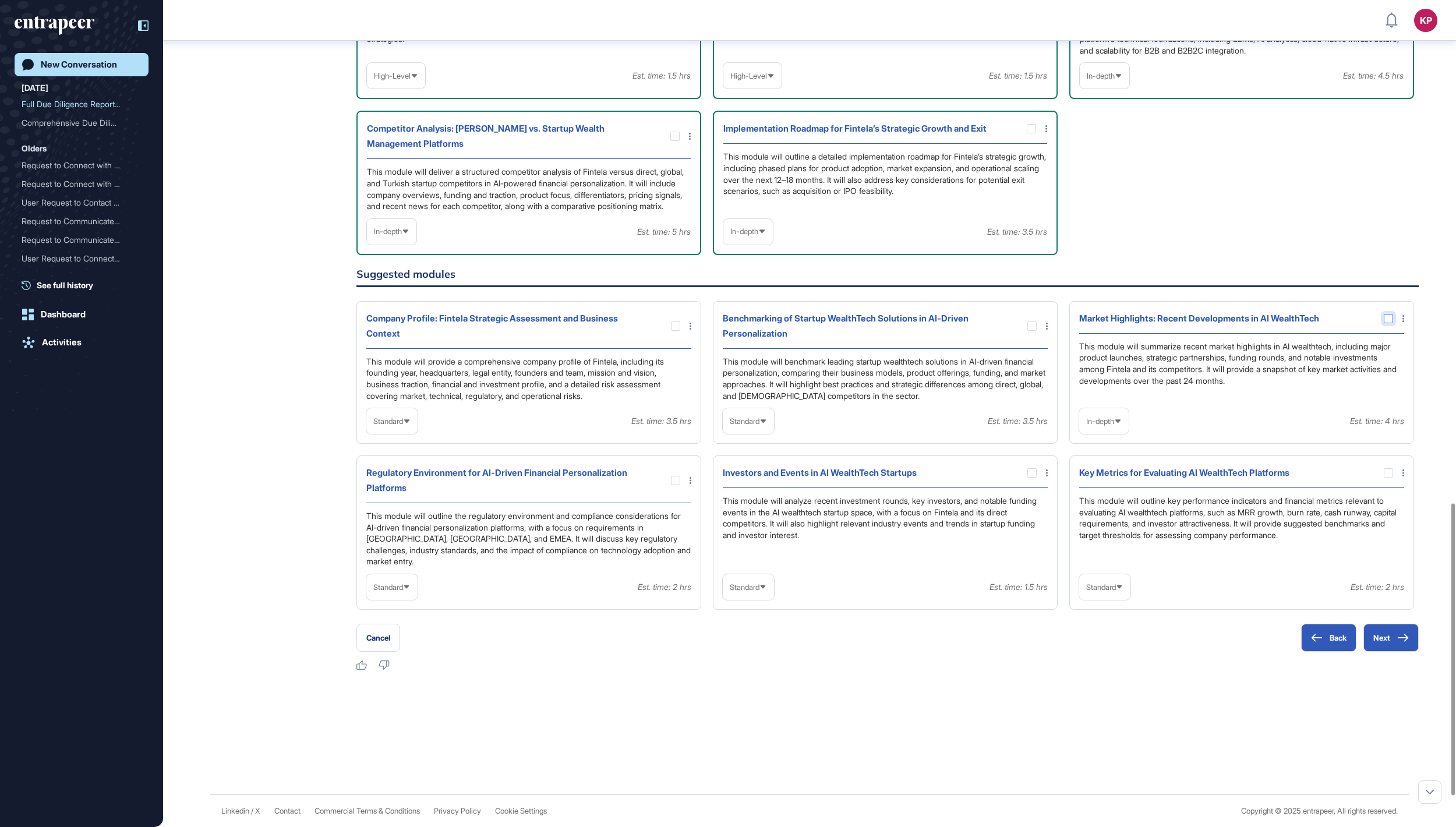
click at [1386, 323] on div at bounding box center [1388, 318] width 9 height 9
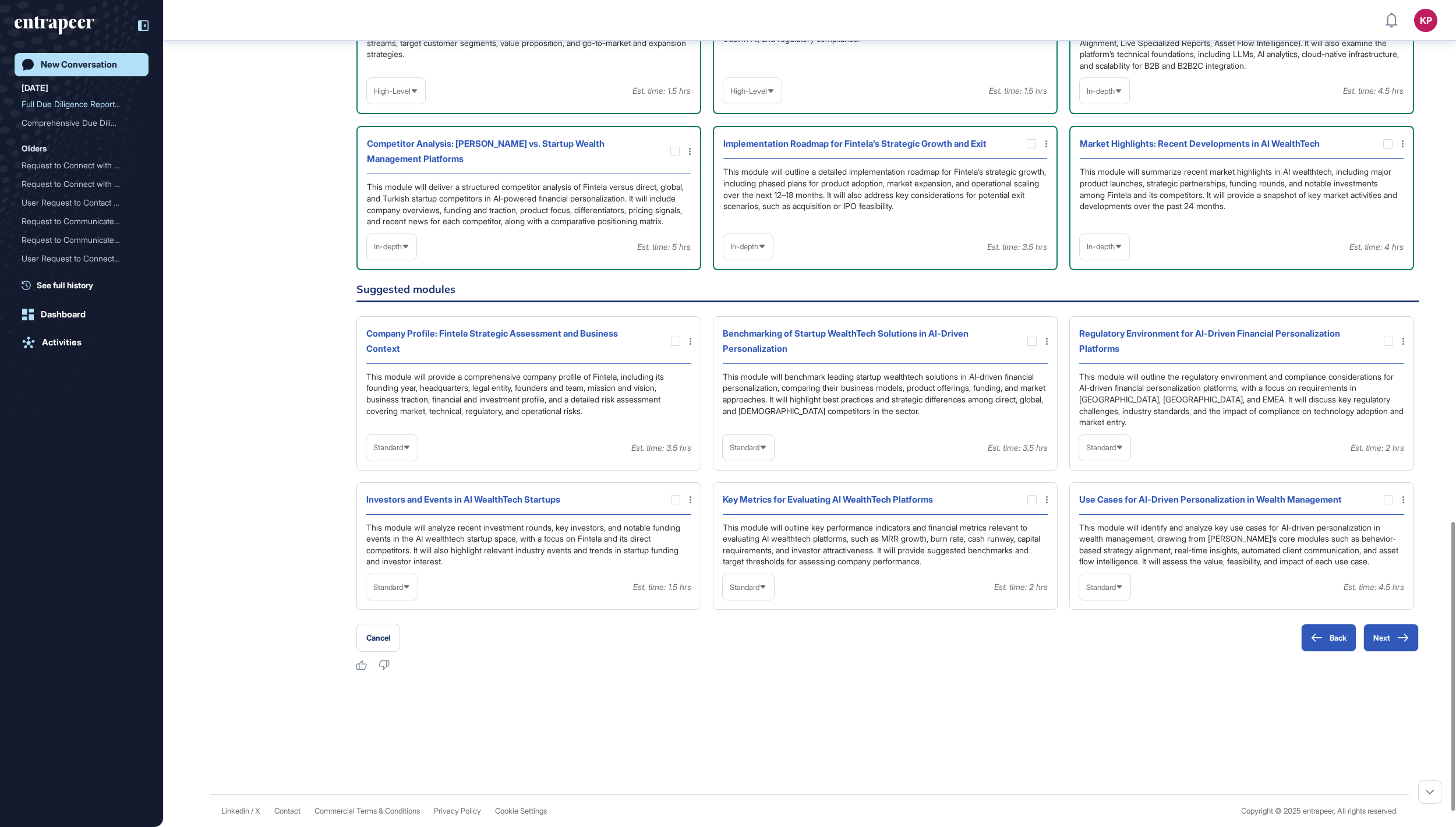
scroll to position [1513, 0]
click at [1116, 443] on span "Standard" at bounding box center [1101, 448] width 30 height 9
click at [1388, 337] on div at bounding box center [1388, 341] width 9 height 9
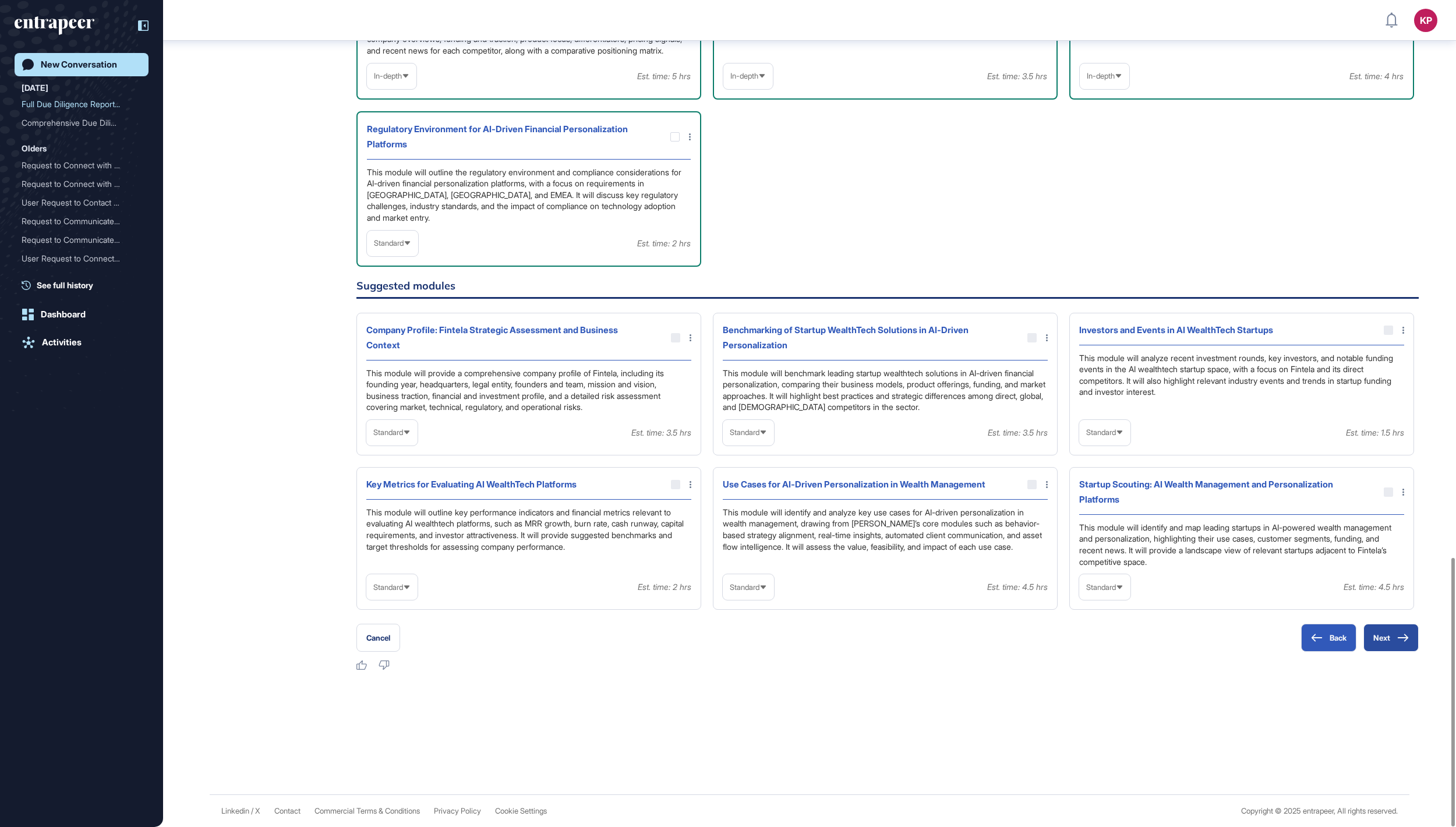
click at [1373, 641] on button "Next" at bounding box center [1391, 637] width 56 height 28
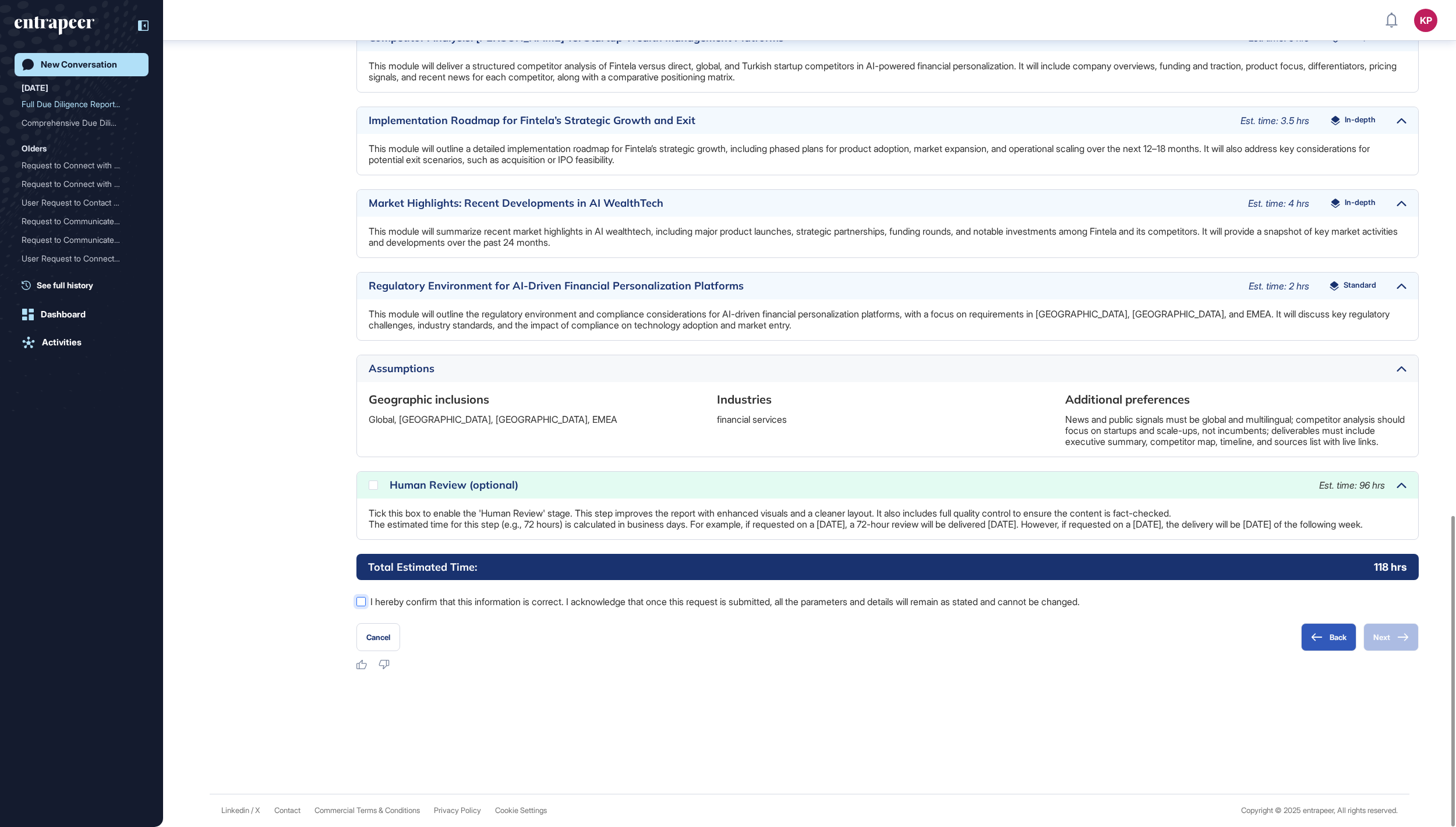
scroll to position [1370, 0]
click at [359, 602] on div at bounding box center [361, 601] width 9 height 9
click at [375, 480] on div at bounding box center [373, 484] width 9 height 9
click at [1392, 639] on button "Next" at bounding box center [1391, 636] width 56 height 28
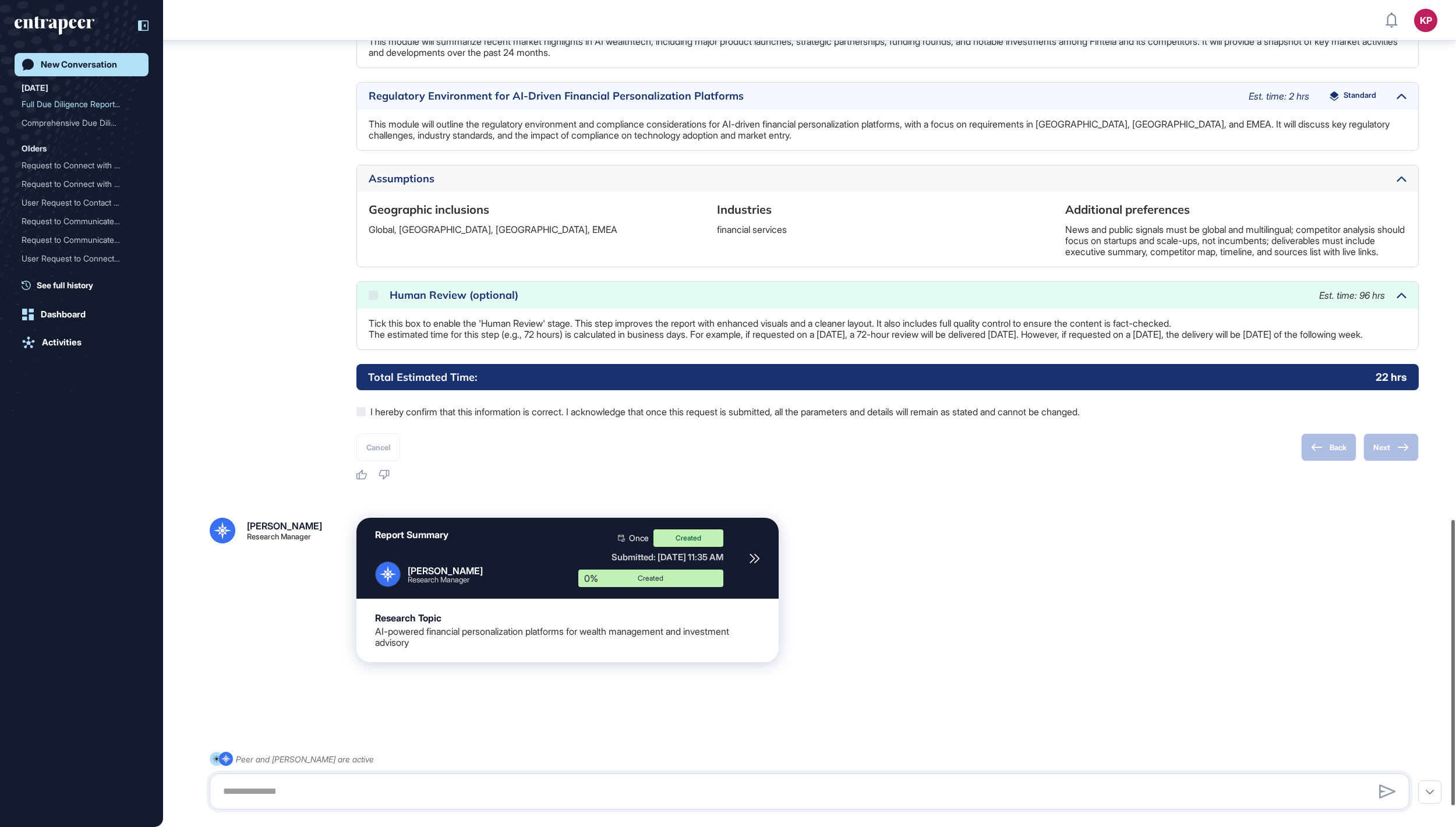
scroll to position [1502, 0]
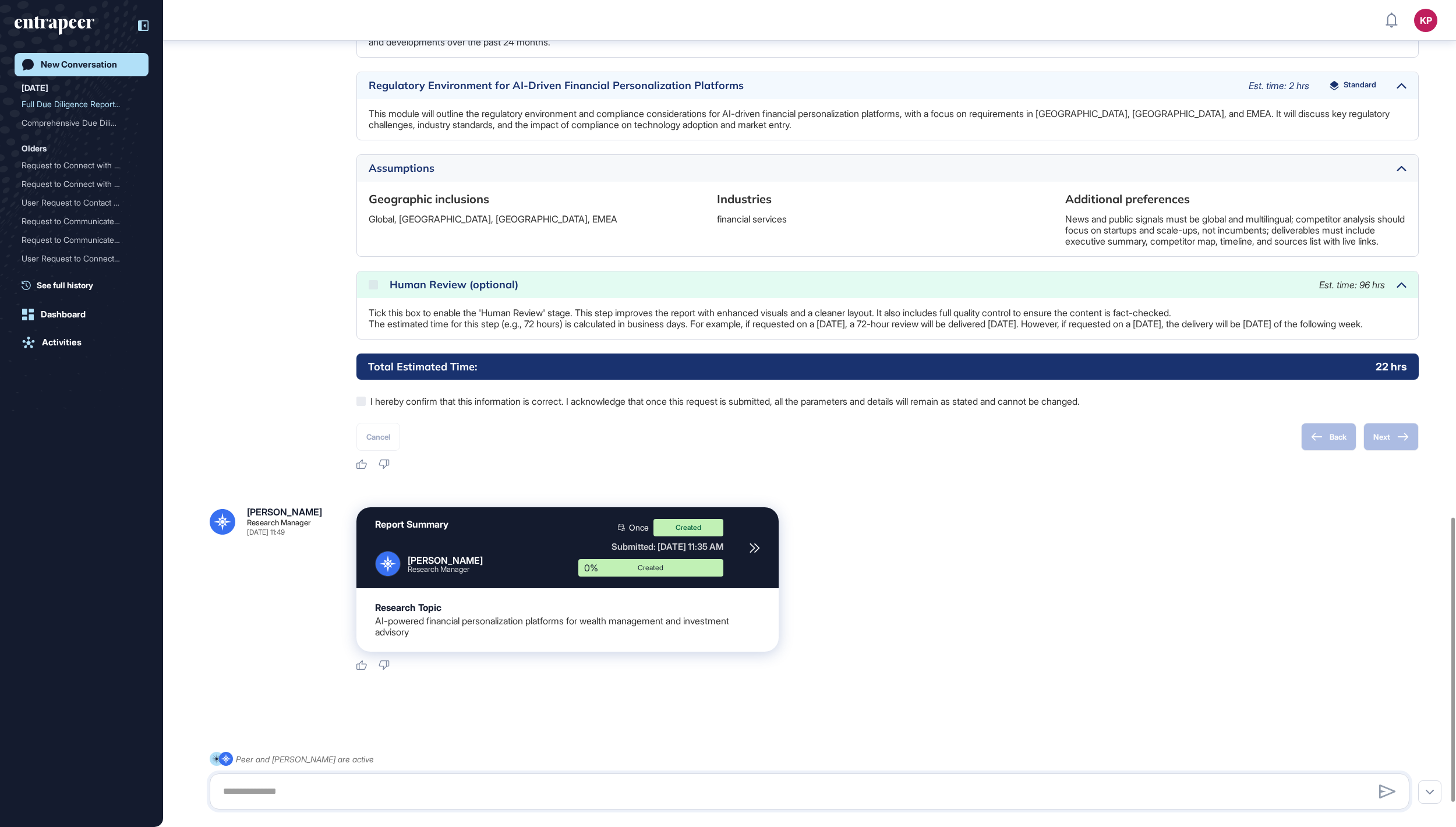
click at [107, 67] on div "New Conversation" at bounding box center [79, 65] width 76 height 10
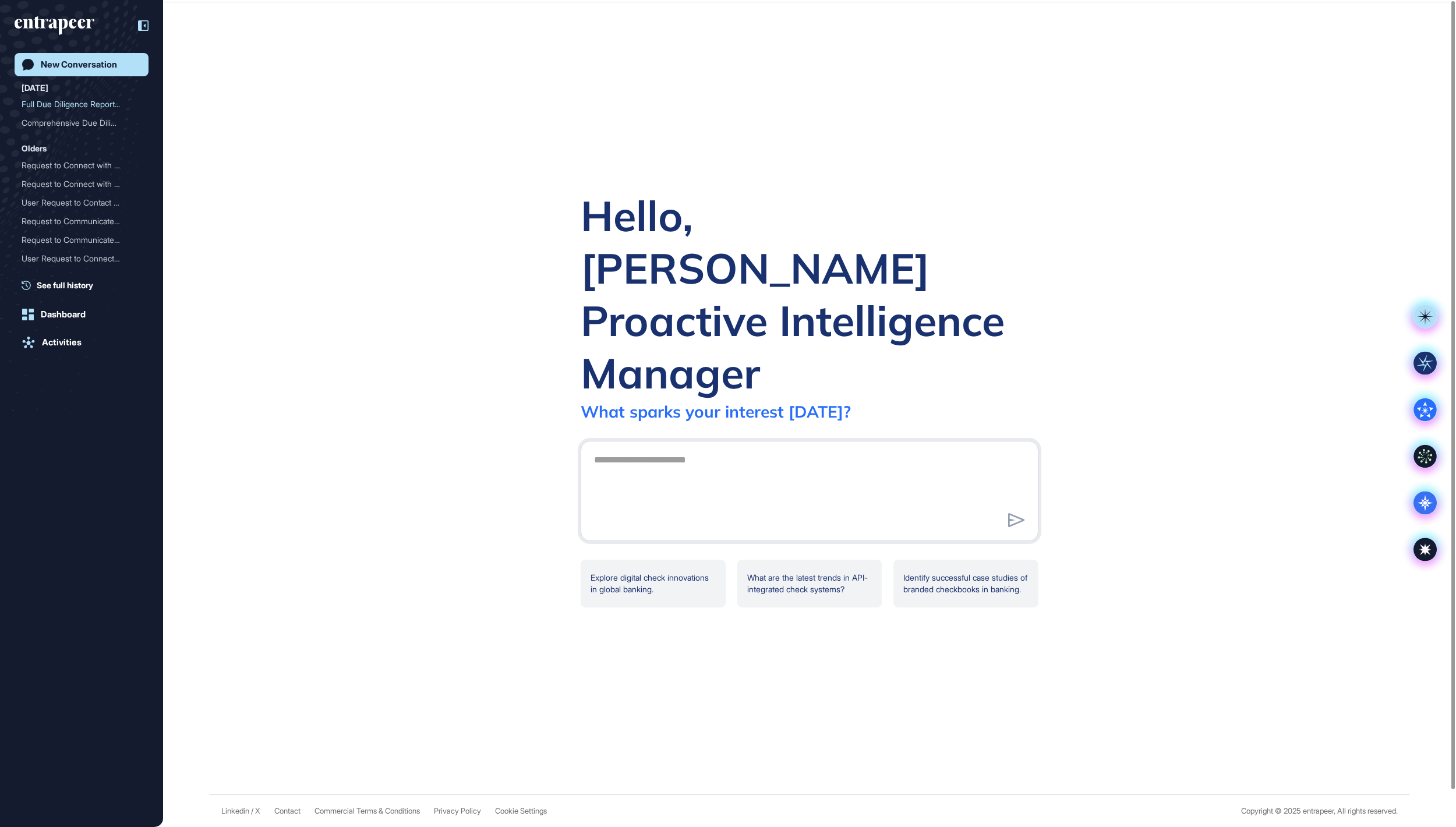
scroll to position [0, 0]
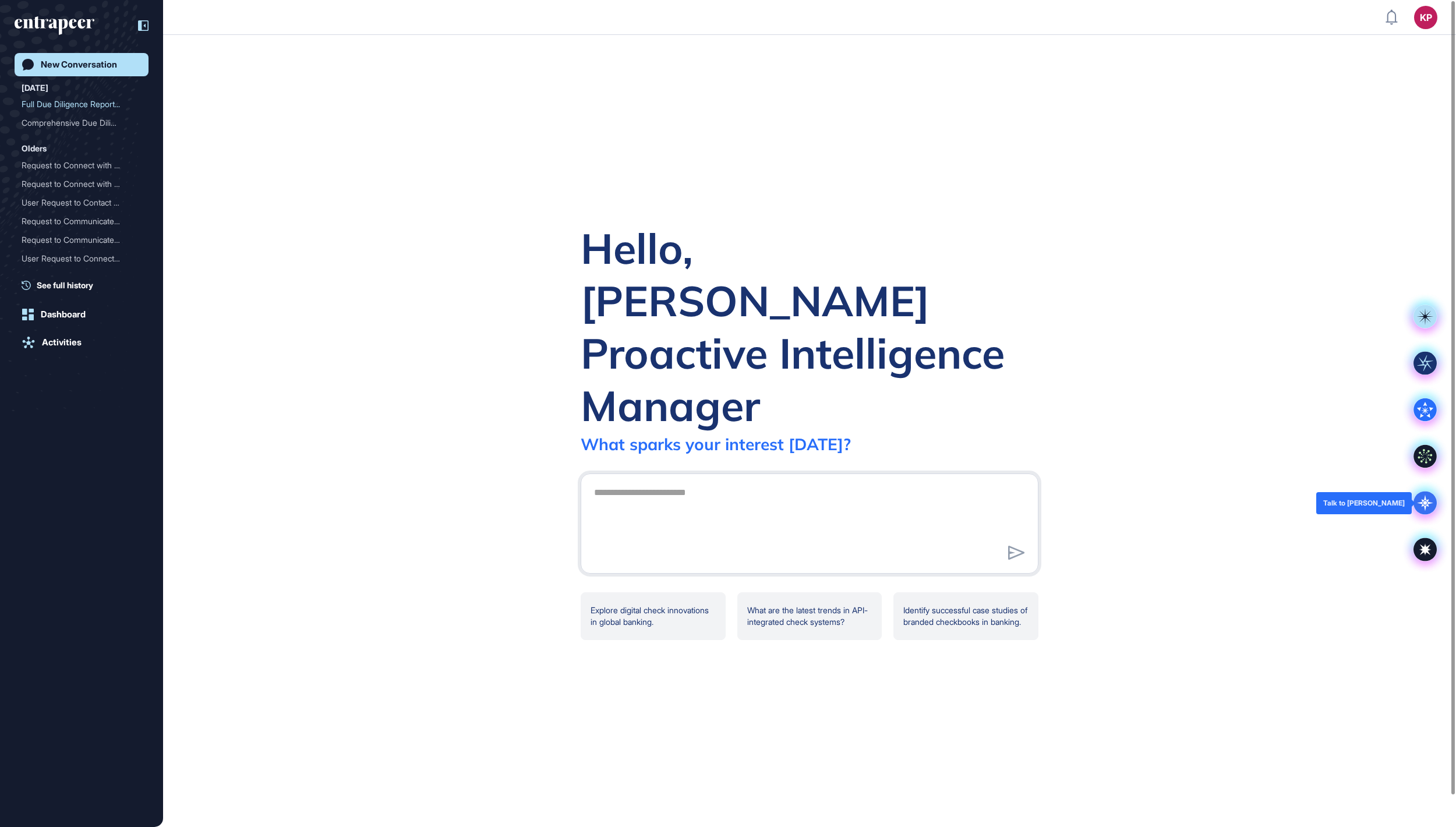
click at [1418, 503] on icon at bounding box center [1424, 502] width 23 height 23
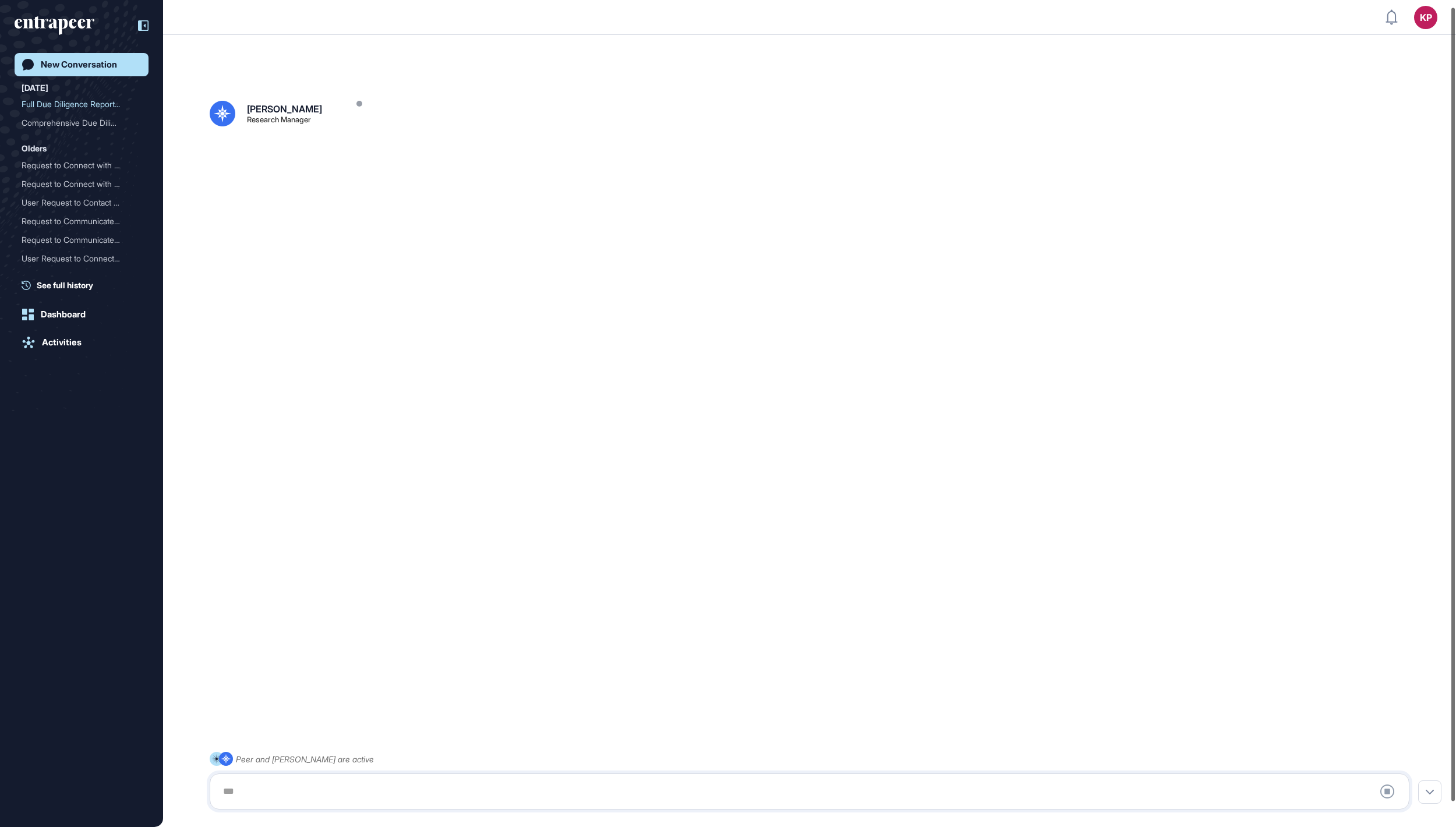
scroll to position [32, 0]
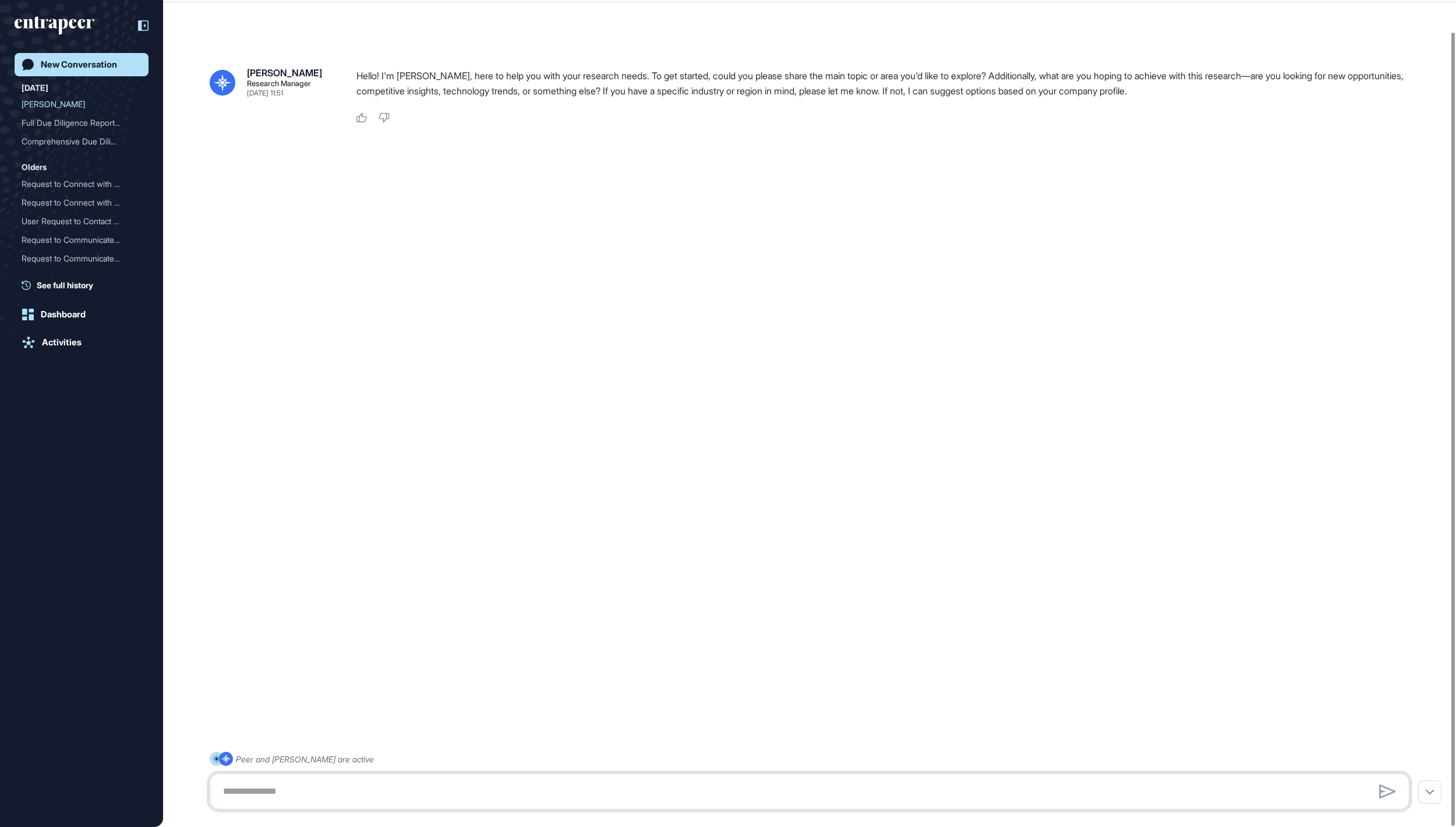
click at [433, 789] on textarea at bounding box center [809, 791] width 1187 height 23
paste textarea "**********"
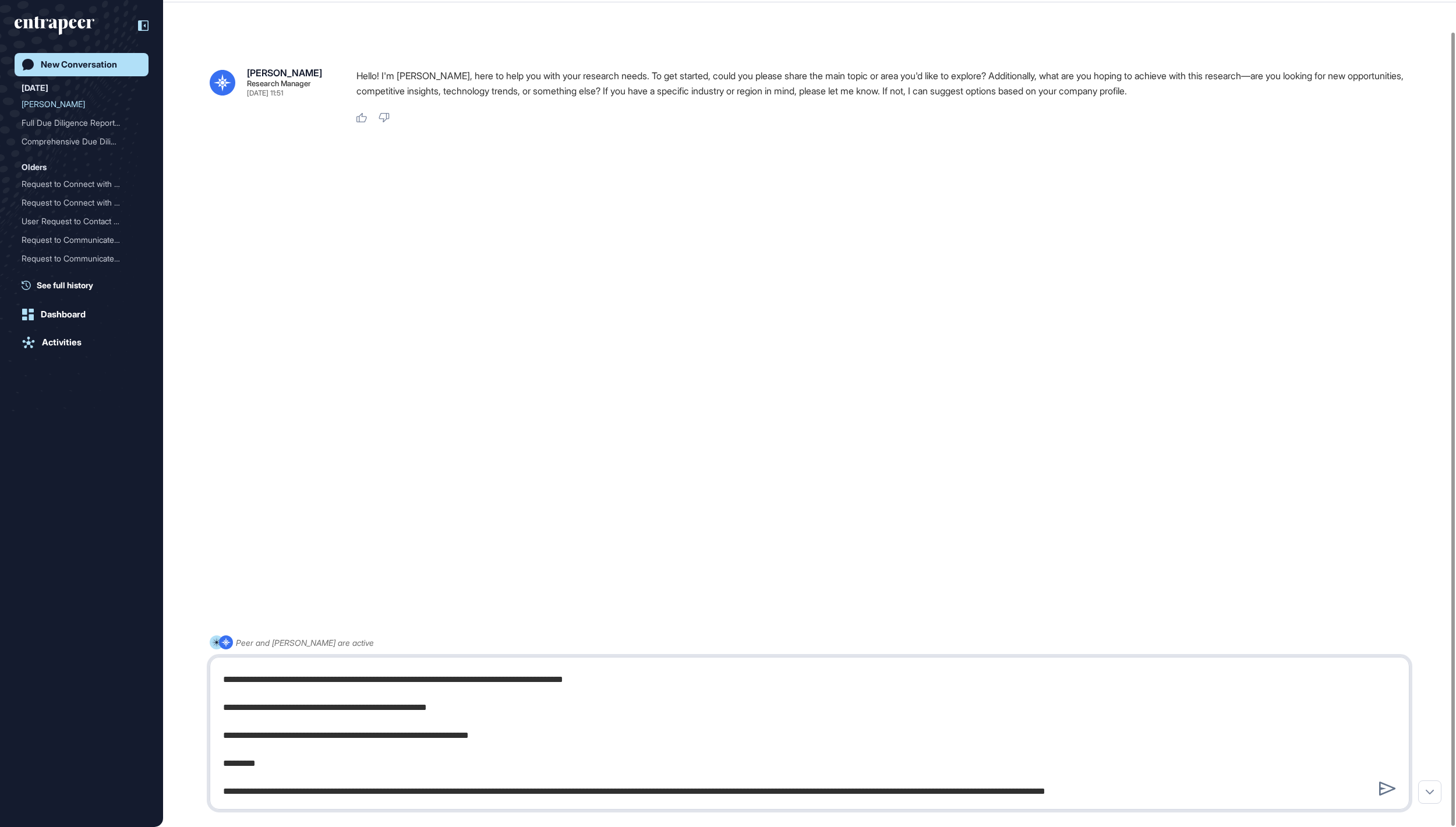
paste textarea "**********"
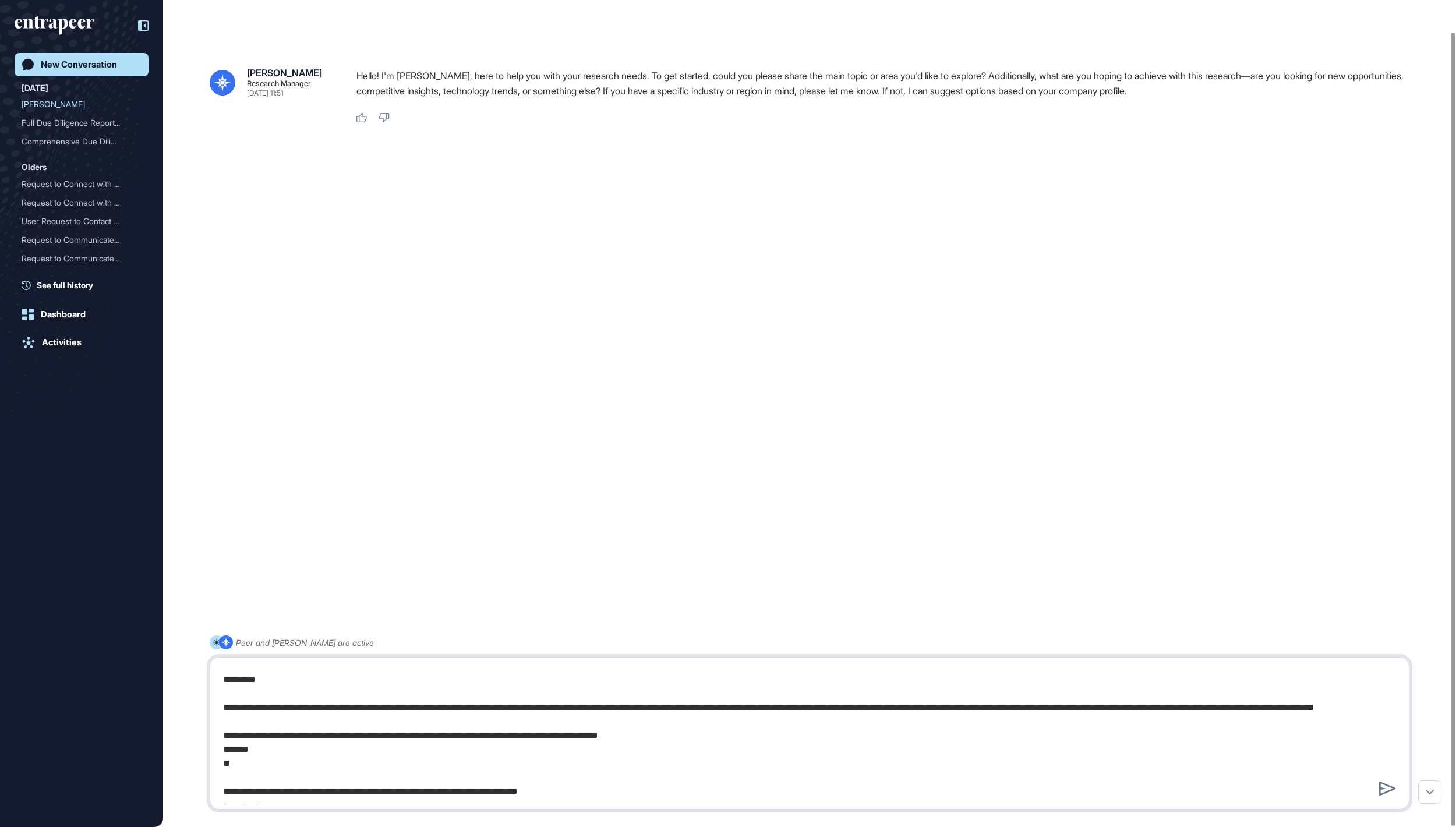
scroll to position [2581, 0]
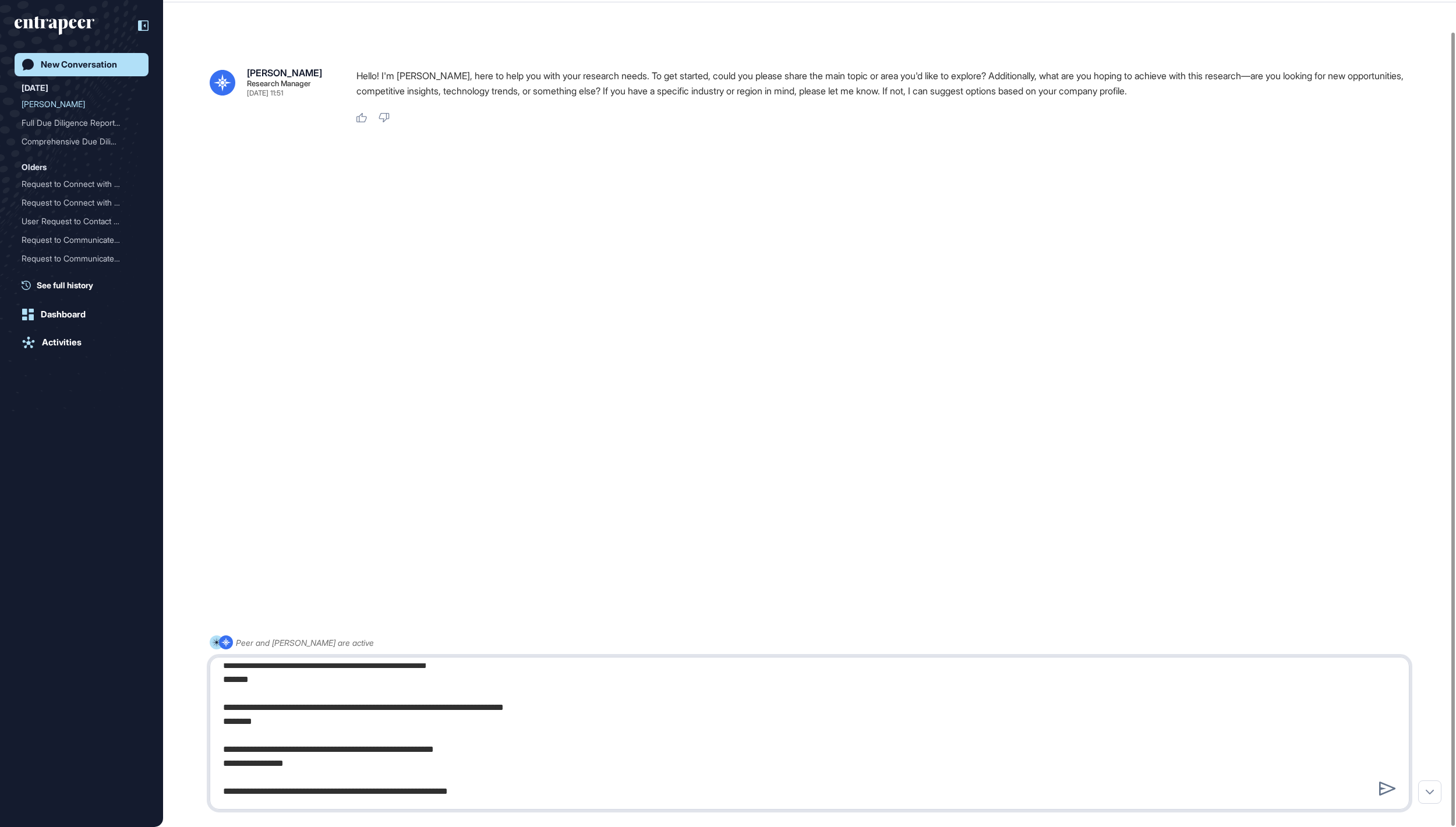
type textarea "**********"
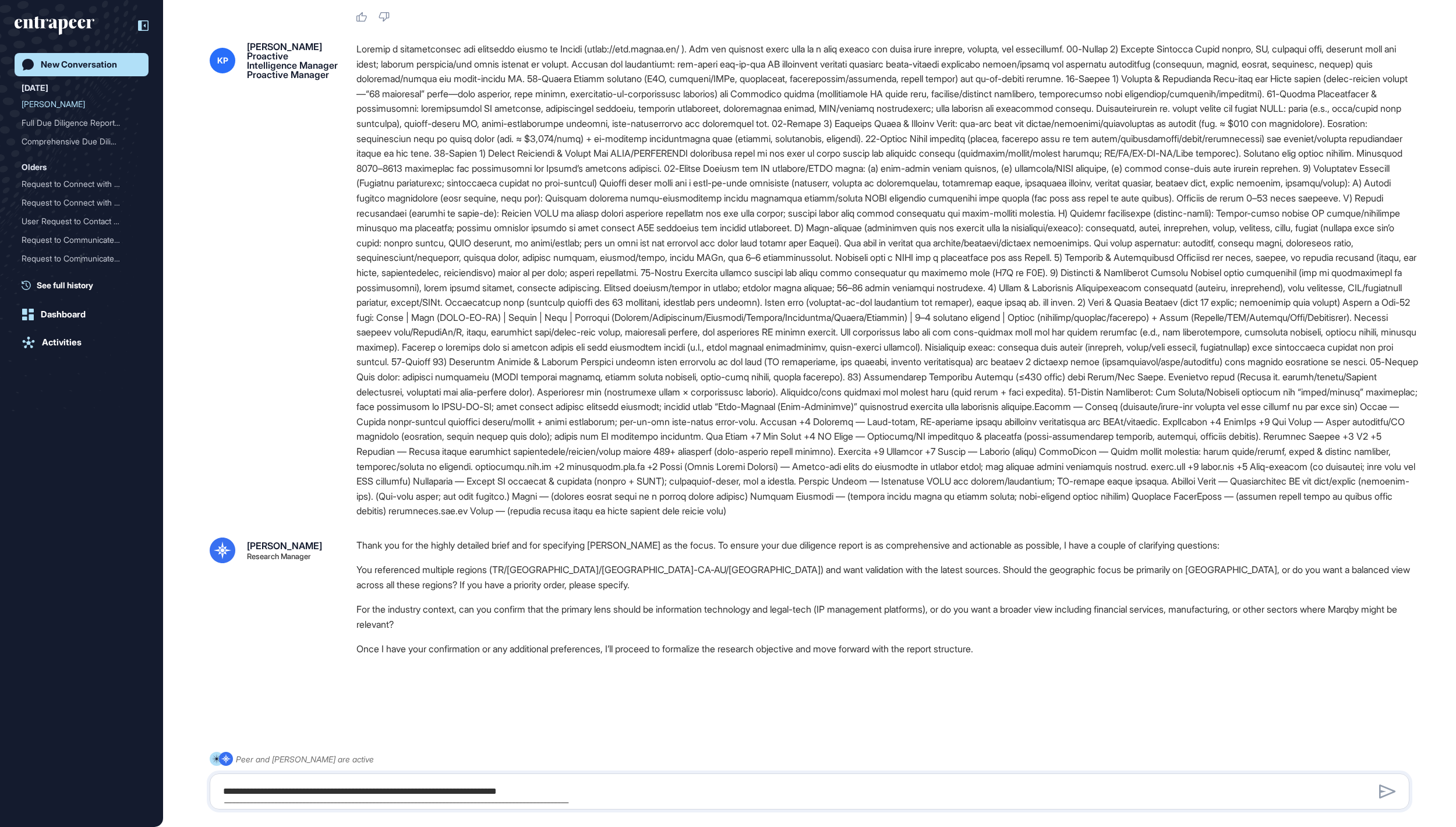
scroll to position [270, 0]
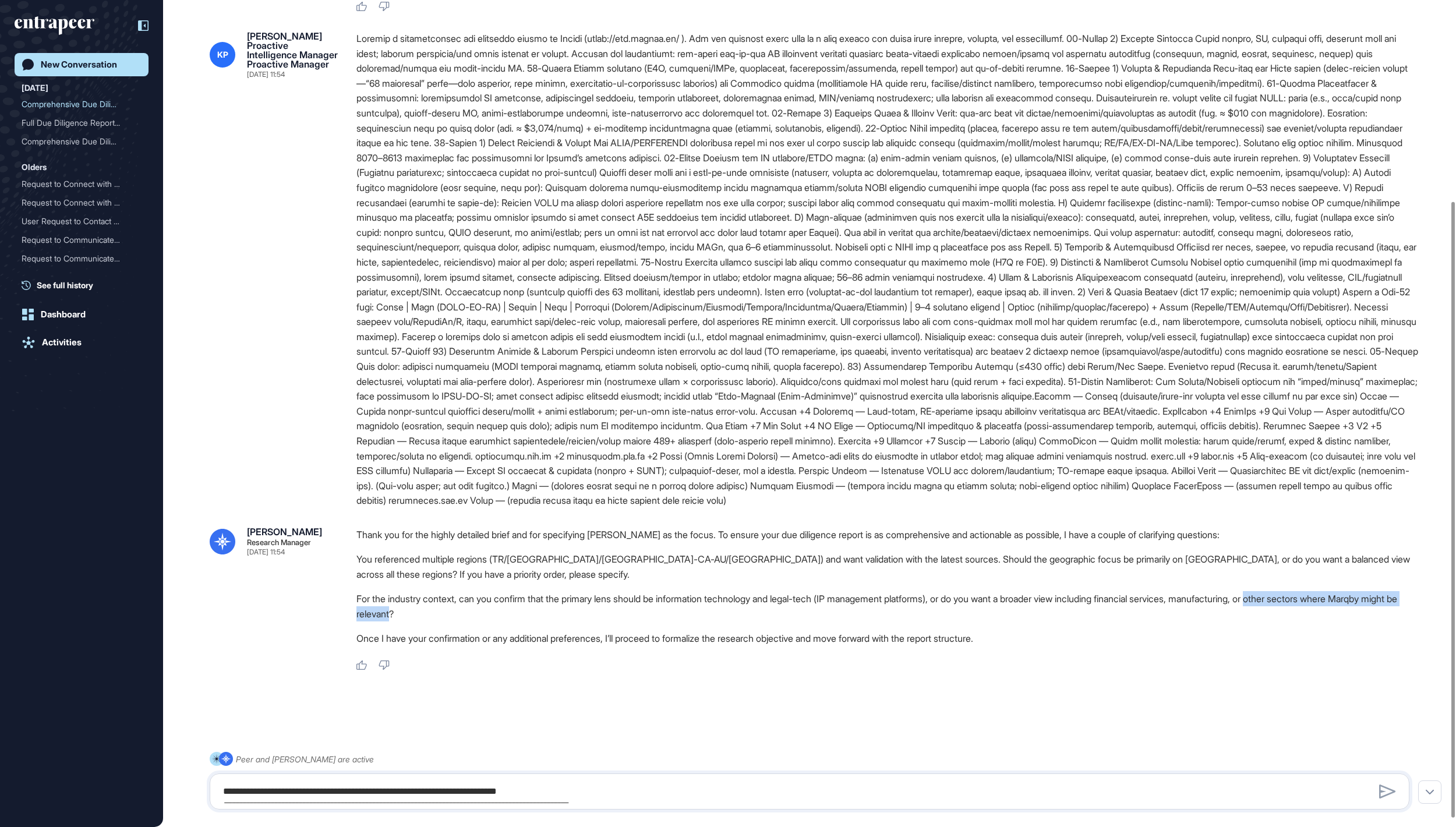
drag, startPoint x: 447, startPoint y: 625, endPoint x: 678, endPoint y: 625, distance: 231.0
click at [678, 621] on li "For the industry context, can you confirm that the primary lens should be infor…" at bounding box center [887, 606] width 1062 height 30
copy li "other sectors where Marqby might be relevant"
click at [423, 806] on div at bounding box center [809, 791] width 1200 height 36
click at [420, 789] on textarea at bounding box center [809, 791] width 1186 height 23
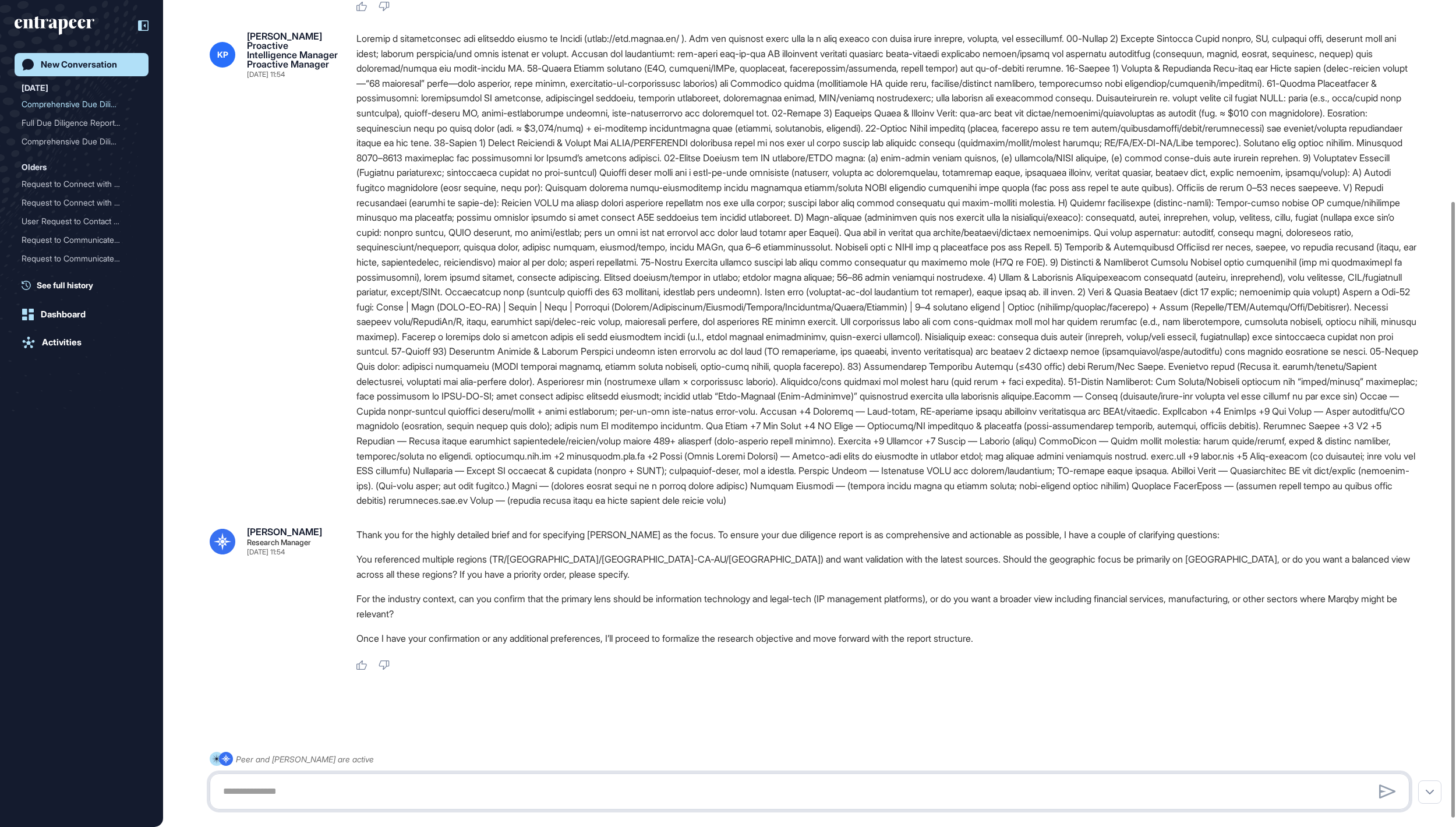
paste textarea "**********"
type textarea "**********"
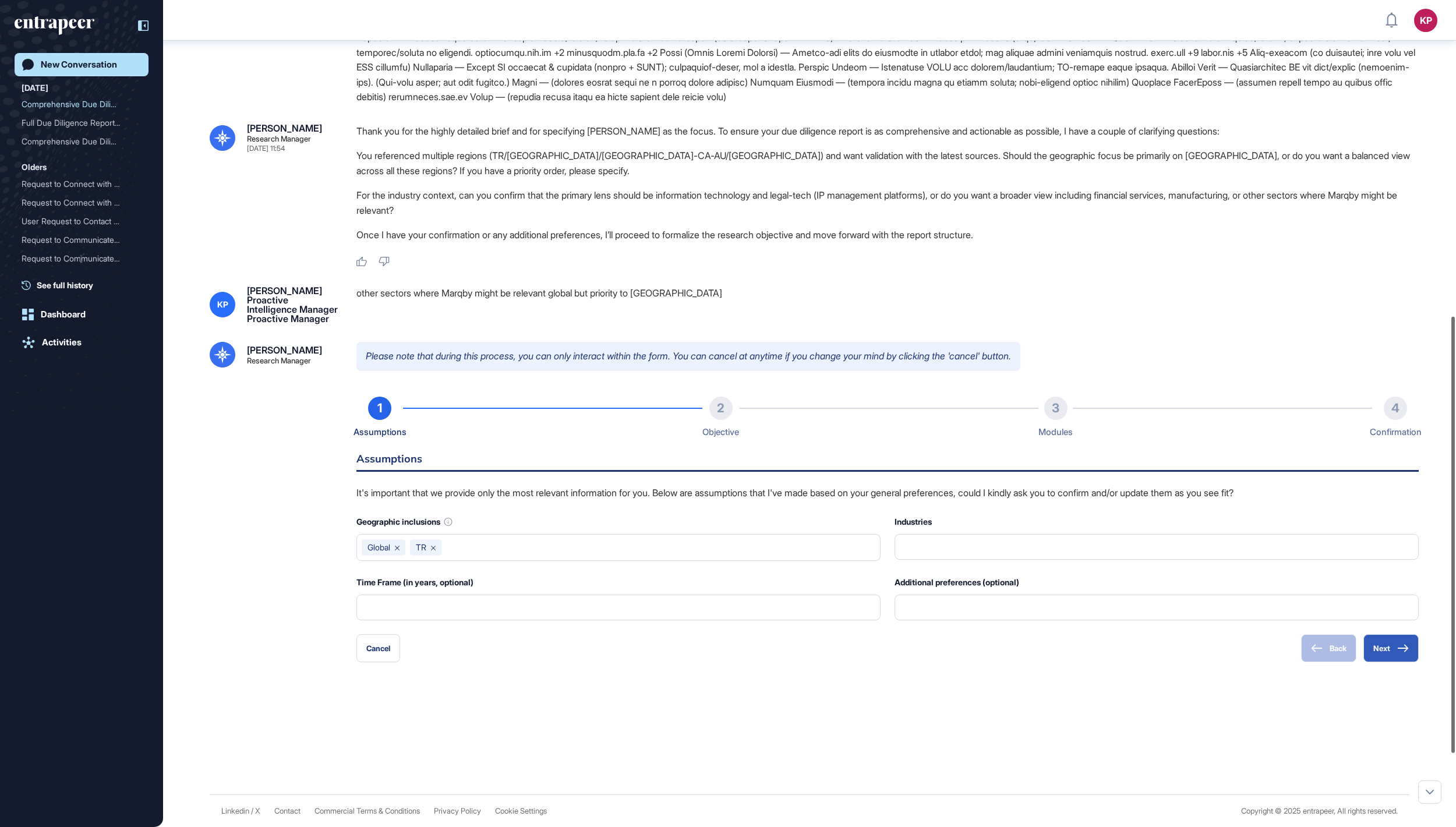
scroll to position [736, 0]
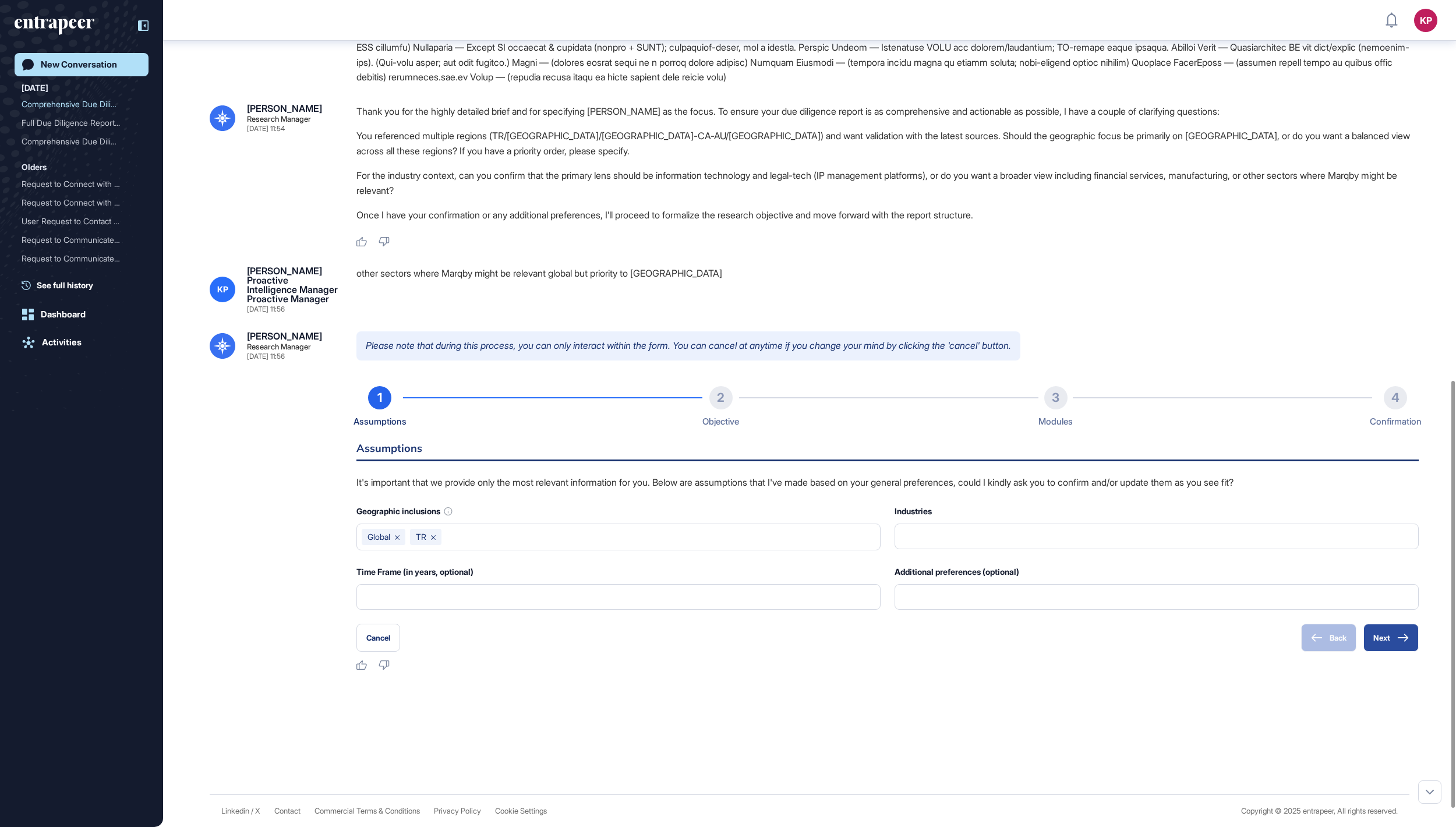
click at [1397, 642] on icon at bounding box center [1403, 638] width 12 height 9
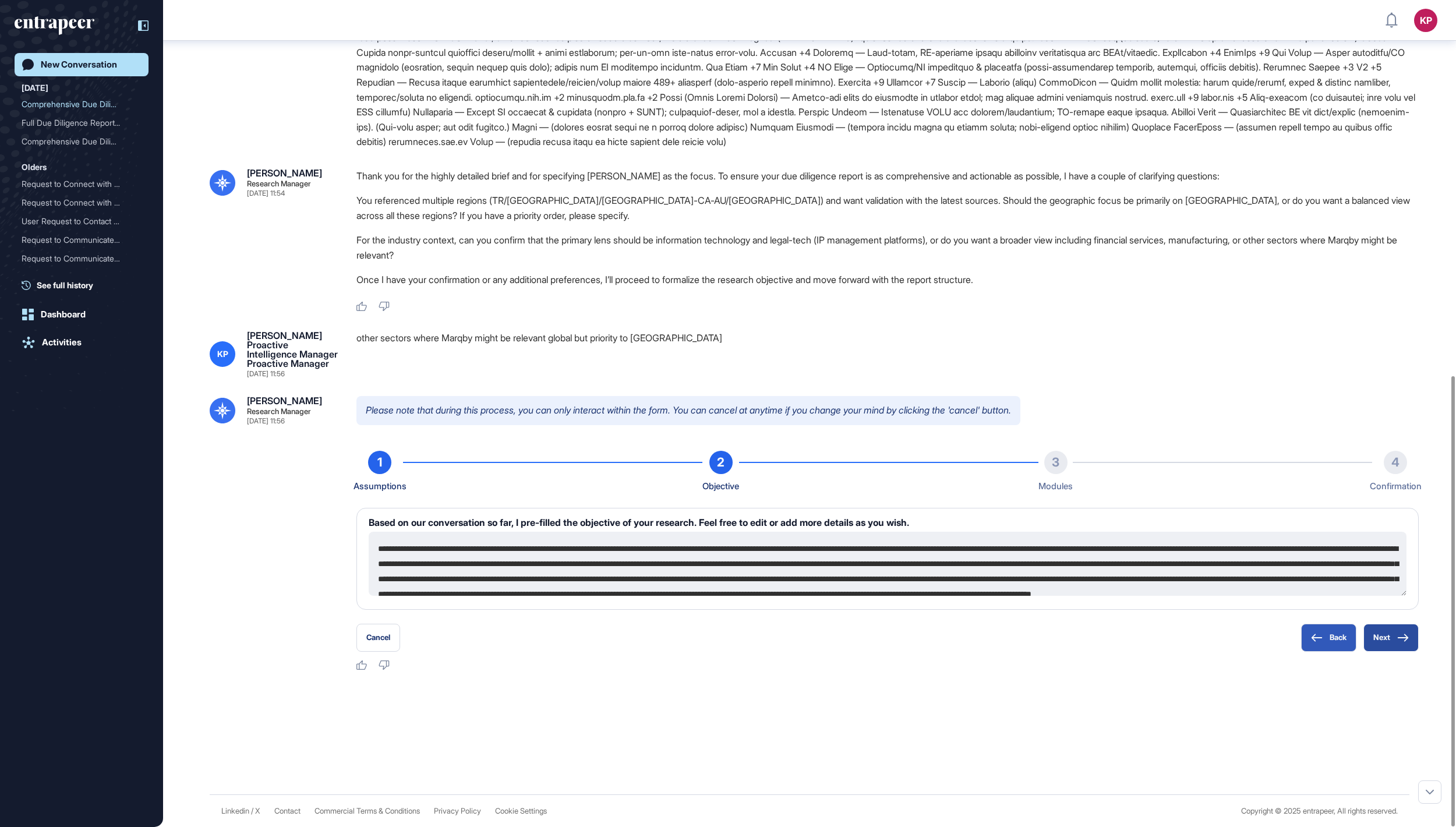
click at [1391, 636] on button "Next" at bounding box center [1391, 637] width 56 height 28
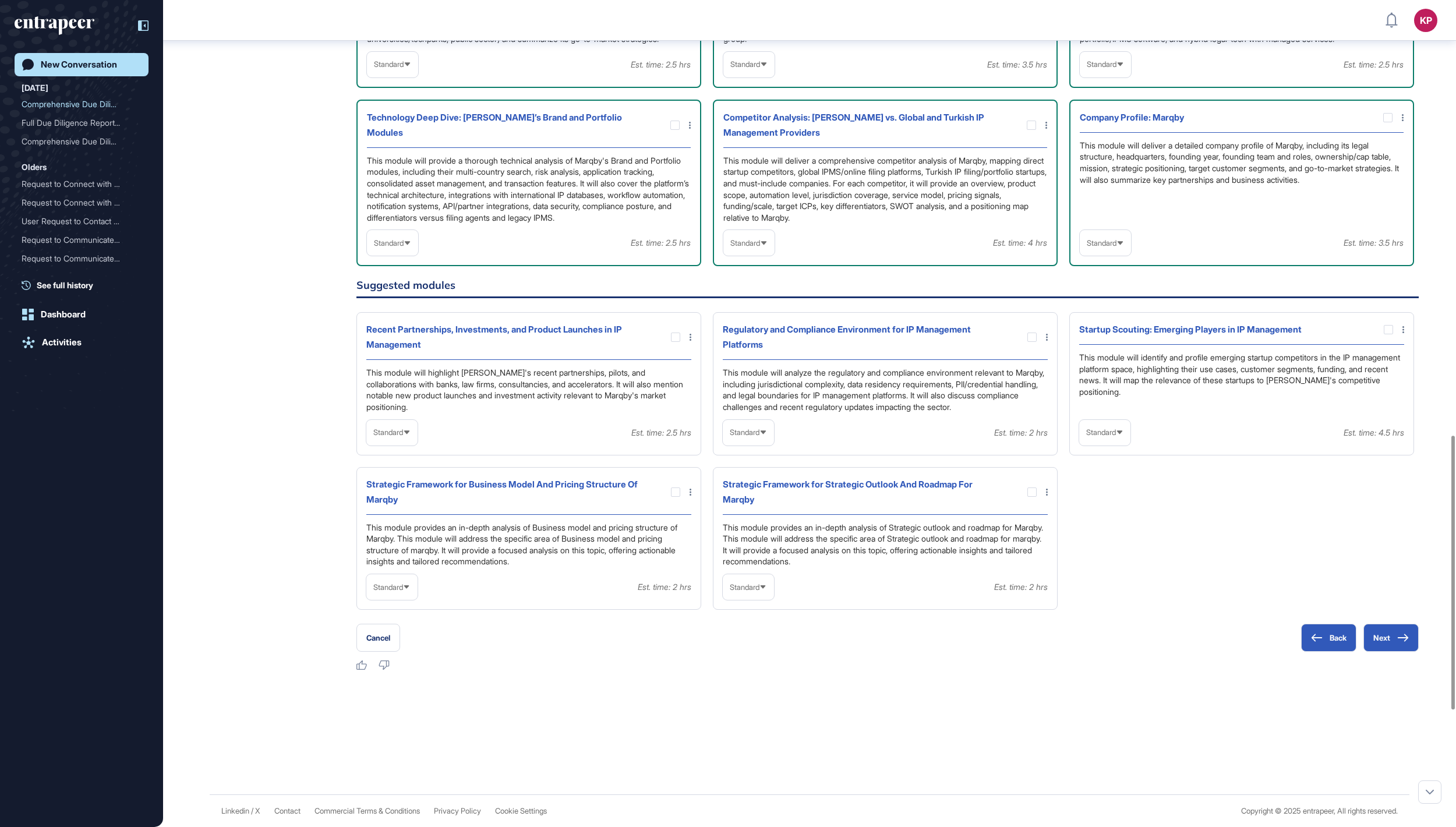
scroll to position [1311, 0]
click at [403, 68] on span "Standard" at bounding box center [389, 64] width 30 height 9
click at [407, 104] on li "High-Level" at bounding box center [392, 92] width 44 height 23
click at [0, 0] on icon at bounding box center [0, 0] width 0 height 0
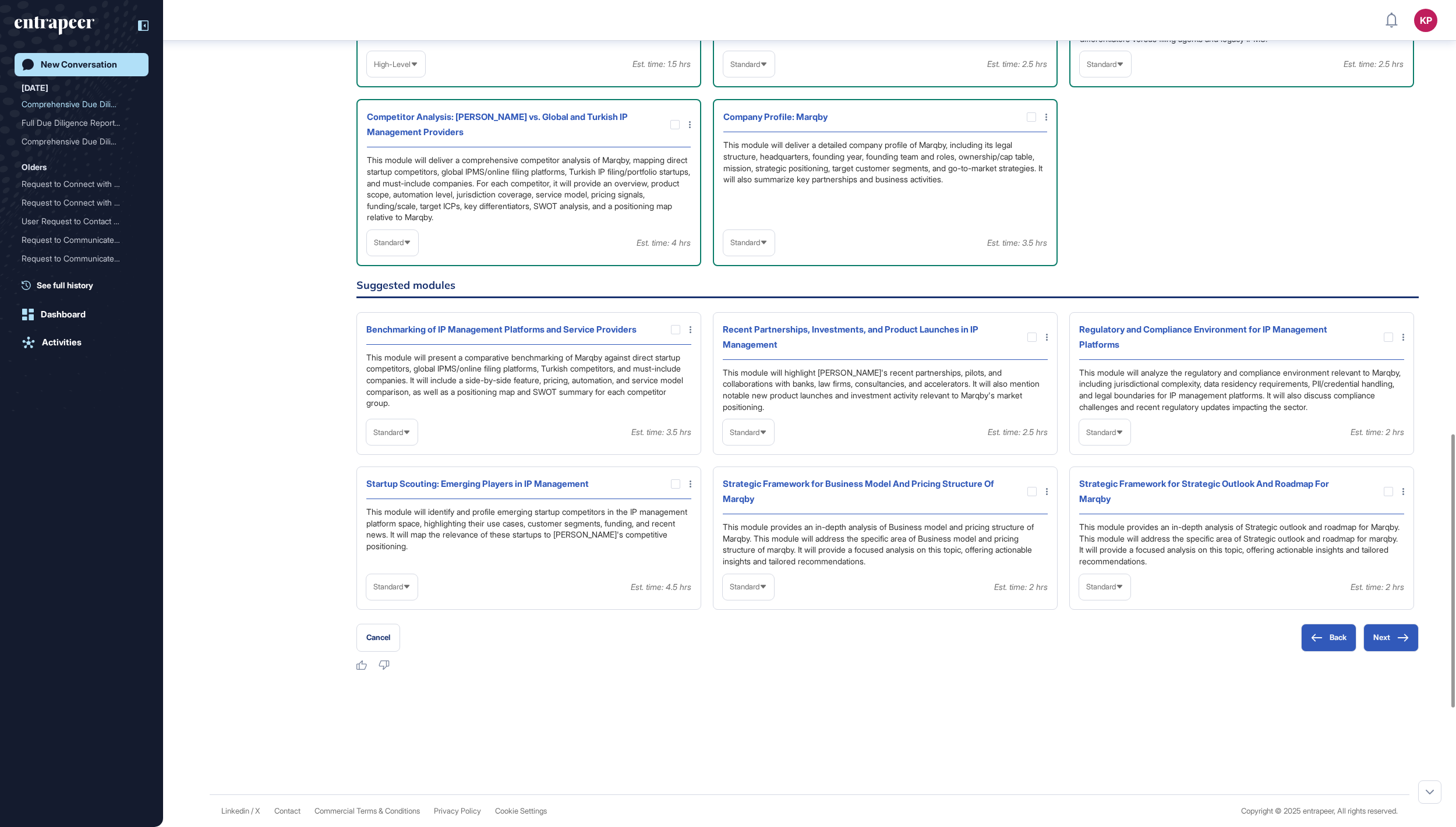
click at [753, 68] on span "Standard" at bounding box center [745, 64] width 30 height 9
click at [754, 103] on li "High-Level" at bounding box center [749, 91] width 44 height 23
click at [1090, 68] on span "Standard" at bounding box center [1101, 64] width 30 height 9
click at [1093, 150] on li "In-depth" at bounding box center [1106, 138] width 44 height 23
click at [0, 0] on icon at bounding box center [0, 0] width 0 height 0
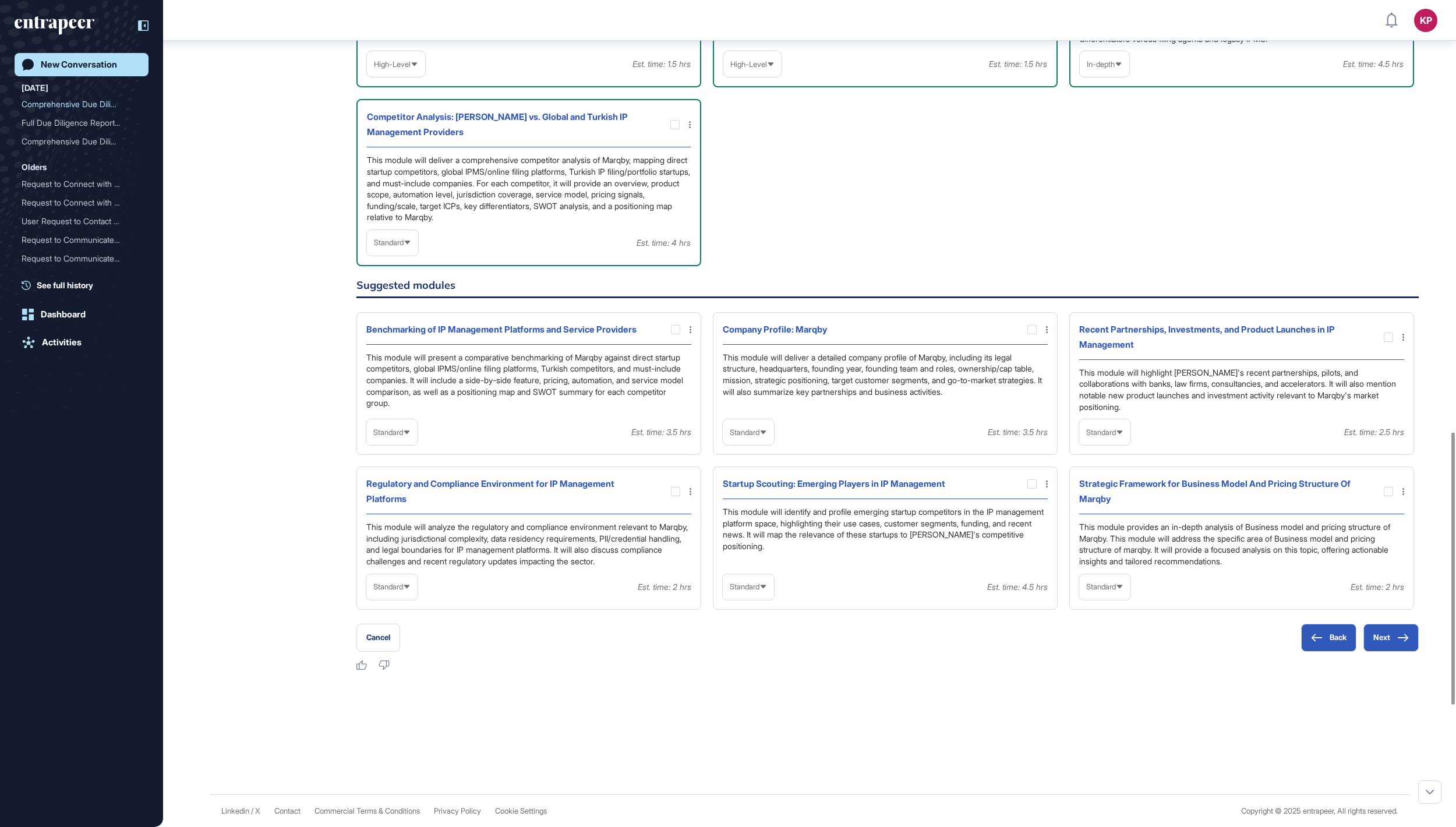
click at [403, 247] on span "Standard" at bounding box center [389, 243] width 30 height 9
click at [410, 329] on li "In-depth" at bounding box center [392, 317] width 44 height 23
click at [674, 490] on div at bounding box center [675, 491] width 9 height 9
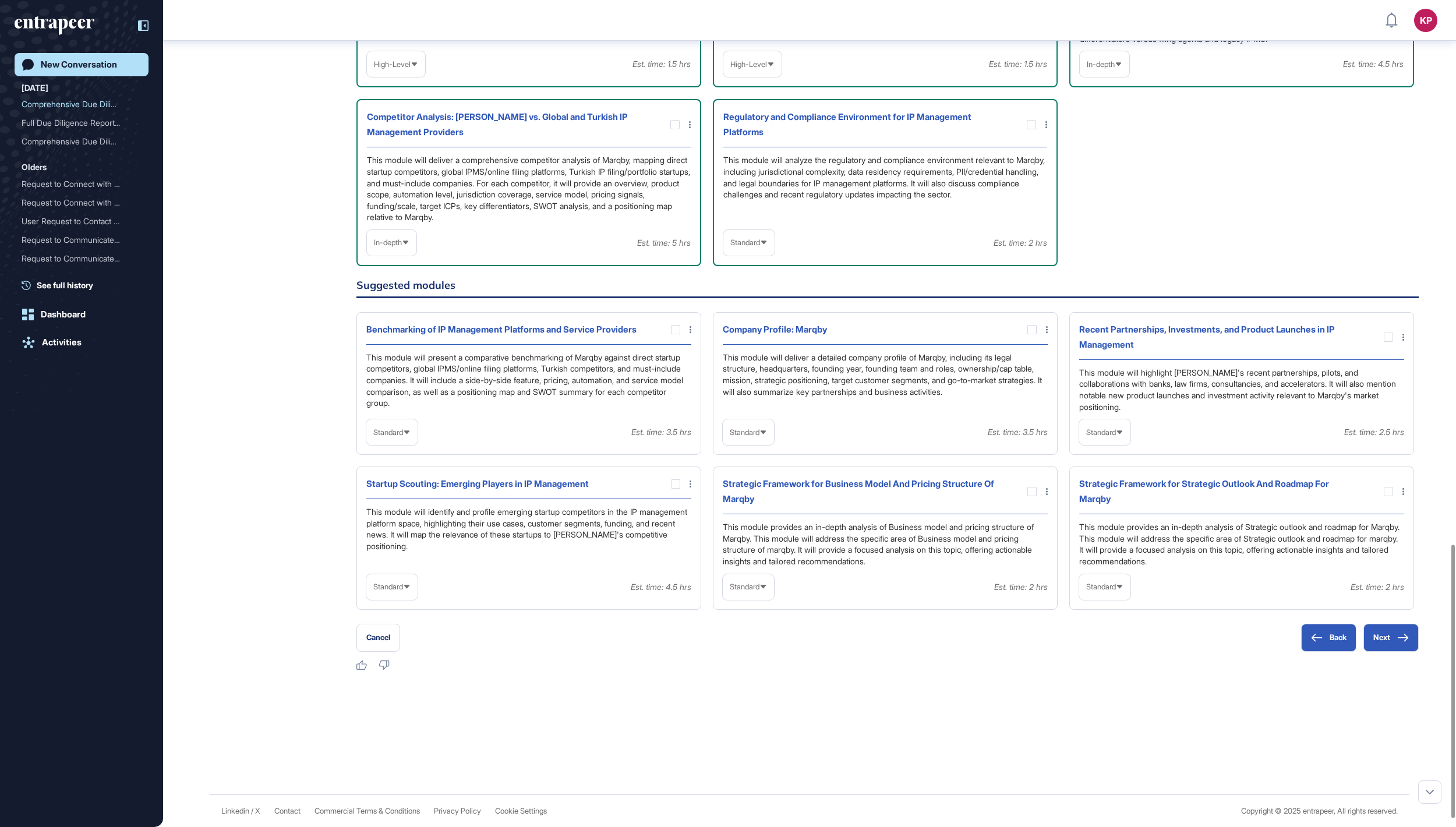
click at [1109, 429] on span "Standard" at bounding box center [1101, 432] width 30 height 9
click at [1107, 453] on li "High-Level" at bounding box center [1105, 460] width 44 height 23
click at [1123, 432] on span "High-Level" at bounding box center [1104, 432] width 37 height 9
click at [1102, 501] on li "In-depth" at bounding box center [1108, 506] width 51 height 23
click at [1387, 332] on div at bounding box center [1388, 337] width 9 height 9
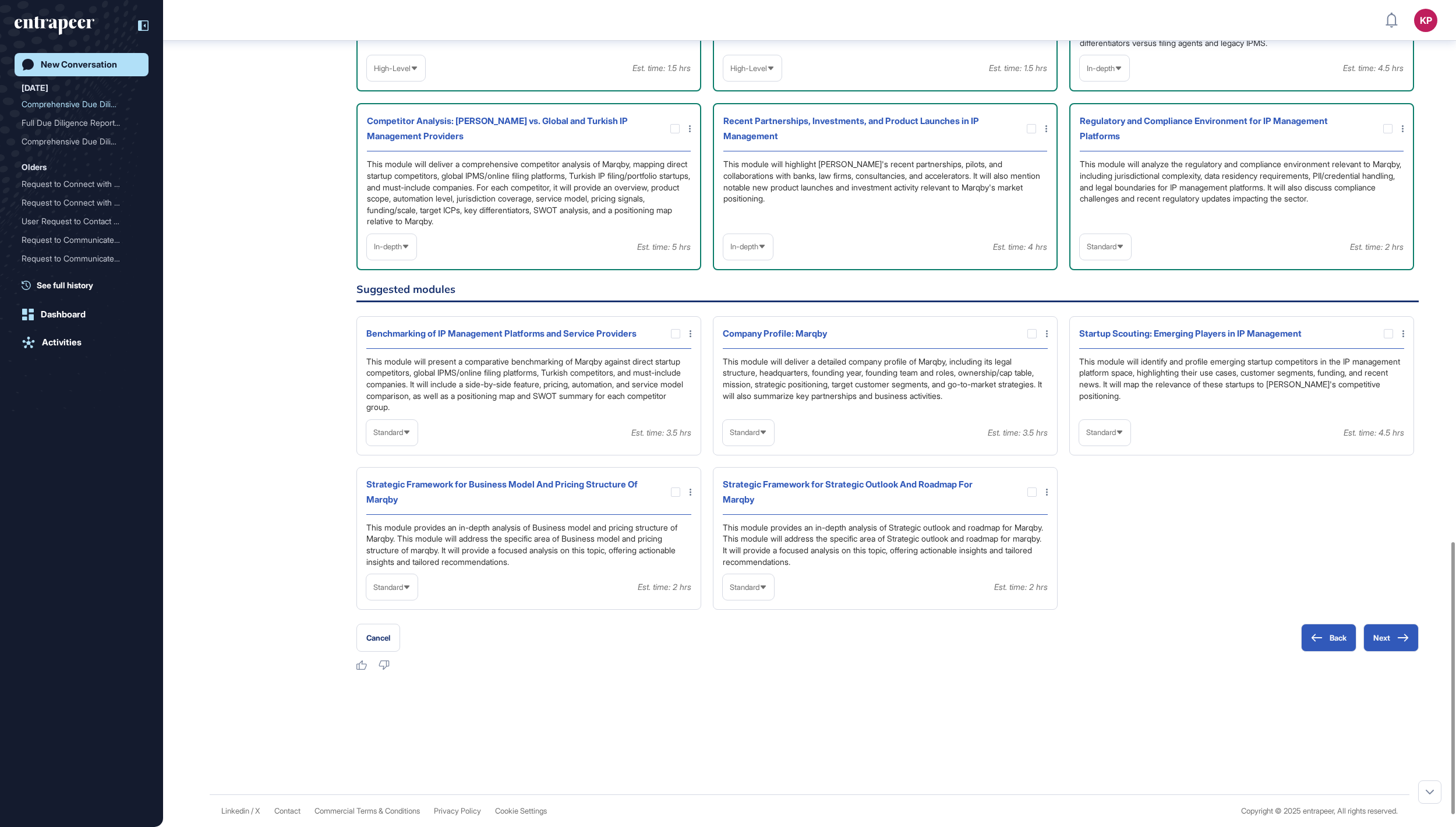
click at [766, 599] on div "Standard" at bounding box center [749, 587] width 51 height 23
click at [737, 673] on li "In-depth" at bounding box center [749, 661] width 44 height 23
click at [1030, 496] on div at bounding box center [1031, 491] width 9 height 9
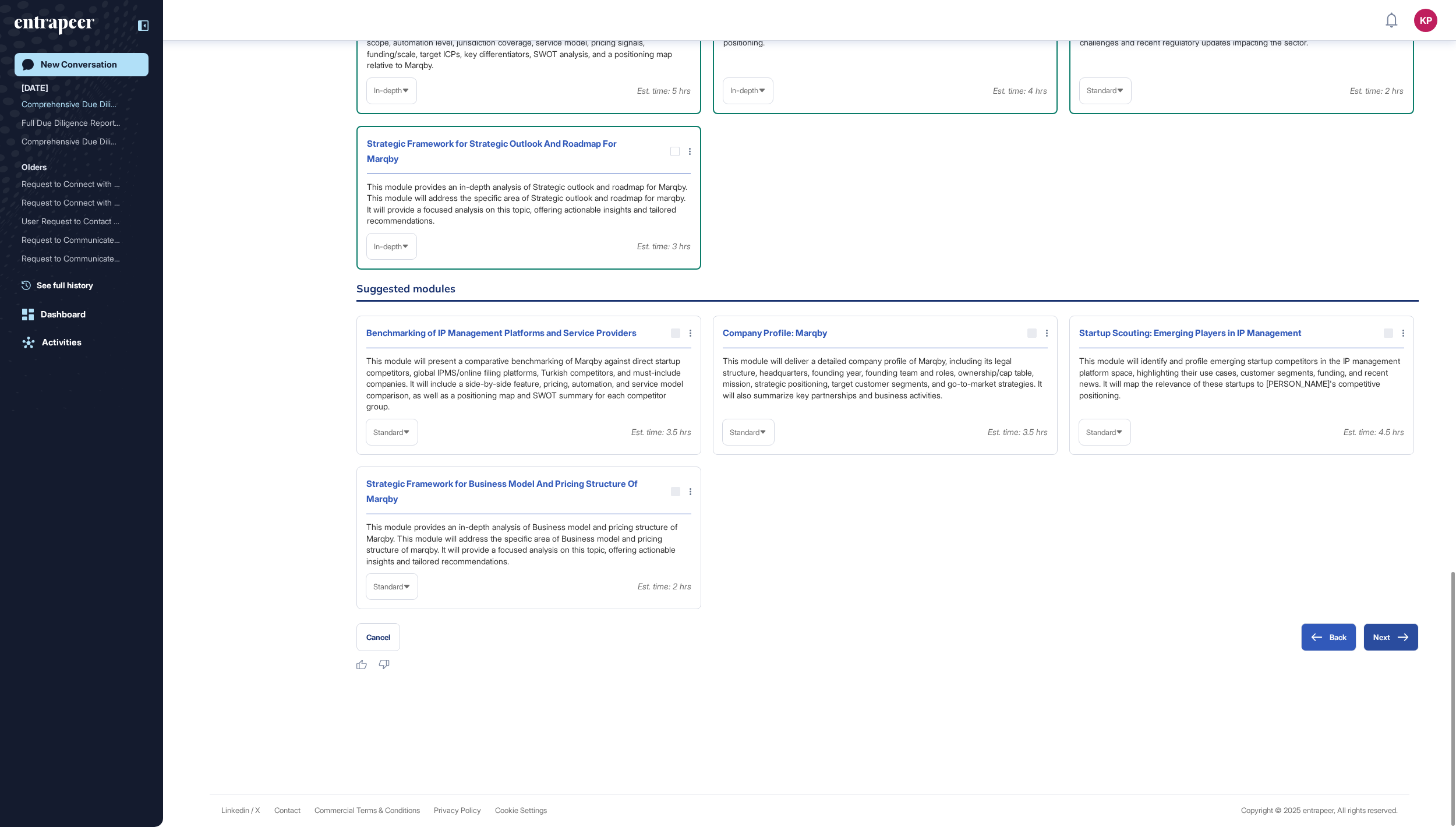
click at [1382, 635] on button "Next" at bounding box center [1391, 636] width 56 height 28
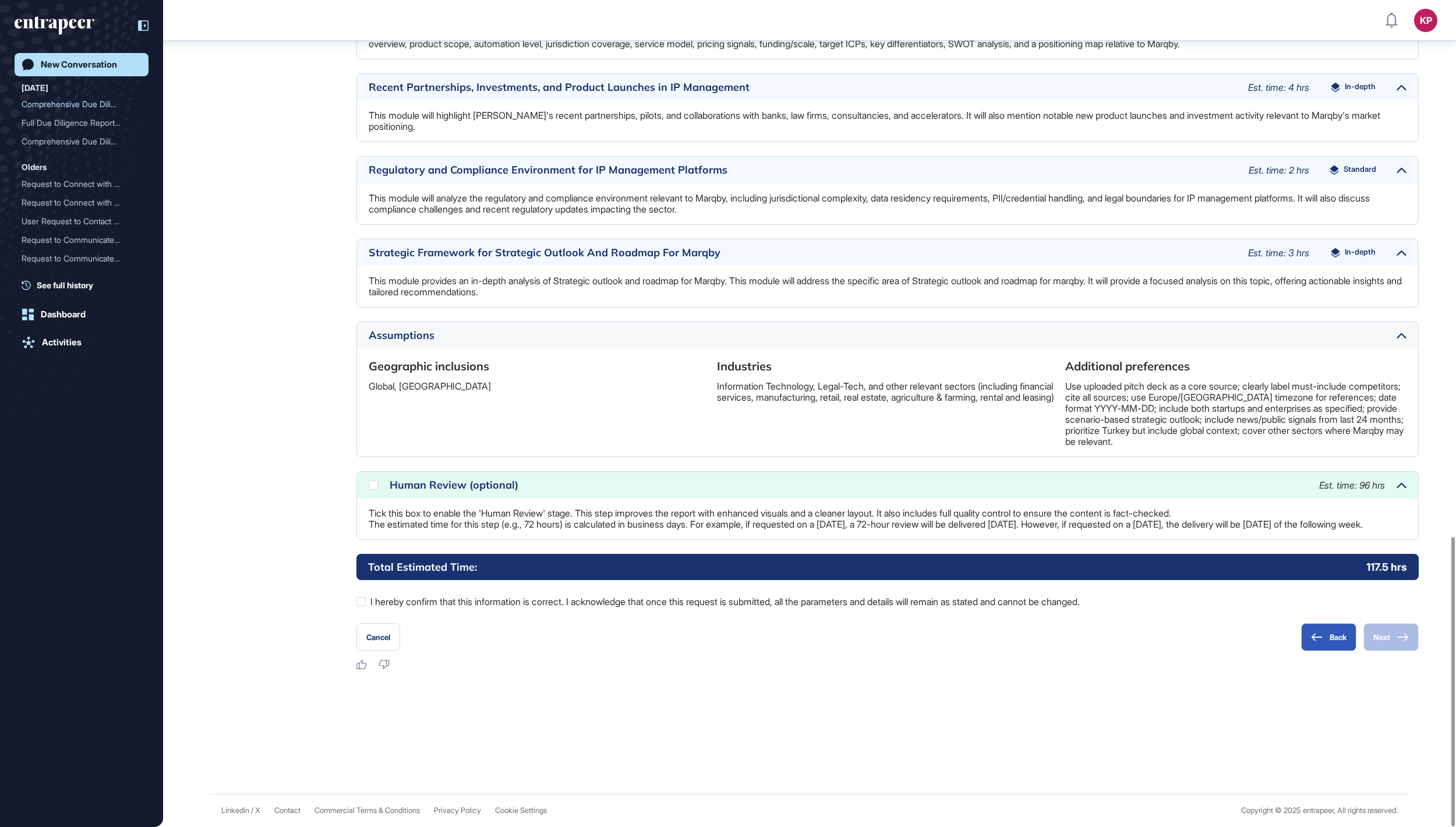
scroll to position [1529, 0]
click at [356, 601] on div at bounding box center [361, 601] width 9 height 9
click at [0, 0] on icon at bounding box center [0, 0] width 0 height 0
click at [1379, 638] on button "Next" at bounding box center [1391, 636] width 56 height 28
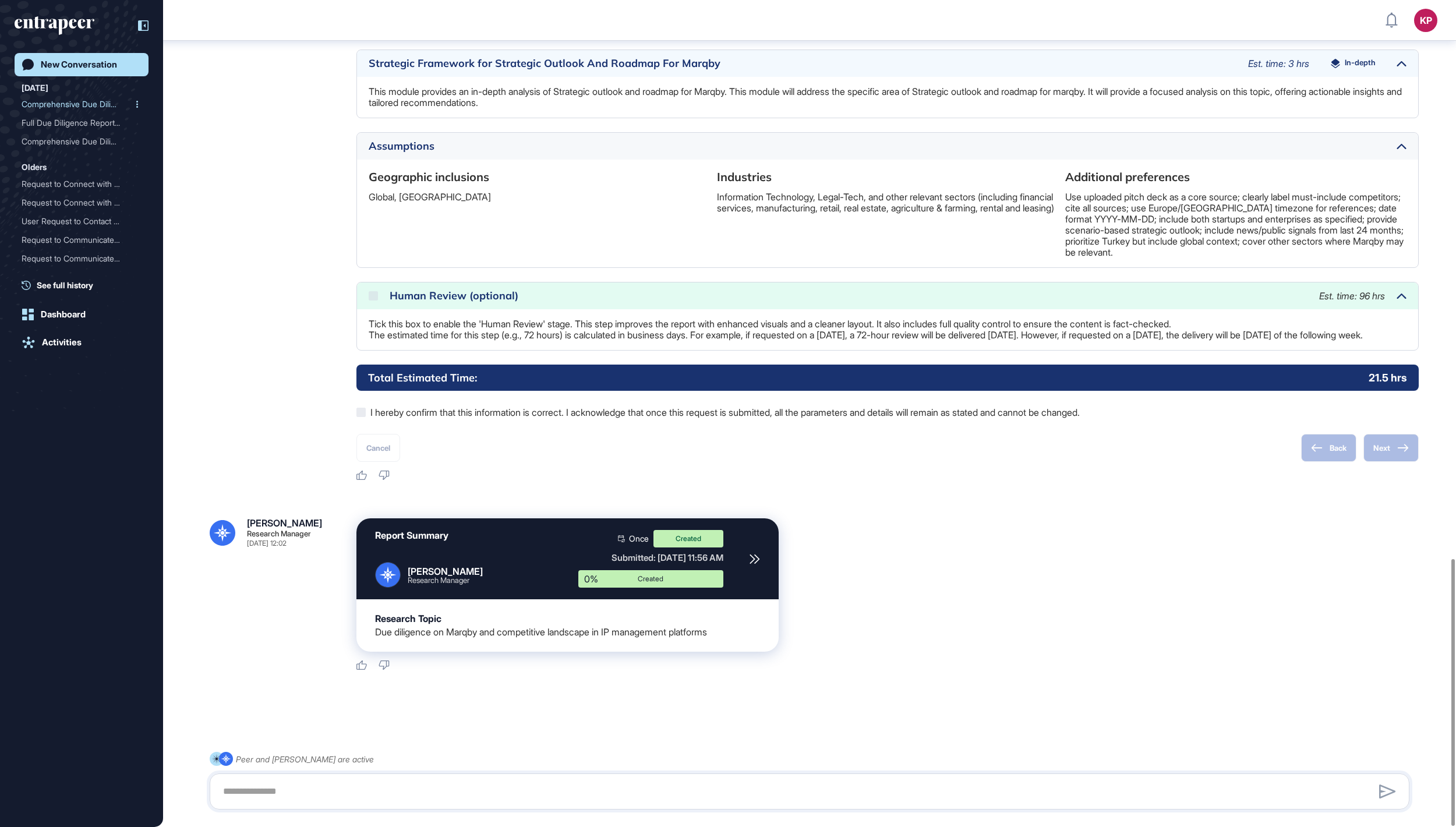
scroll to position [1731, 0]
click at [117, 63] on div "New Conversation" at bounding box center [79, 65] width 76 height 10
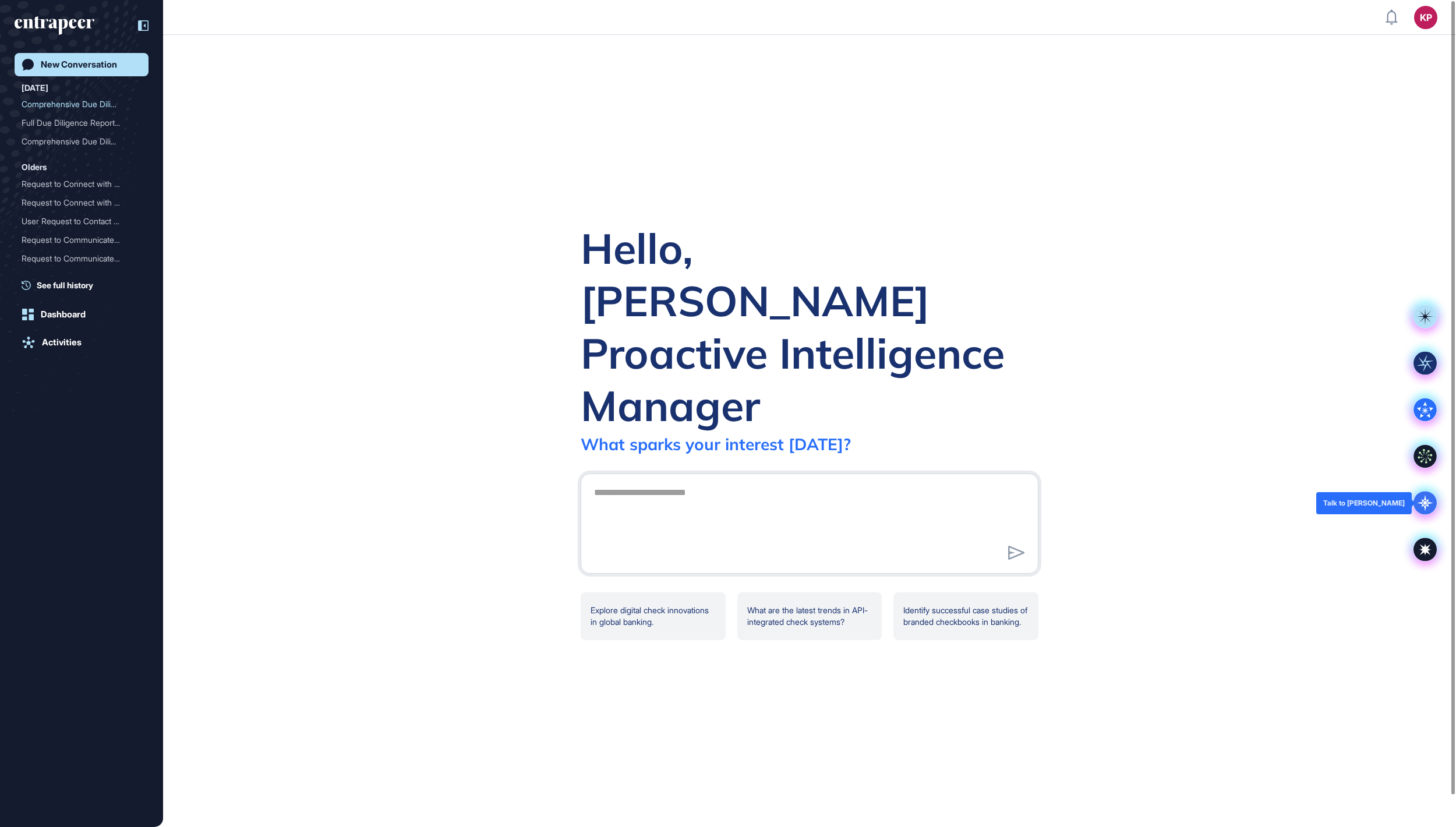
click at [1424, 502] on icon at bounding box center [1425, 502] width 4 height 4
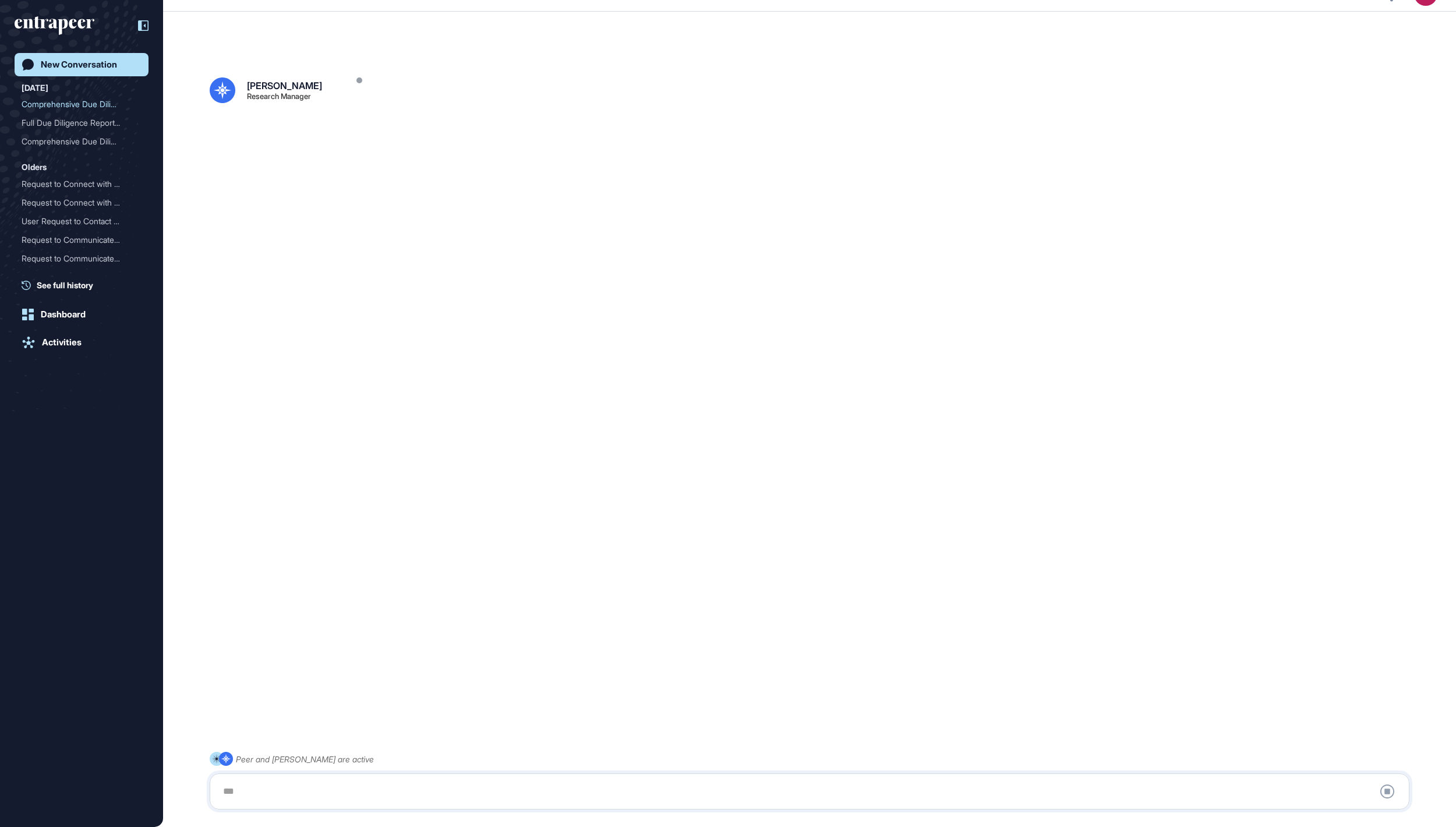
scroll to position [32, 0]
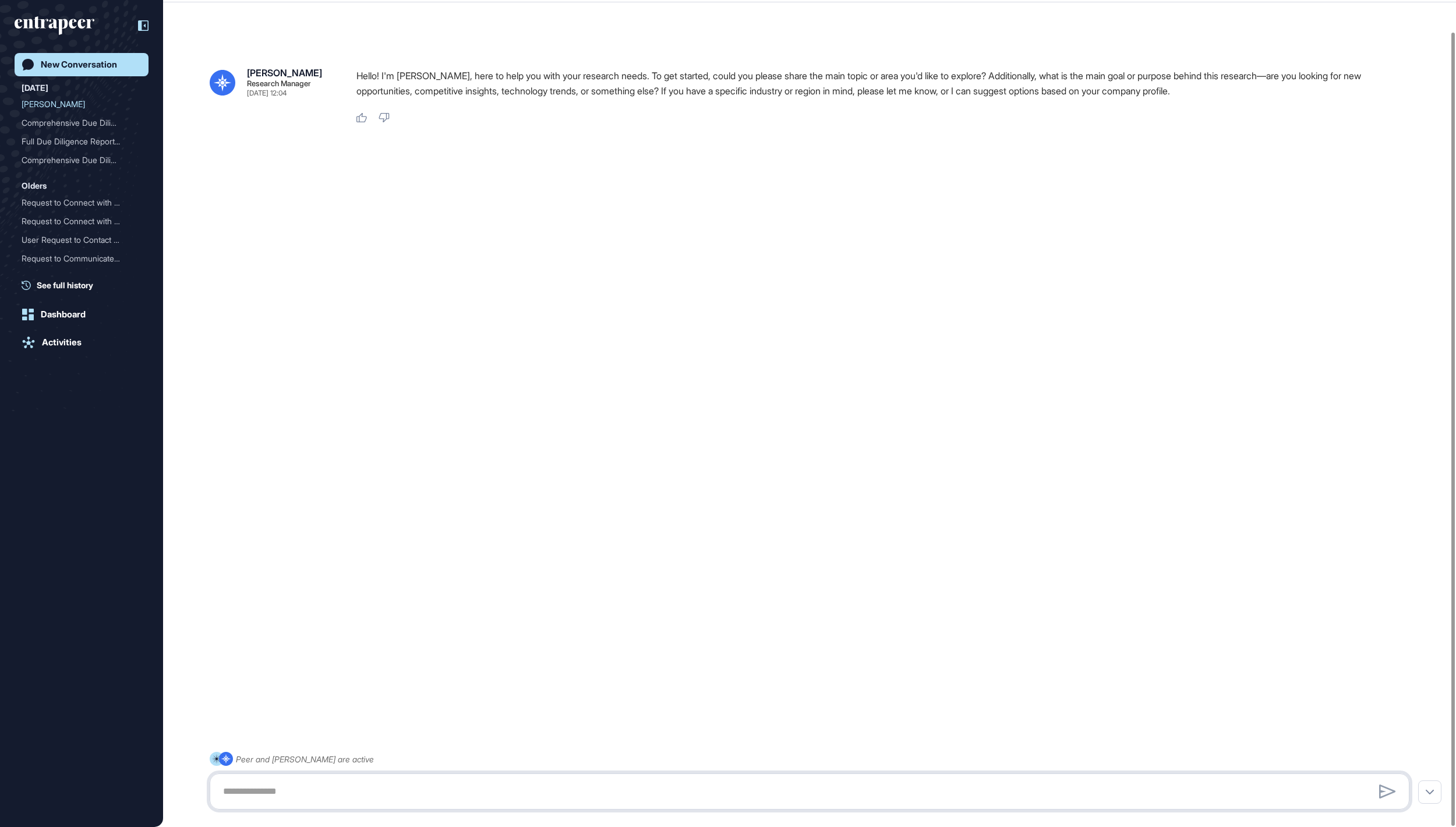
click at [330, 801] on textarea at bounding box center [809, 791] width 1187 height 23
paste textarea "**********"
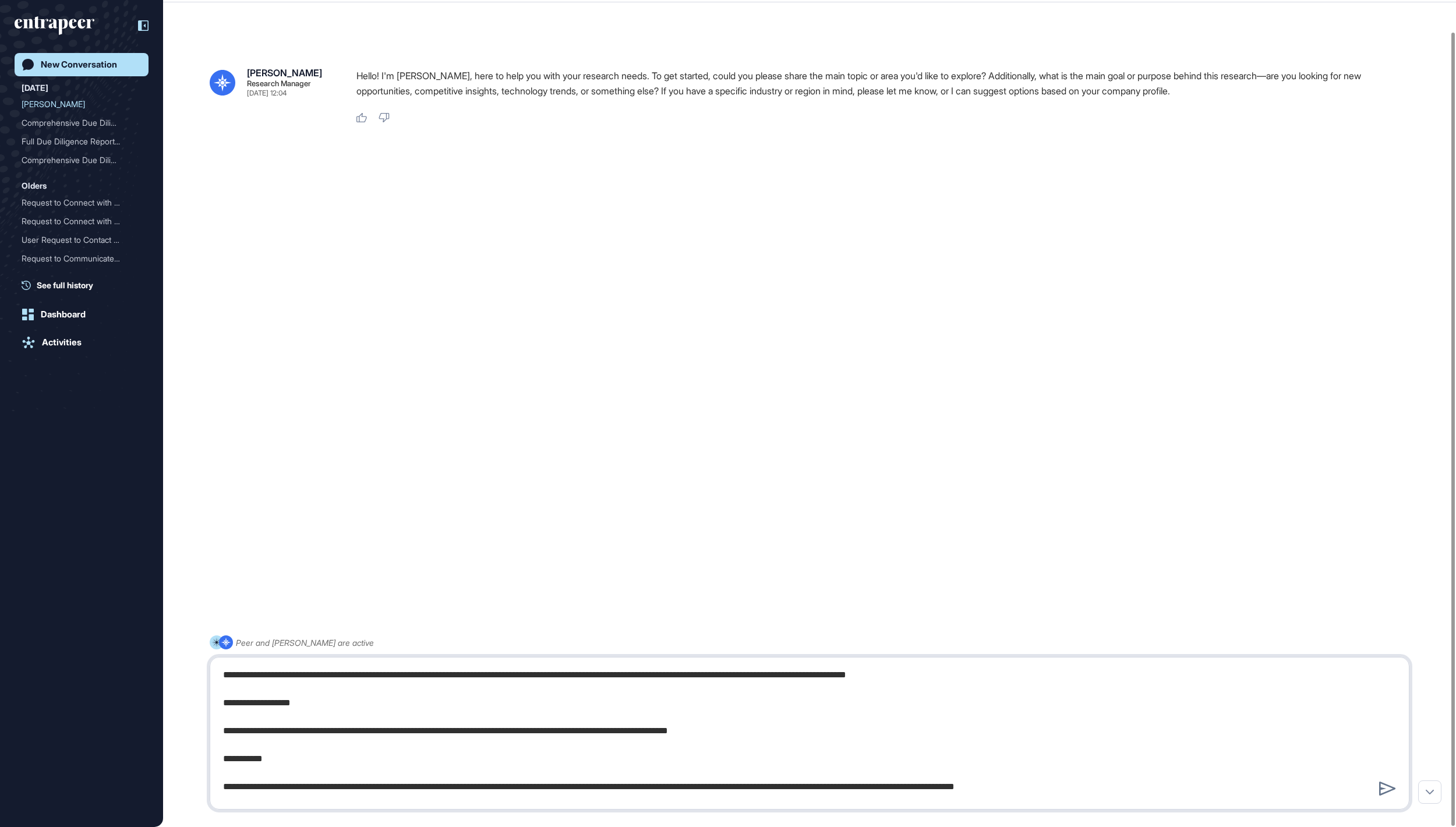
scroll to position [1700, 0]
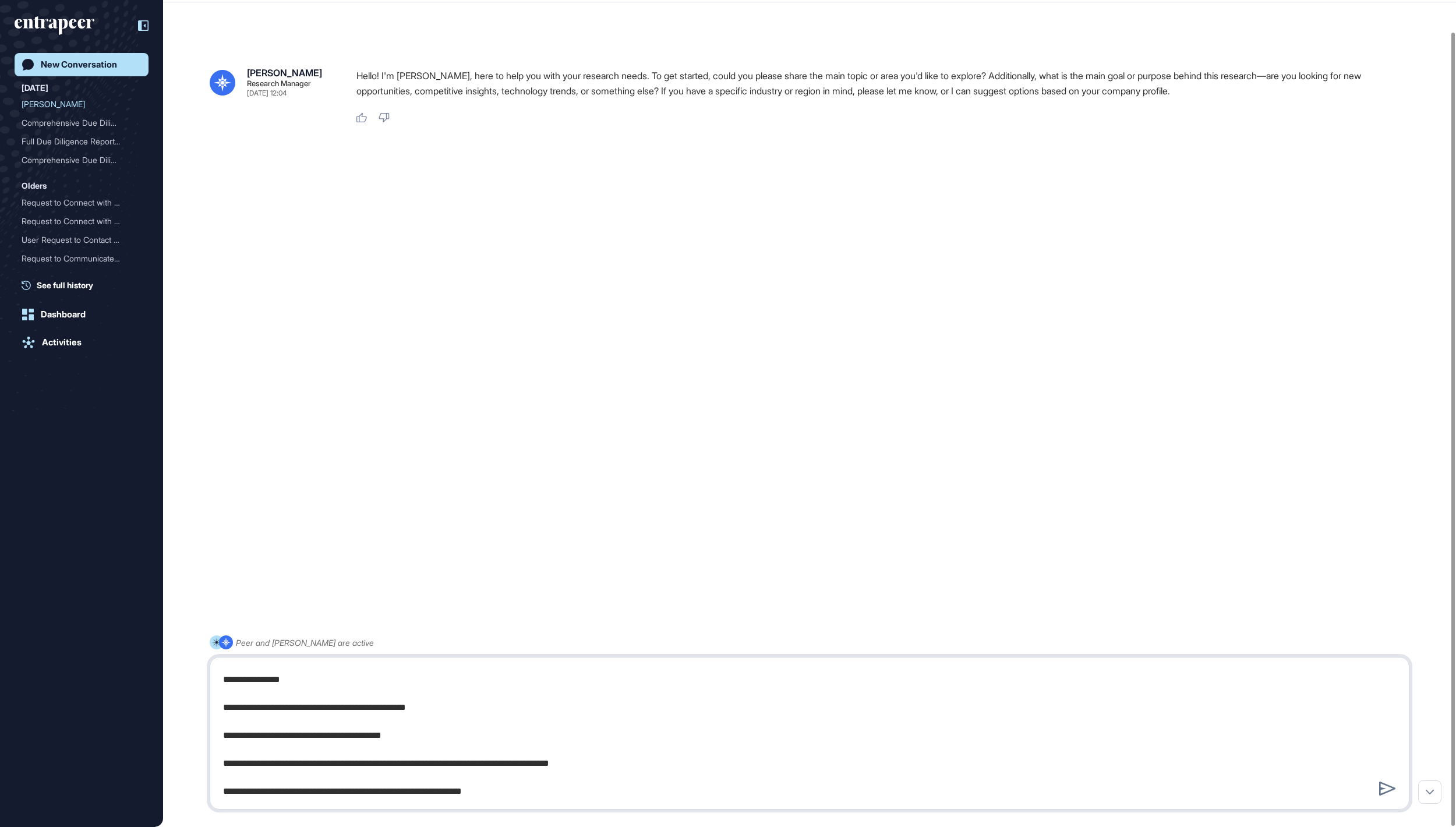
paste textarea "**********"
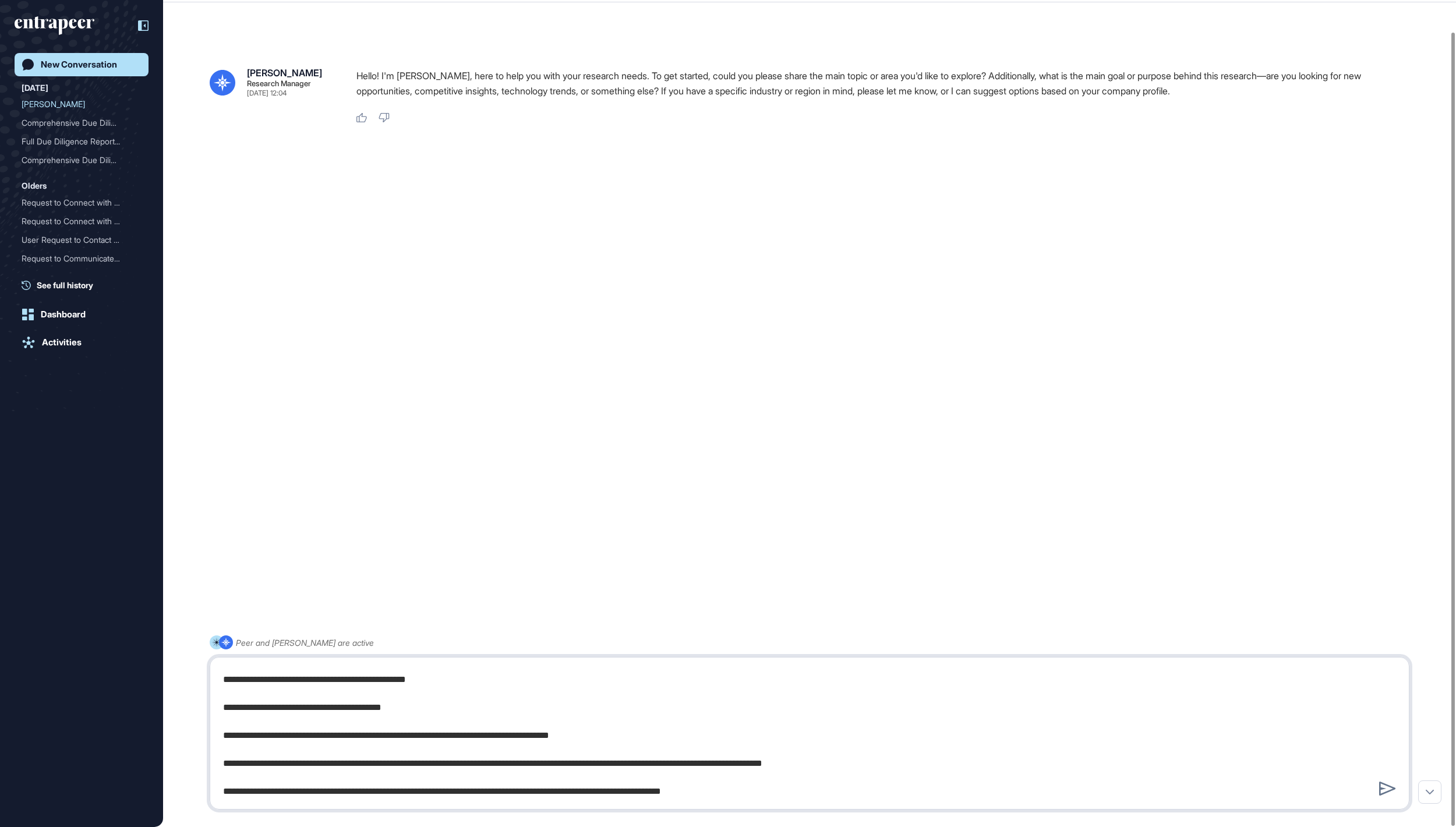
scroll to position [2175, 0]
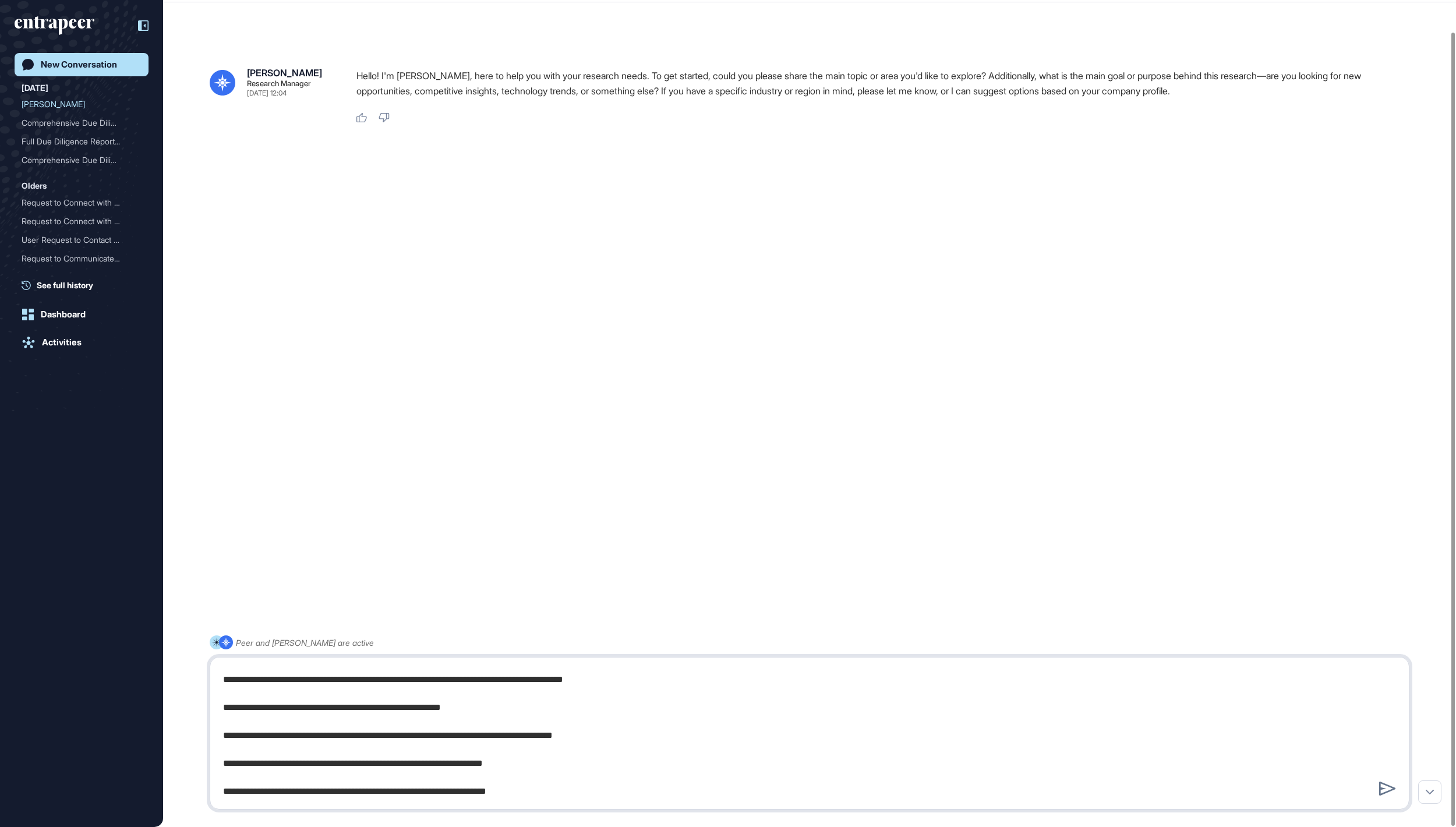
type textarea "**********"
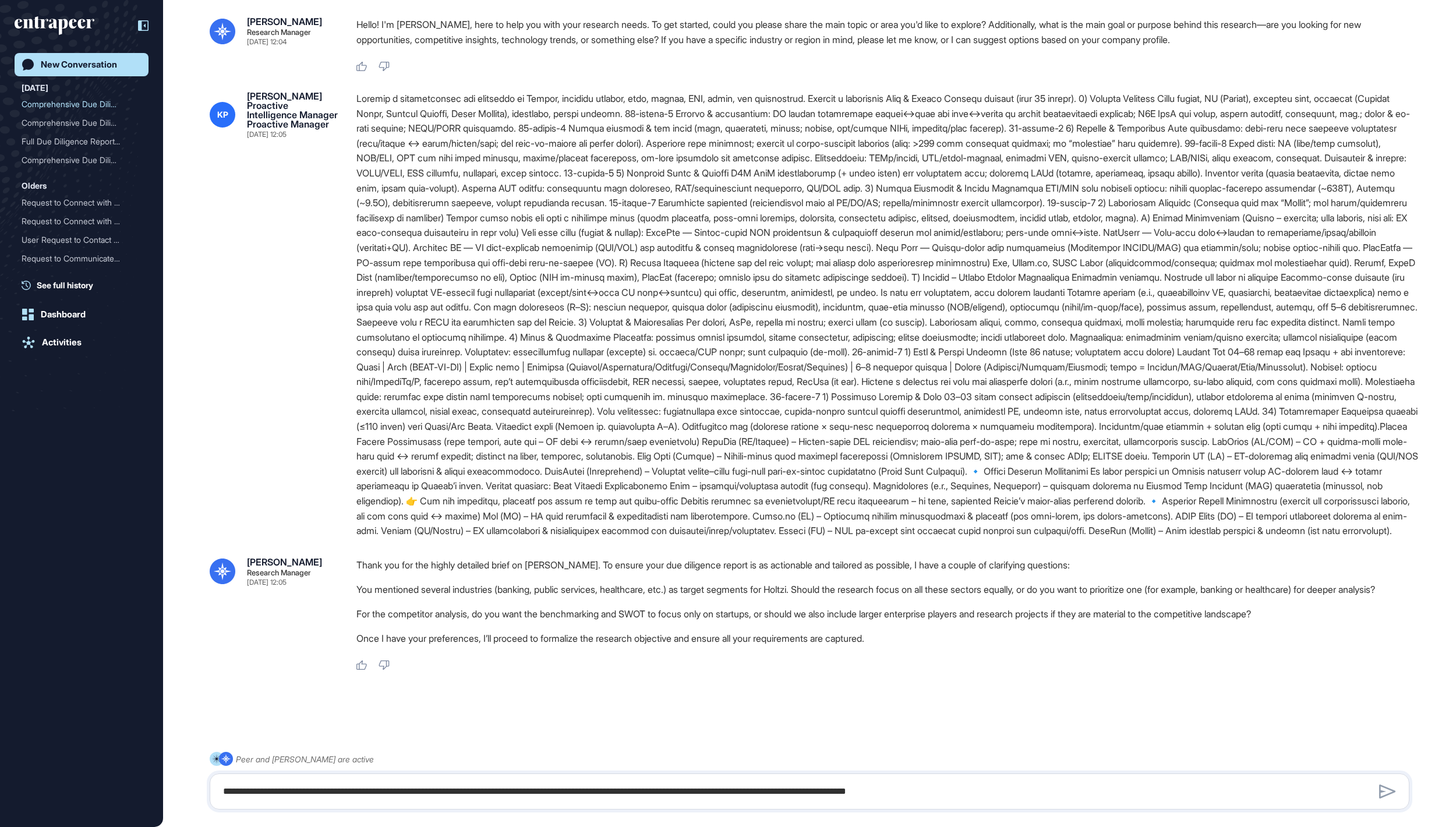
scroll to position [254, 0]
click at [455, 806] on div at bounding box center [809, 791] width 1200 height 36
click at [449, 795] on textarea at bounding box center [809, 791] width 1186 height 23
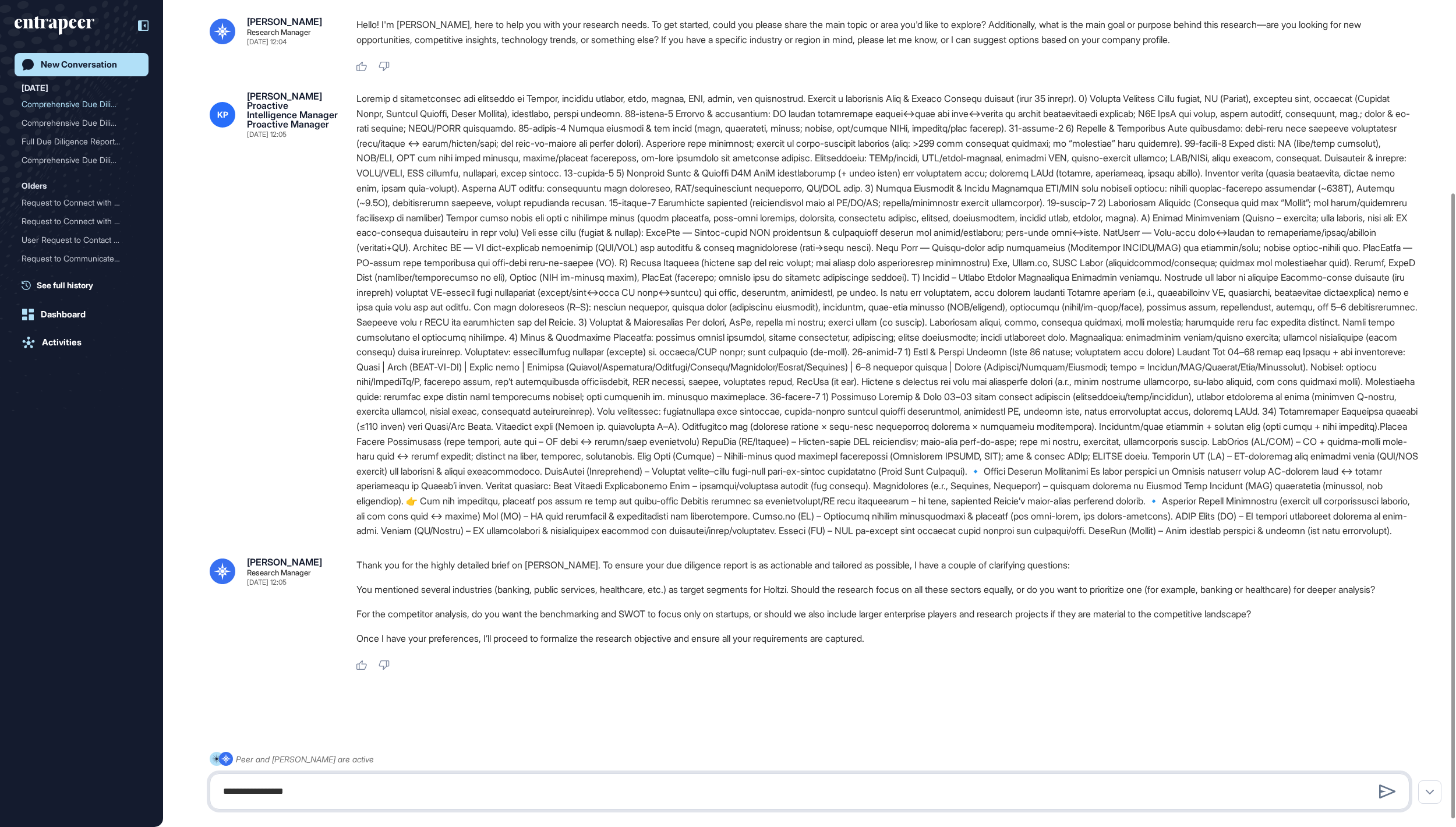
type textarea "**********"
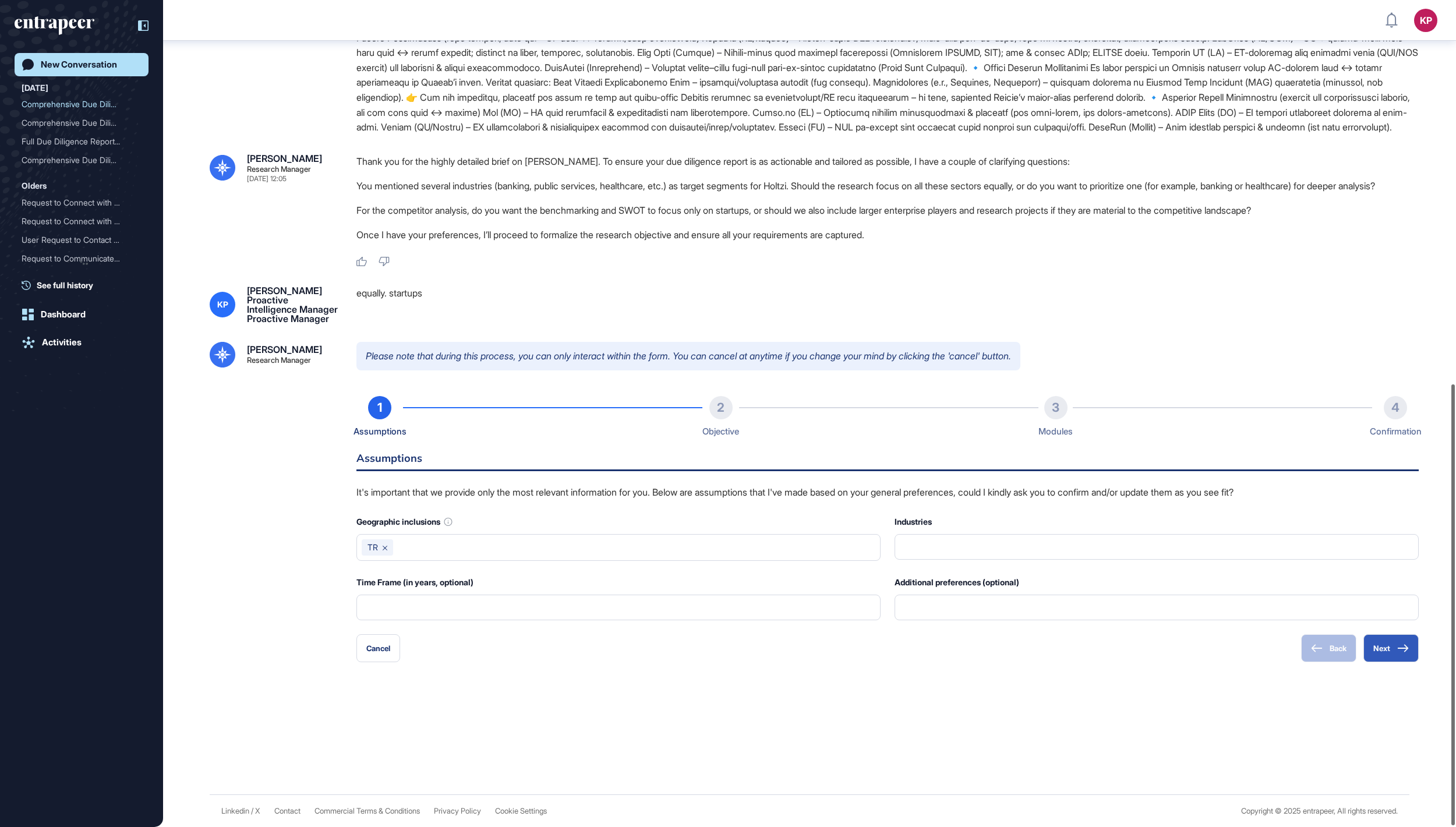
scroll to position [719, 0]
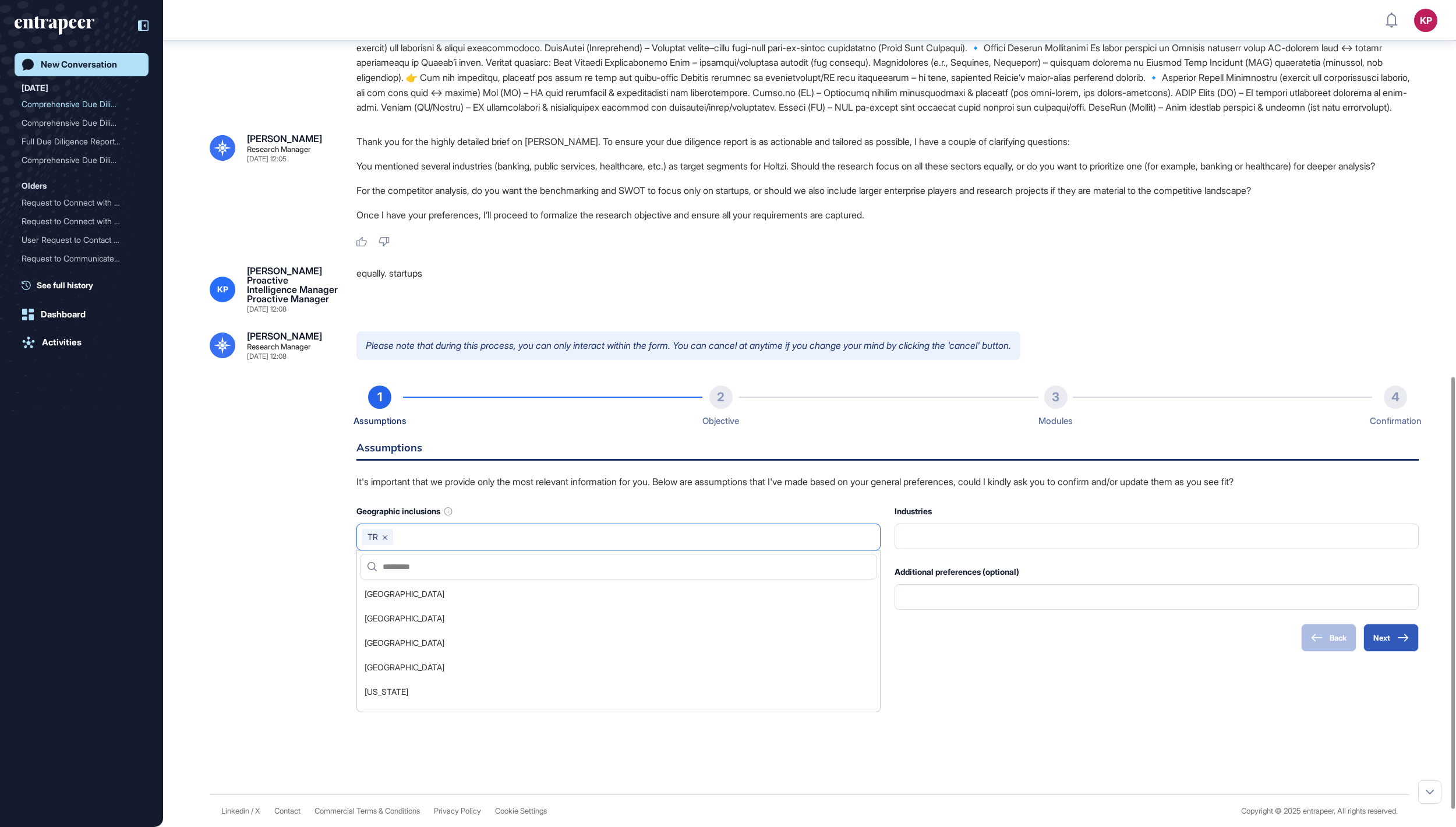
click at [609, 545] on input "text" at bounding box center [637, 537] width 478 height 16
type input "******"
click at [1097, 770] on div "[PERSON_NAME] Research Manager [DATE] 12:04 Hello! I'm [PERSON_NAME], here to h…" at bounding box center [809, 173] width 1293 height 1242
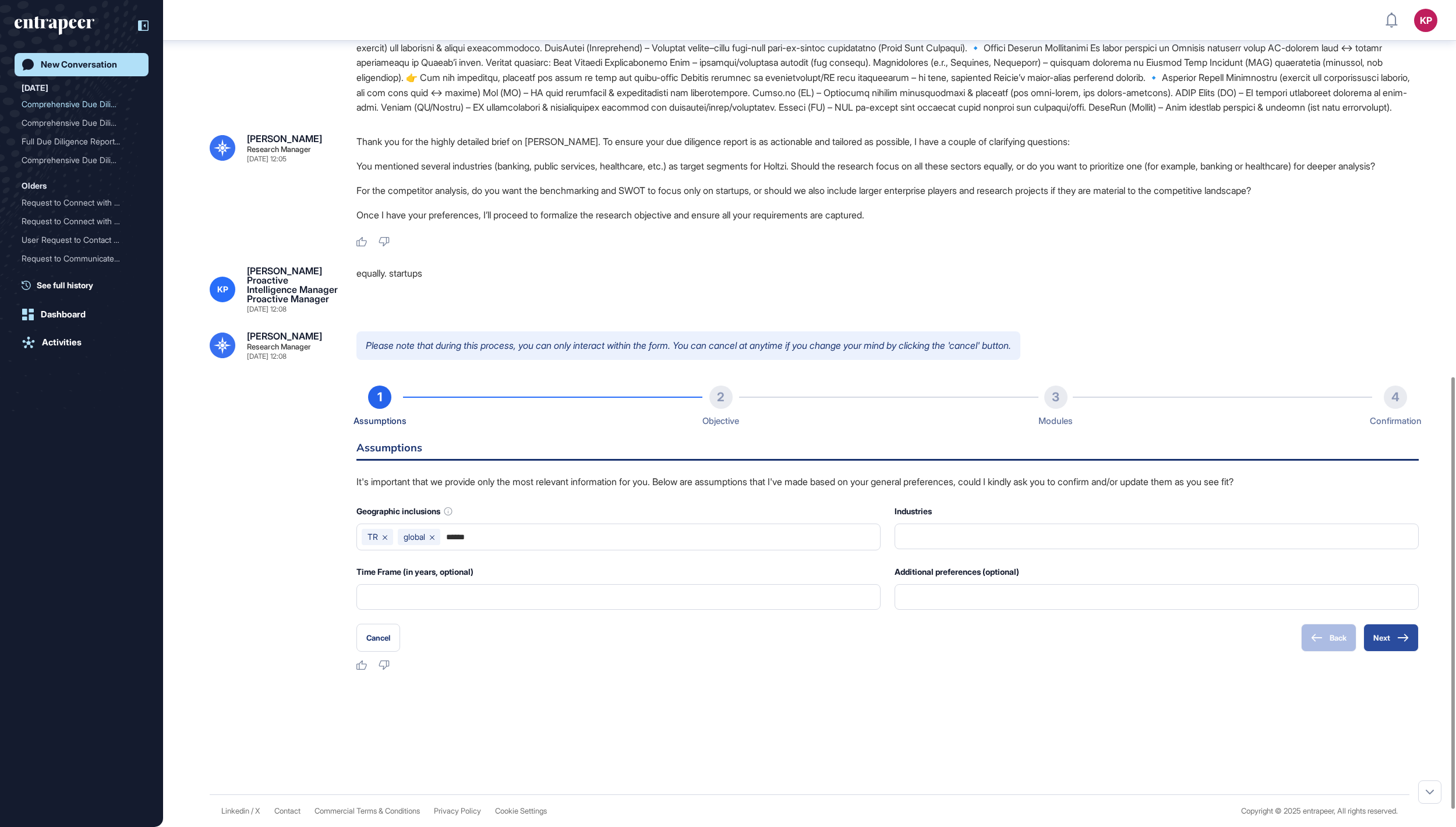
click at [1388, 652] on button "Next" at bounding box center [1391, 637] width 56 height 28
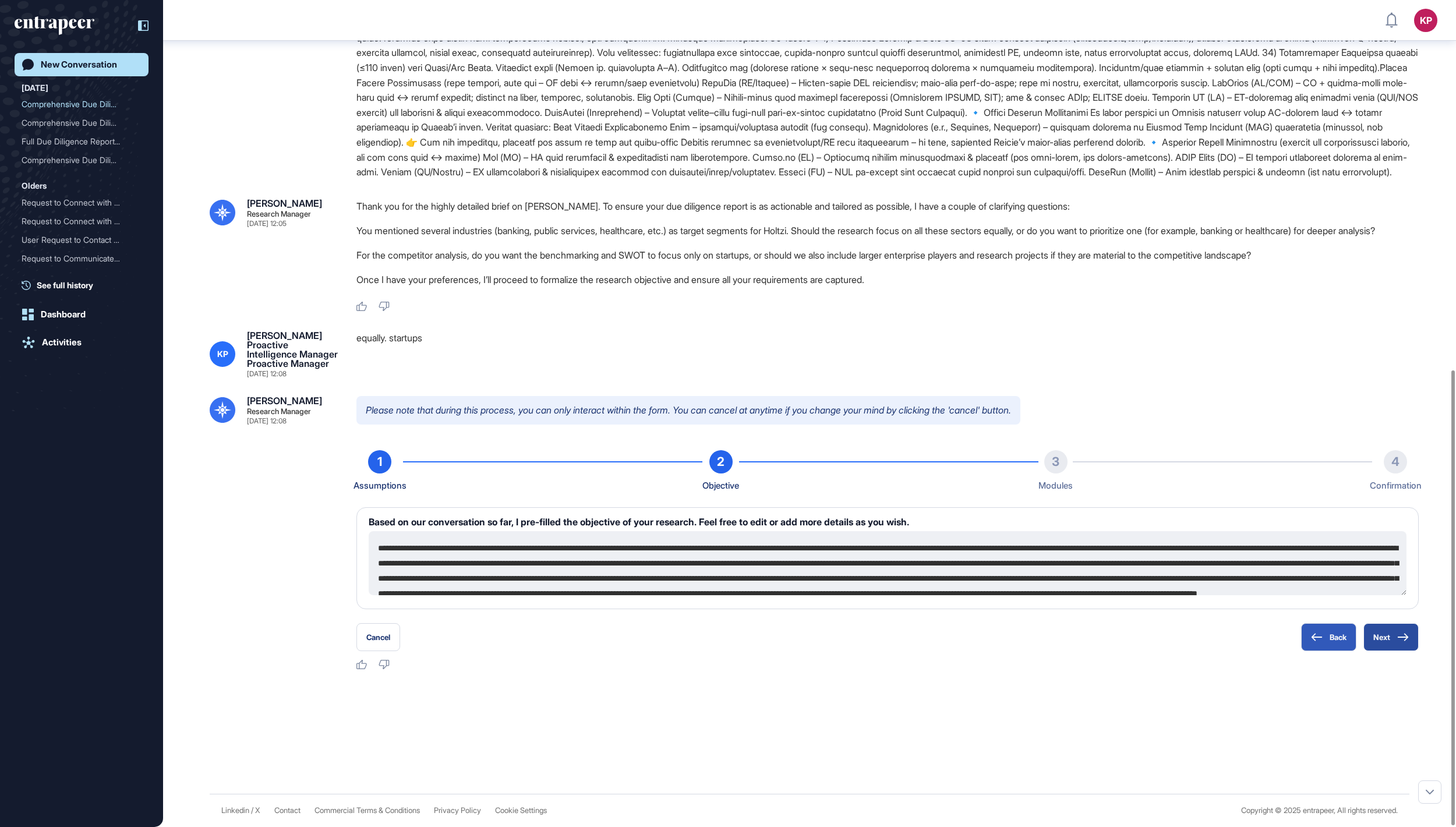
click at [1386, 638] on button "Next" at bounding box center [1391, 636] width 56 height 28
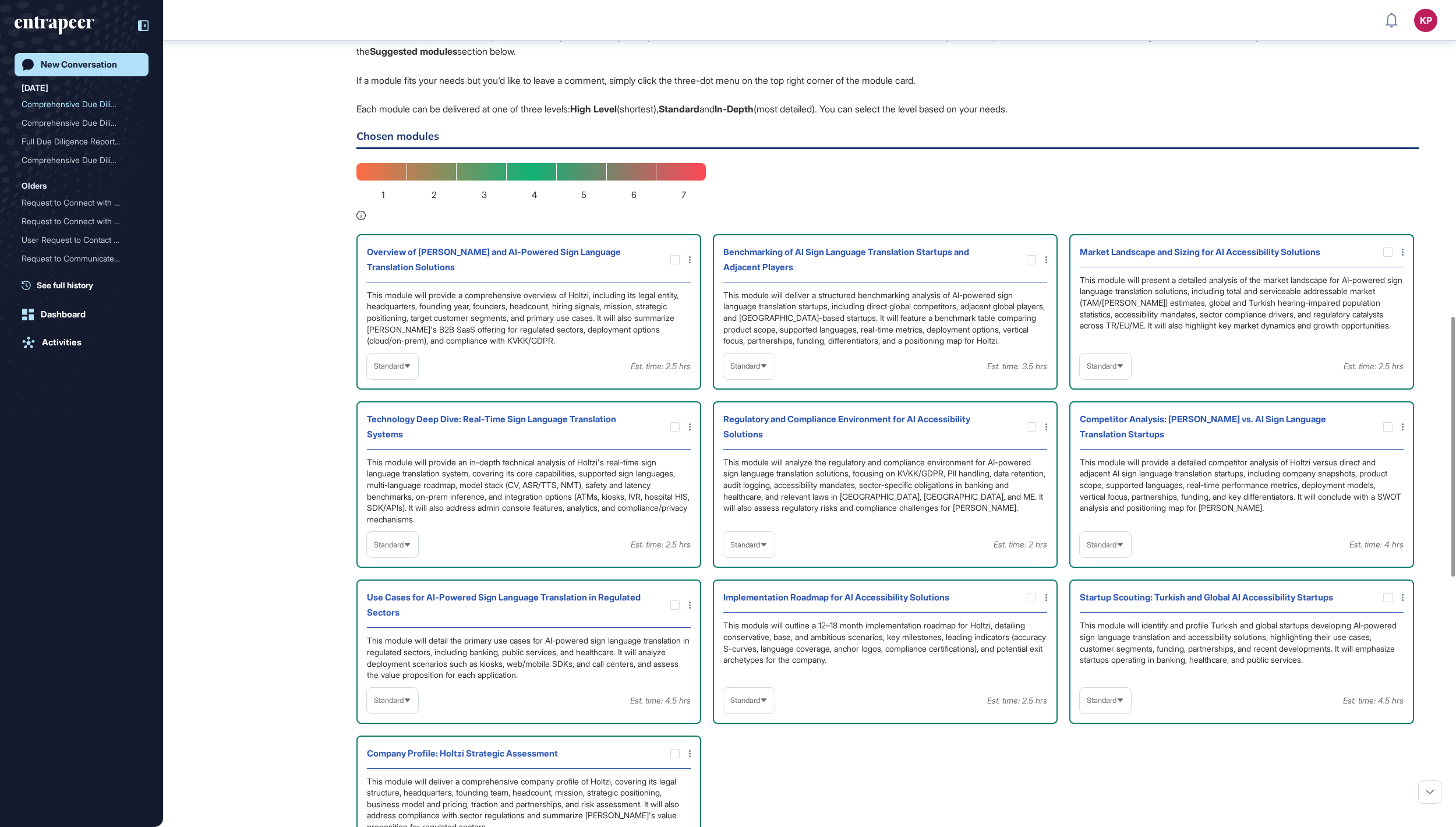
scroll to position [1035, 0]
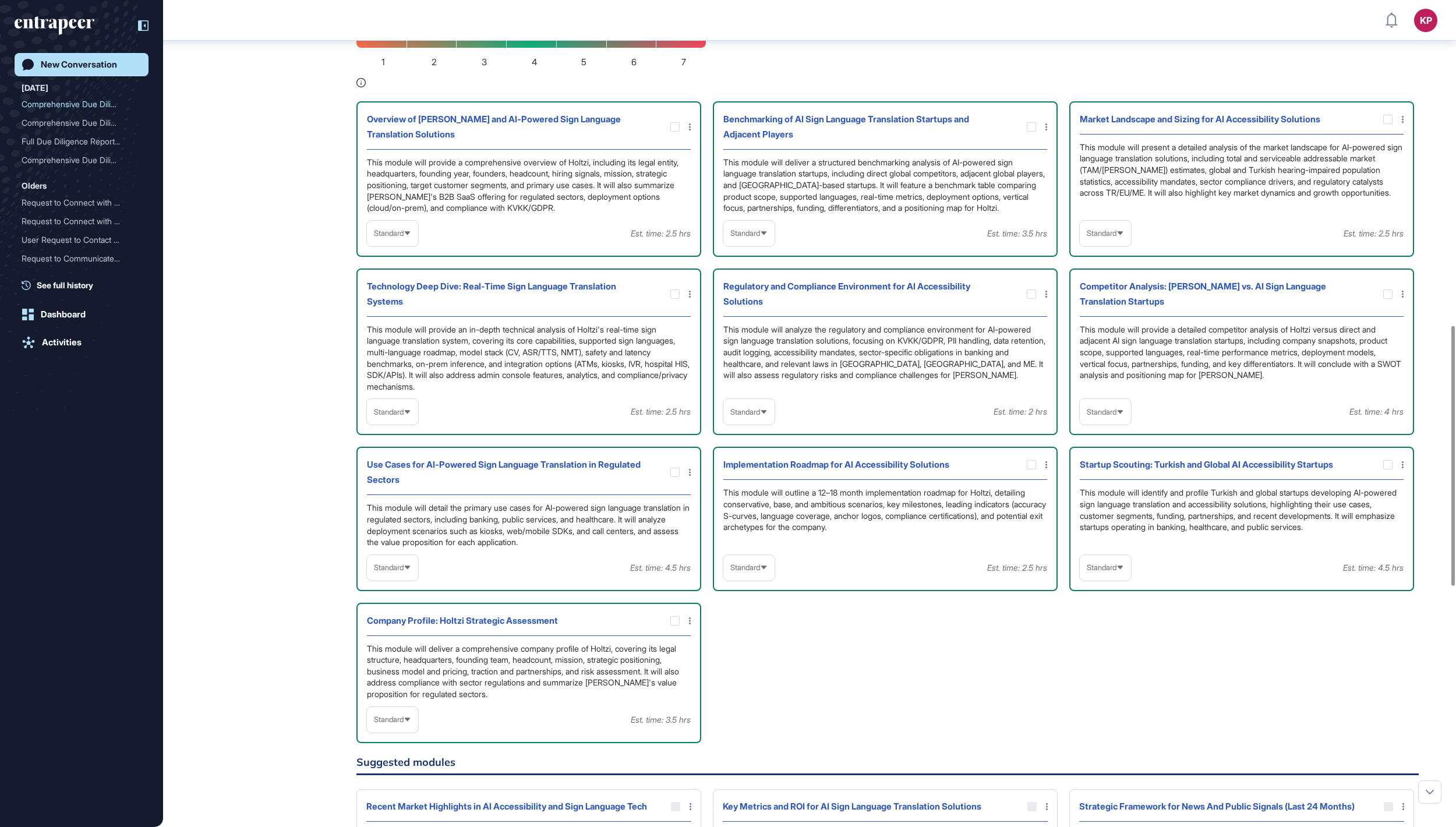
click at [408, 244] on div "Standard" at bounding box center [392, 233] width 51 height 23
click at [405, 273] on li "High-Level" at bounding box center [392, 261] width 44 height 23
click at [0, 0] on icon at bounding box center [0, 0] width 0 height 0
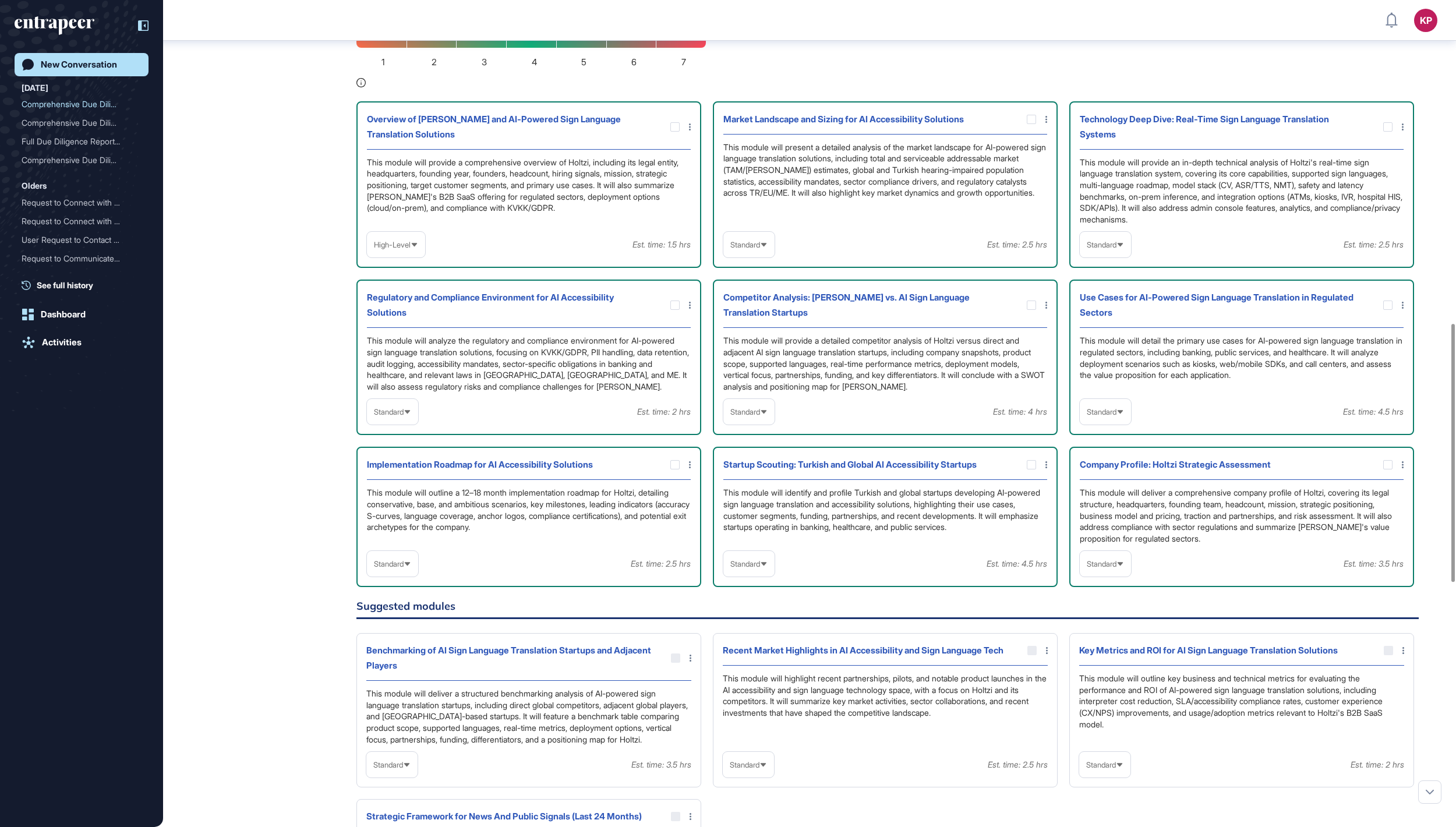
click at [760, 249] on span "Standard" at bounding box center [745, 244] width 30 height 9
click at [760, 284] on li "High-Level" at bounding box center [749, 272] width 44 height 23
click at [1117, 249] on span "Standard" at bounding box center [1101, 244] width 30 height 9
click at [1098, 331] on li "In-depth" at bounding box center [1106, 319] width 44 height 23
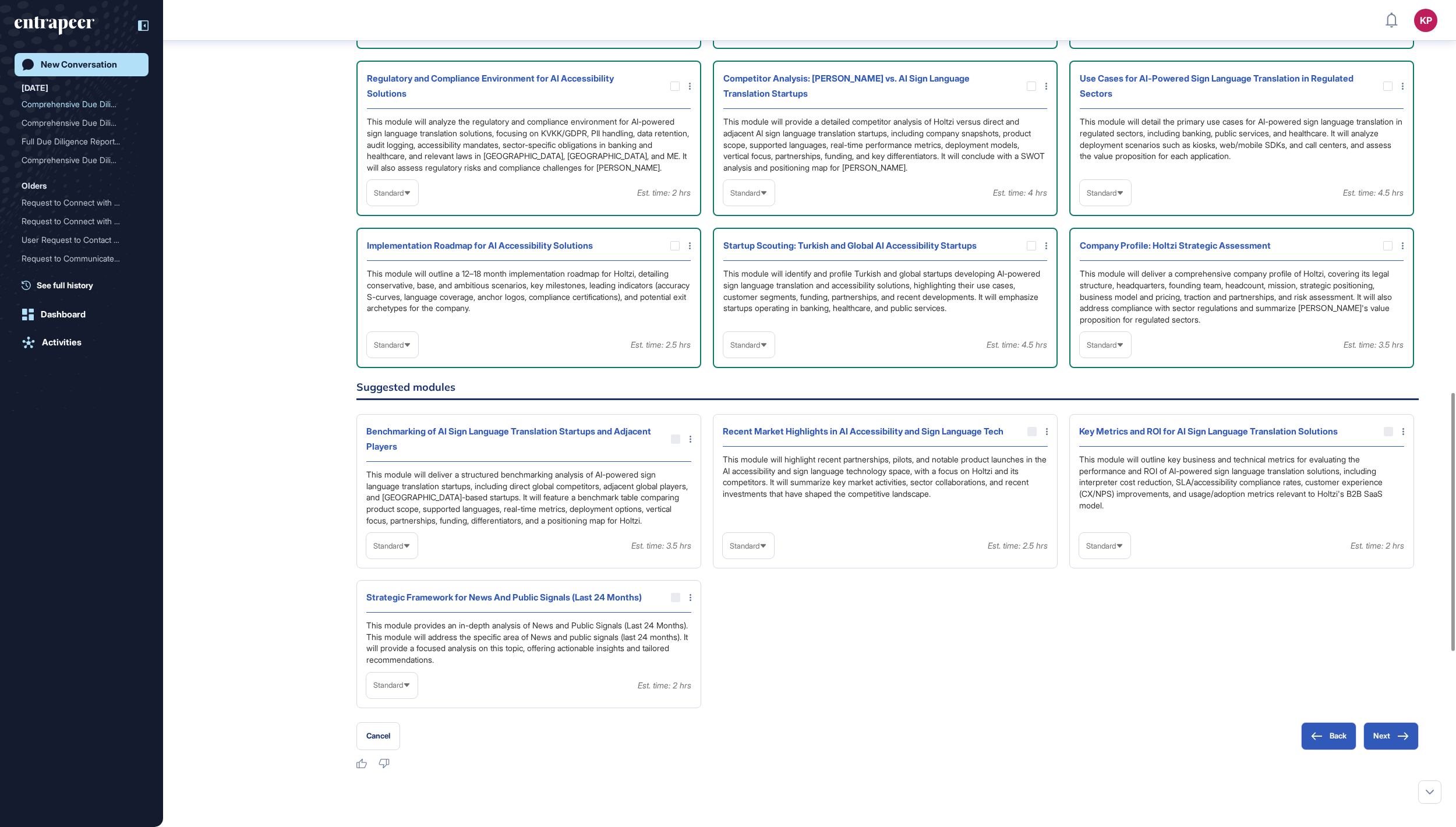
scroll to position [1257, 0]
click at [743, 195] on span "Standard" at bounding box center [745, 191] width 30 height 9
click at [747, 277] on li "In-depth" at bounding box center [749, 264] width 44 height 23
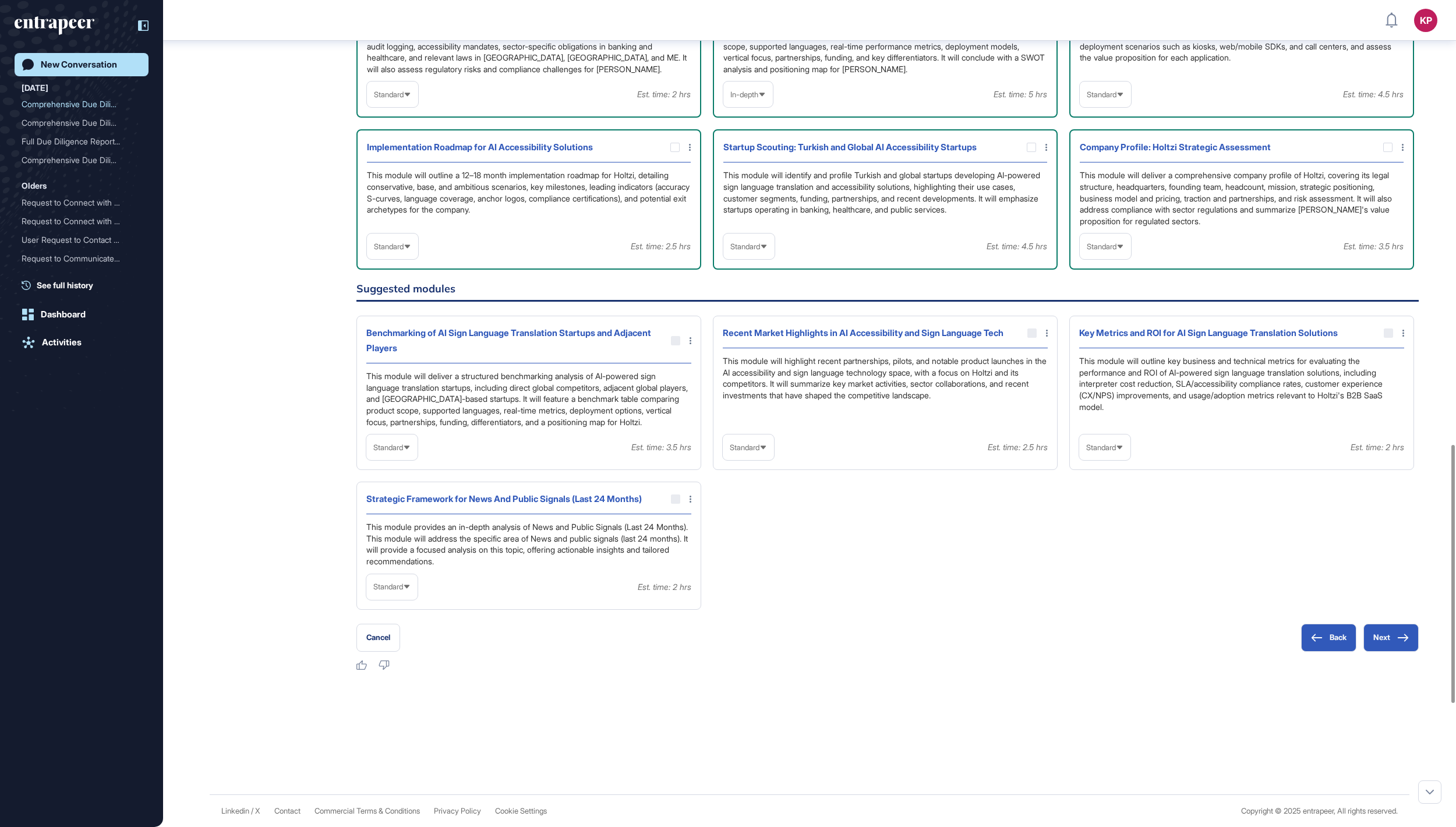
scroll to position [1425, 0]
click at [0, 0] on icon at bounding box center [0, 0] width 0 height 0
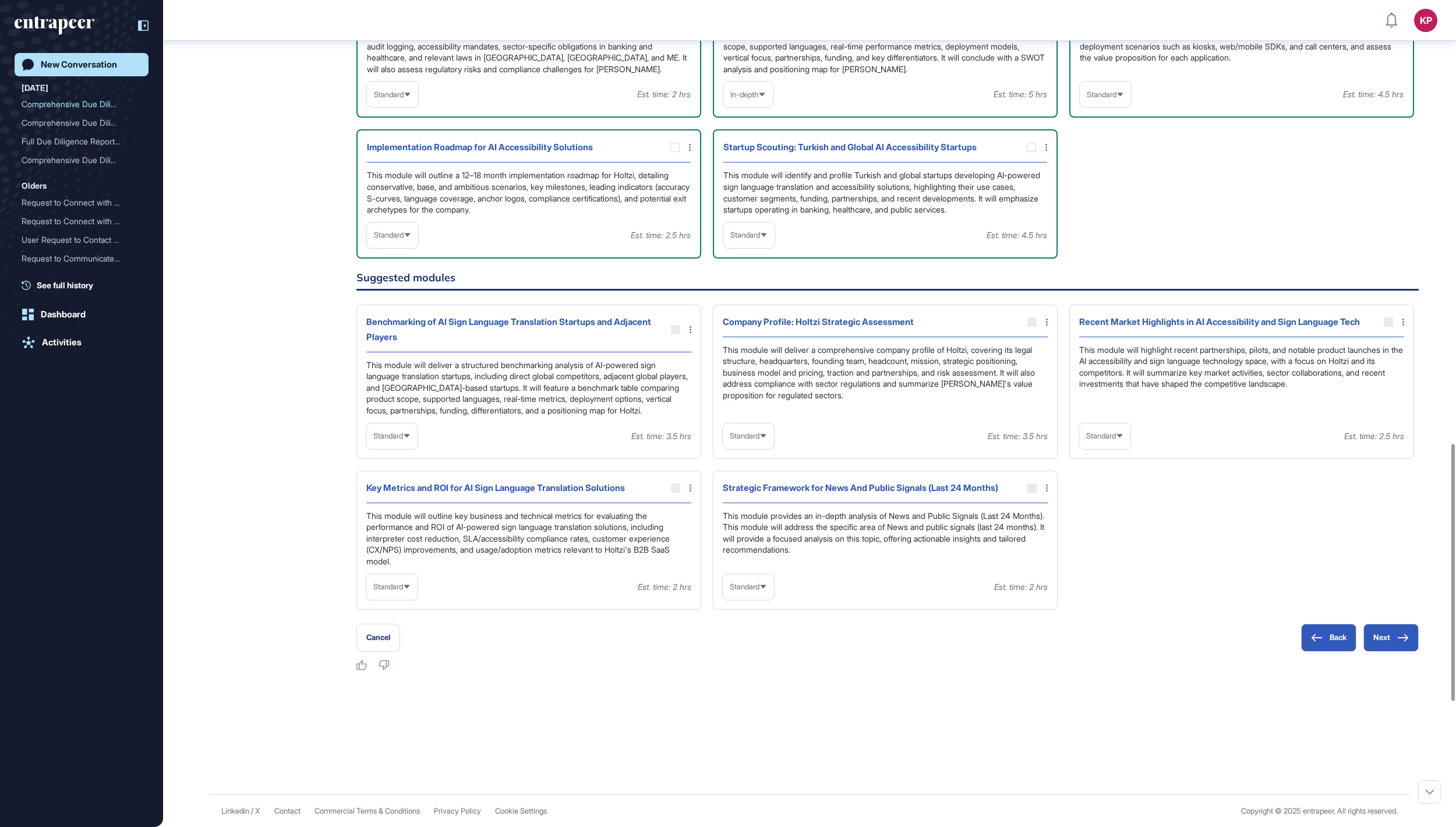
click at [403, 239] on span "Standard" at bounding box center [389, 235] width 30 height 9
click at [395, 321] on li "In-depth" at bounding box center [392, 309] width 44 height 23
click at [0, 0] on icon at bounding box center [0, 0] width 0 height 0
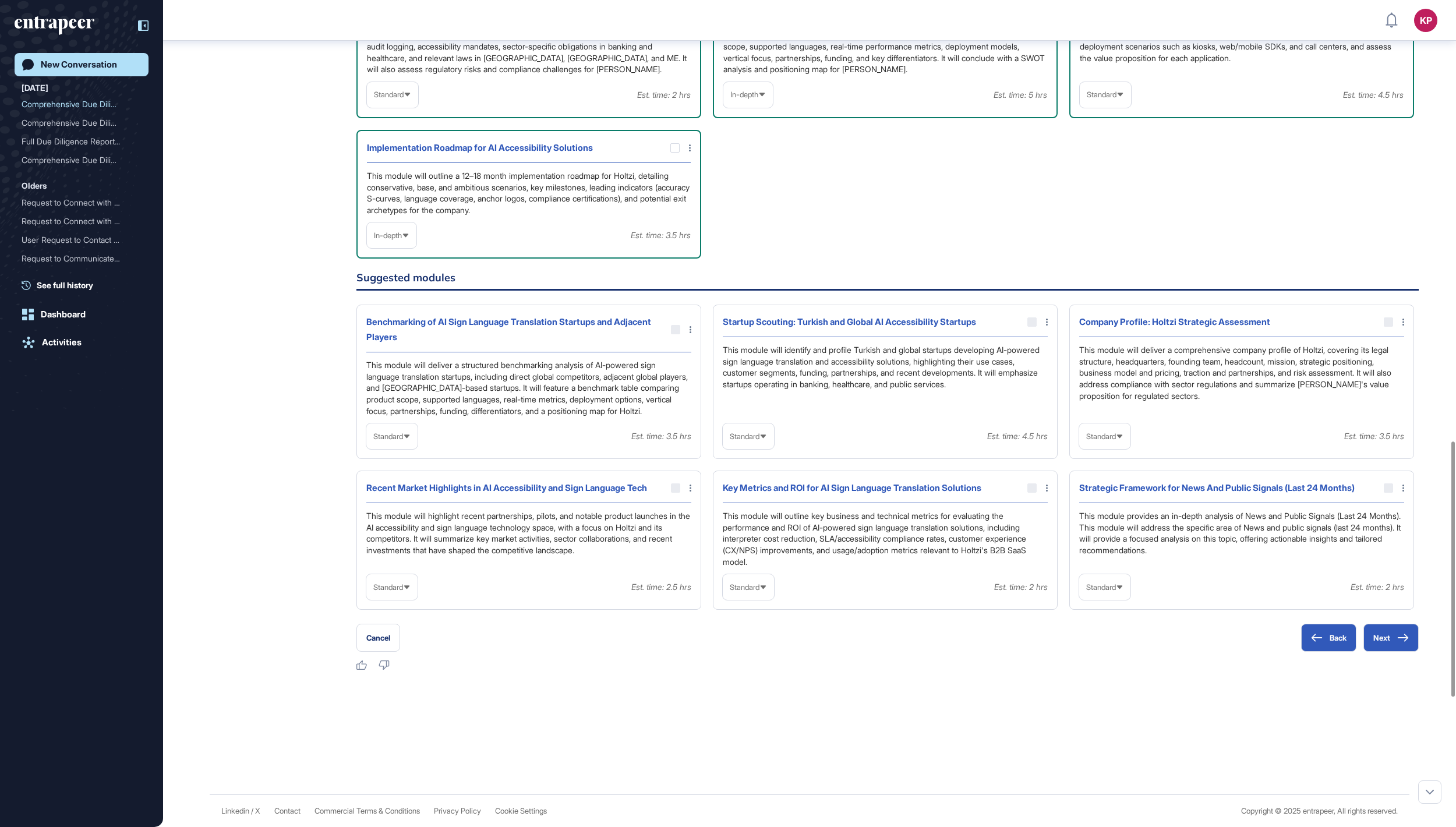
click at [1107, 99] on span "Standard" at bounding box center [1101, 95] width 30 height 9
click at [1103, 181] on li "In-depth" at bounding box center [1106, 169] width 44 height 23
click at [0, 0] on icon at bounding box center [0, 0] width 0 height 0
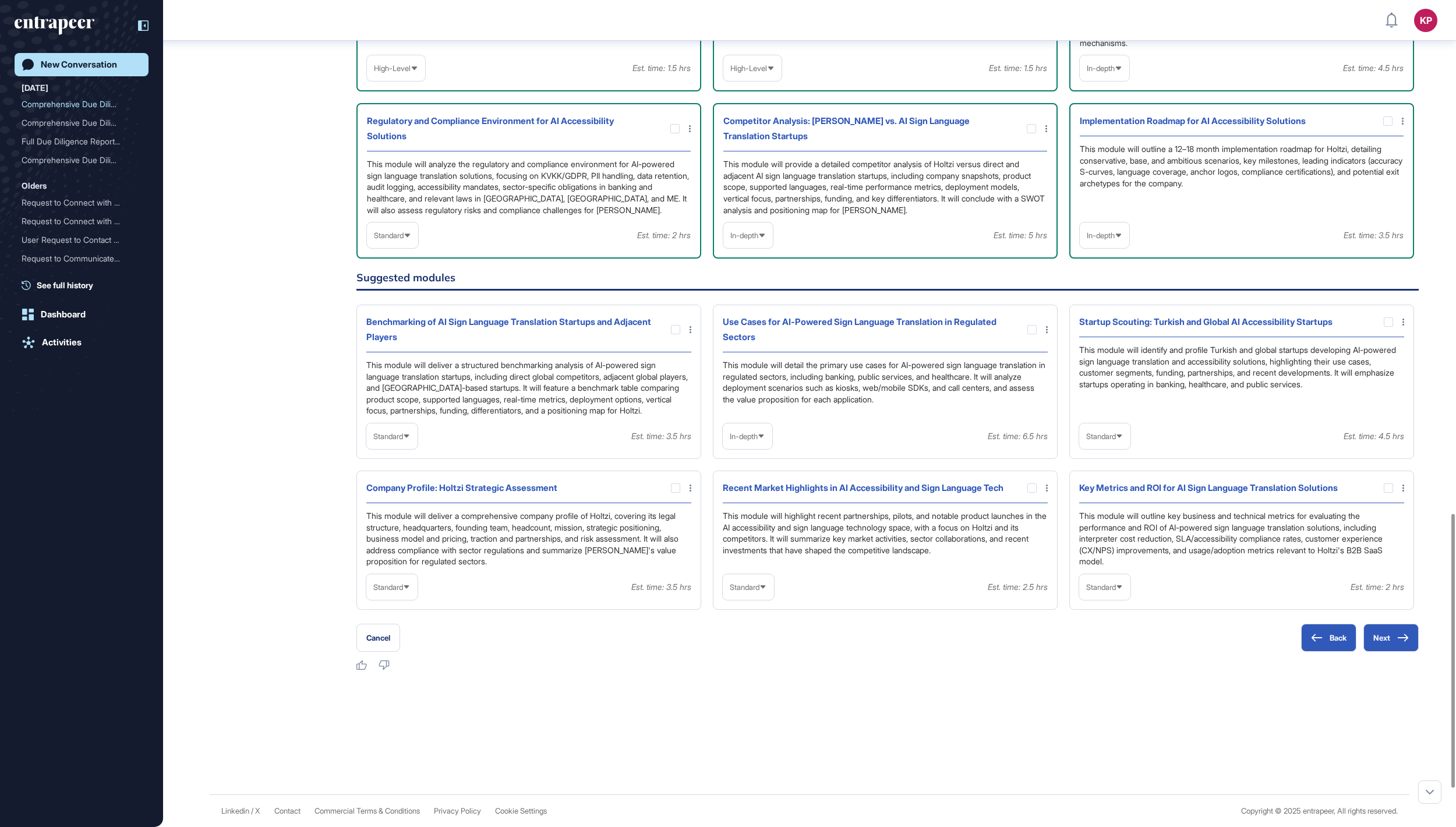
click at [753, 599] on div "Standard" at bounding box center [749, 587] width 51 height 23
click at [754, 673] on li "In-depth" at bounding box center [749, 661] width 44 height 23
click at [1030, 493] on div at bounding box center [1031, 488] width 9 height 9
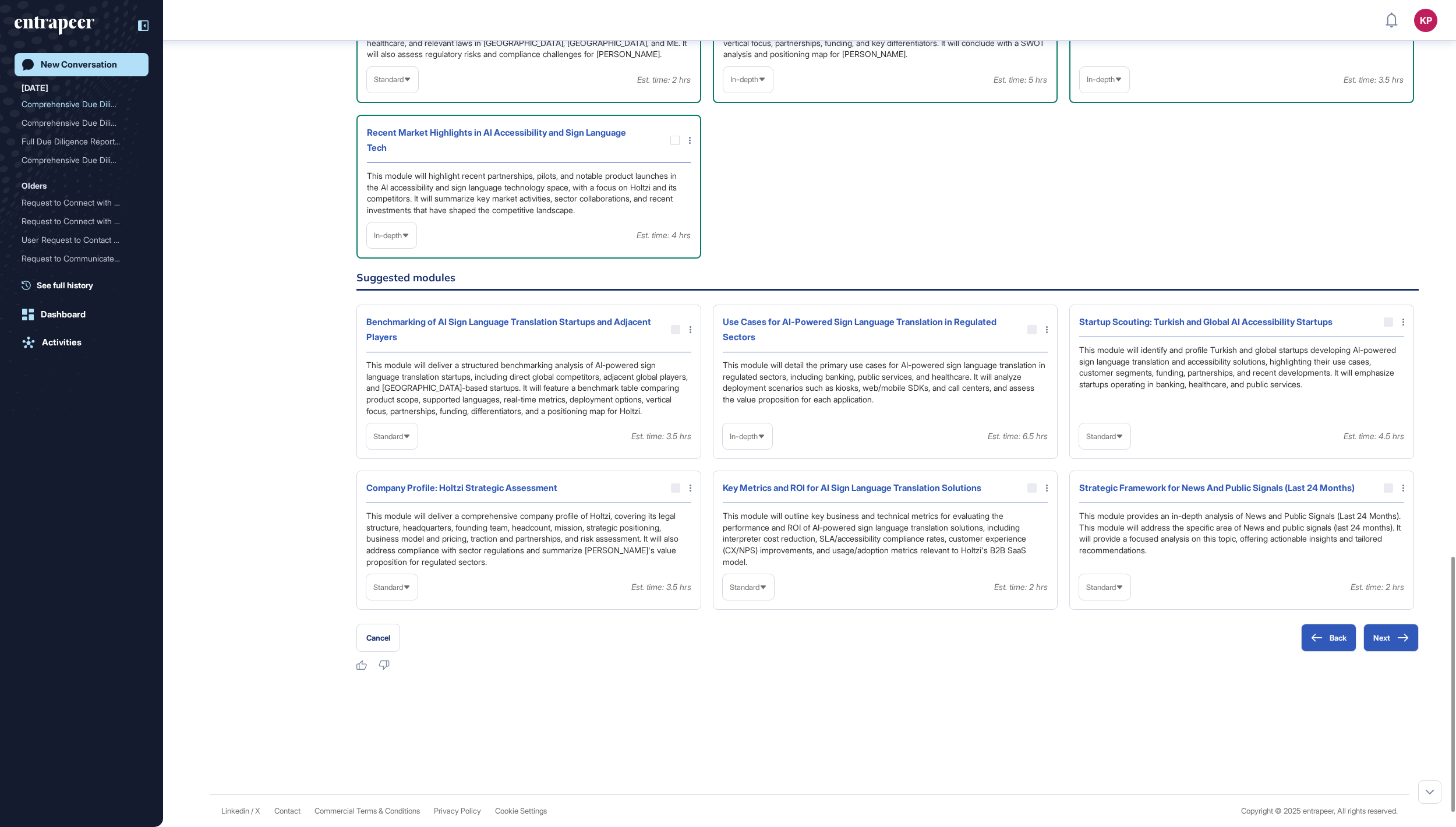
scroll to position [1798, 0]
click at [1382, 652] on button "Next" at bounding box center [1391, 637] width 56 height 28
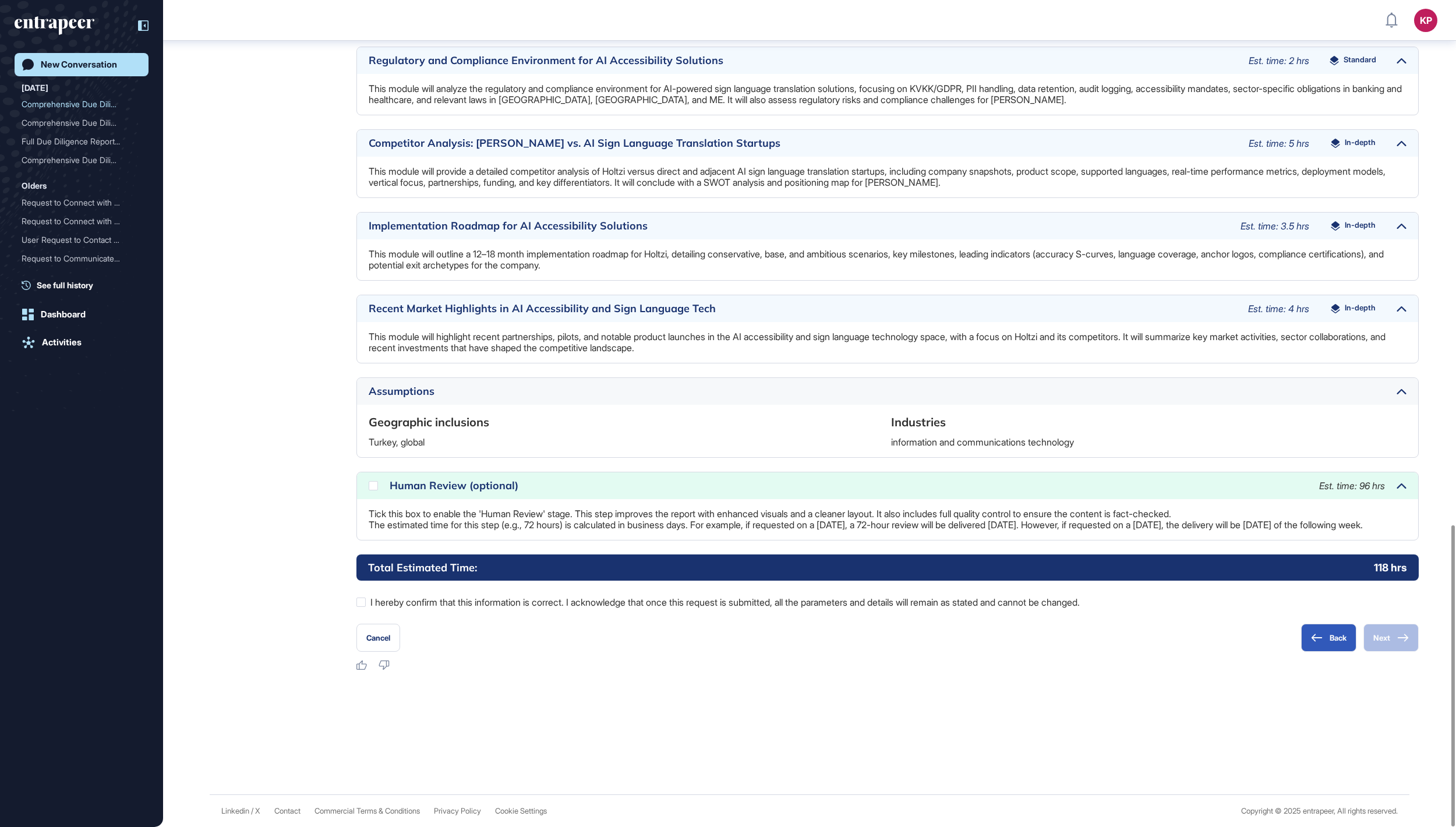
scroll to position [1440, 0]
click at [361, 604] on div at bounding box center [361, 601] width 9 height 9
click at [376, 481] on div at bounding box center [373, 485] width 9 height 9
click at [1387, 639] on button "Next" at bounding box center [1391, 637] width 56 height 28
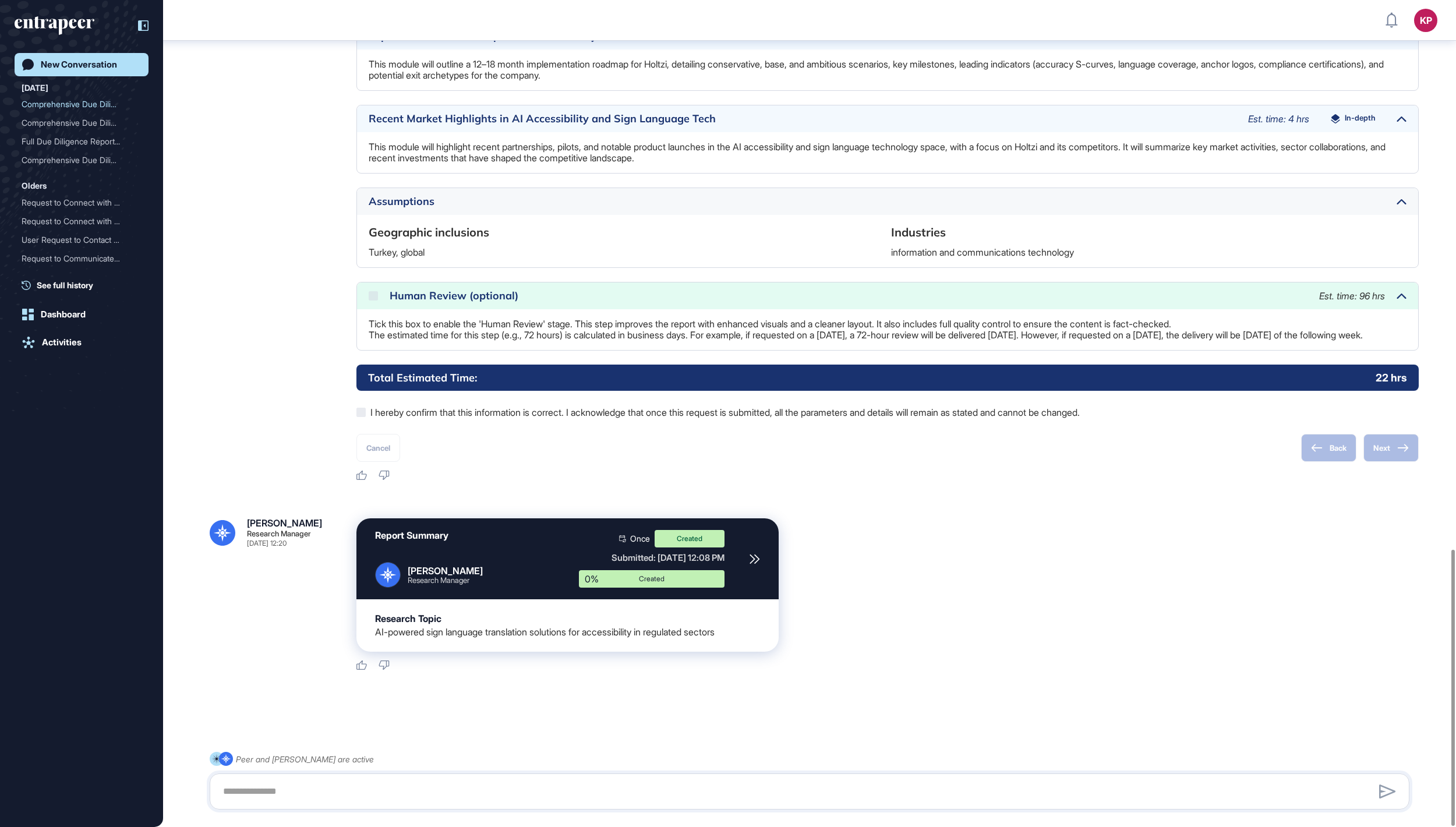
scroll to position [1641, 0]
